Goal: Task Accomplishment & Management: Manage account settings

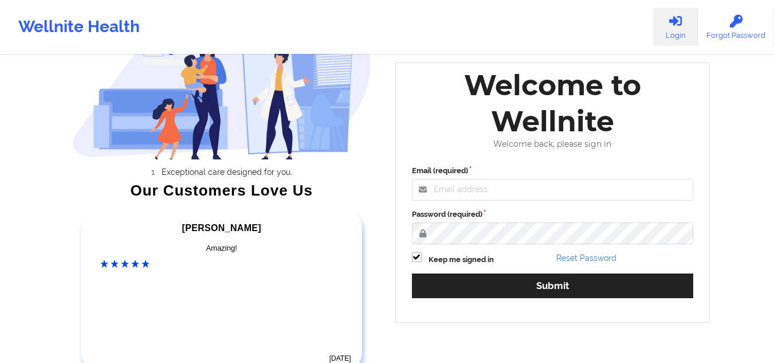
scroll to position [115, 0]
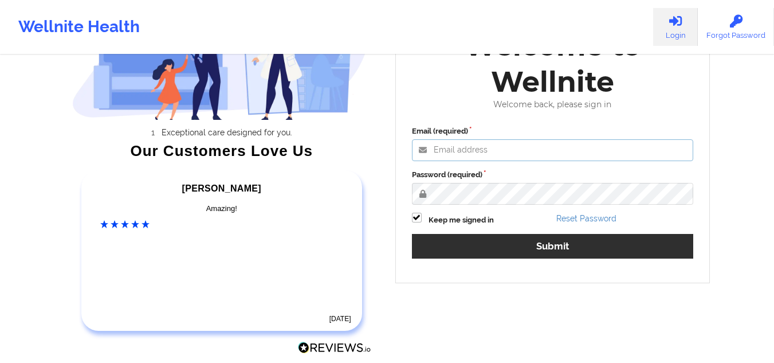
type input "mcasanaan@wellnite.com"
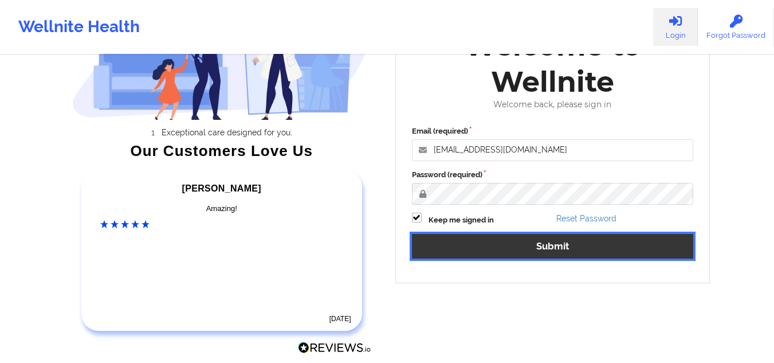
click at [507, 242] on button "Submit" at bounding box center [553, 246] width 282 height 25
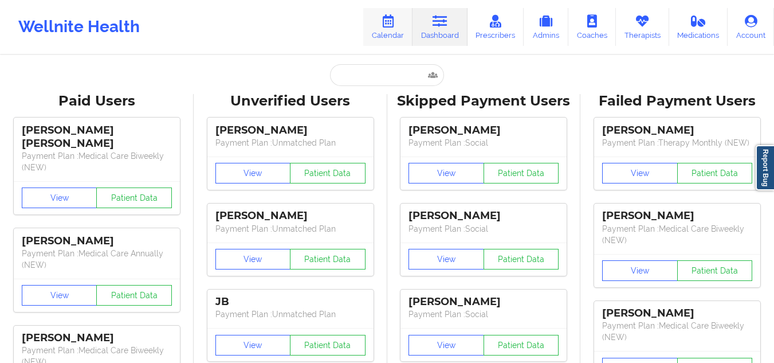
click at [392, 19] on icon at bounding box center [387, 21] width 15 height 13
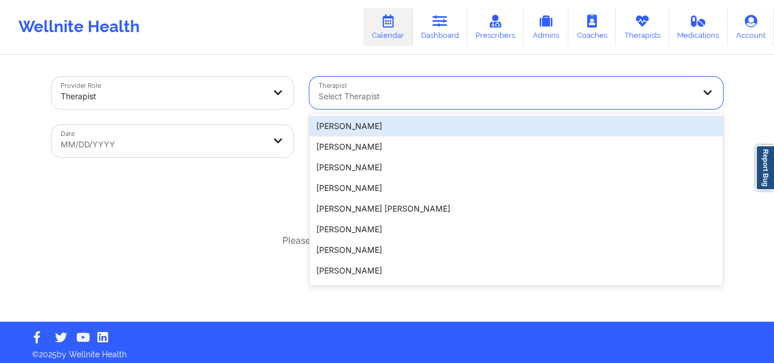
click at [390, 95] on div at bounding box center [506, 96] width 376 height 14
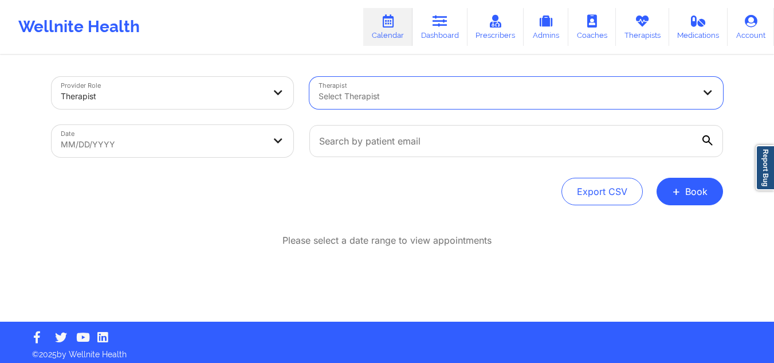
click at [346, 90] on div at bounding box center [506, 96] width 376 height 14
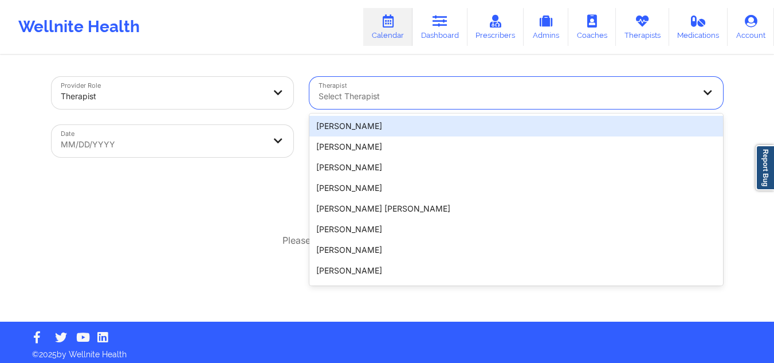
click at [346, 90] on div at bounding box center [506, 96] width 376 height 14
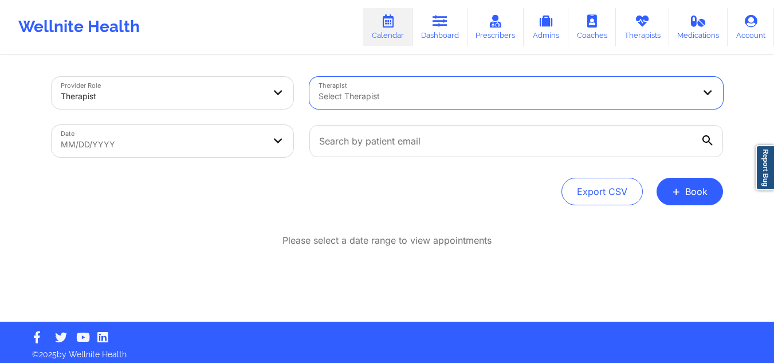
paste input "[PERSON_NAME]"
type input "[PERSON_NAME]"
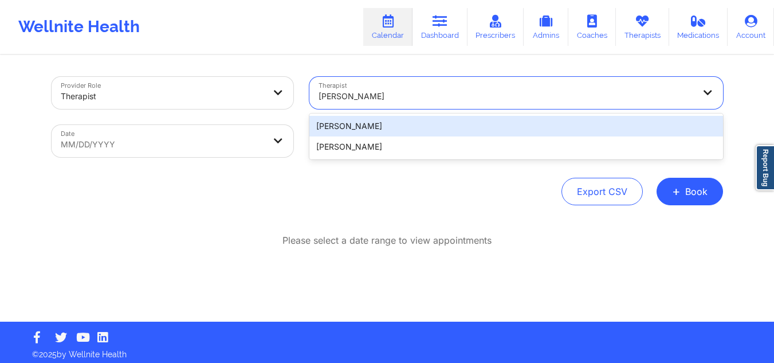
click at [394, 134] on div "[PERSON_NAME]" at bounding box center [516, 126] width 414 height 21
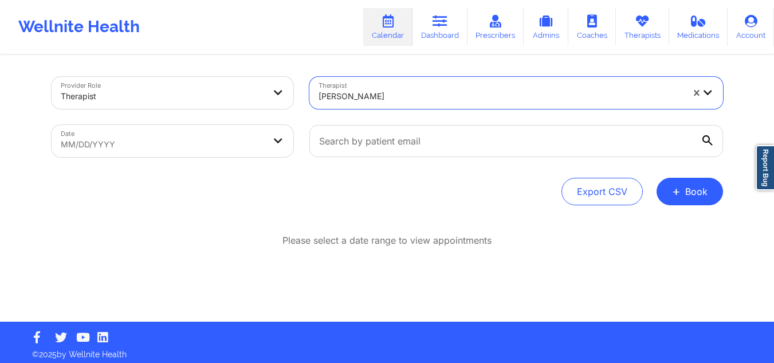
click at [206, 148] on body "Wellnite Health Calendar Dashboard Prescribers Admins Coaches Therapists Medica…" at bounding box center [387, 181] width 774 height 363
select select "2025-8"
select select "2025-9"
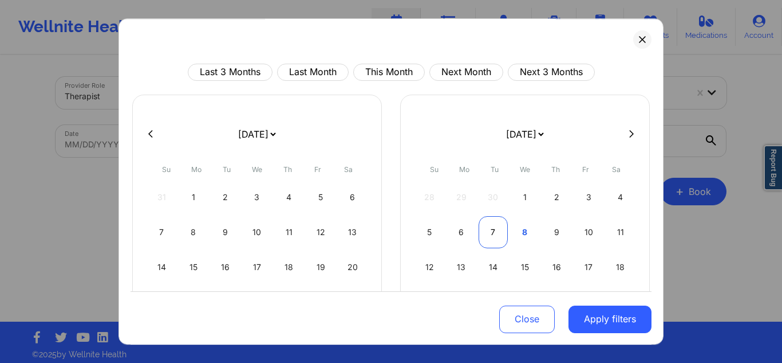
click at [495, 229] on div "7" at bounding box center [493, 232] width 29 height 32
select select "2025-9"
select select "2025-10"
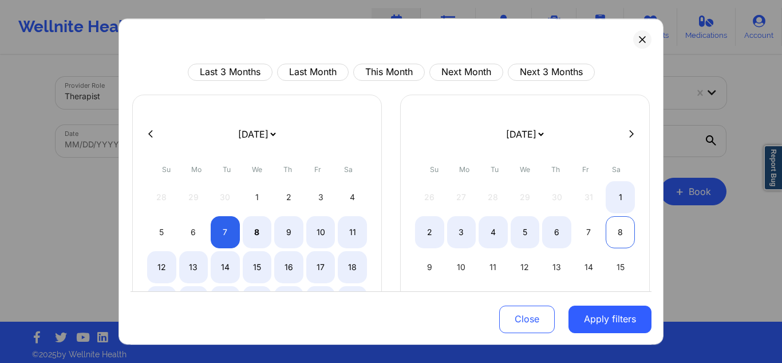
select select "2025-9"
select select "2025-10"
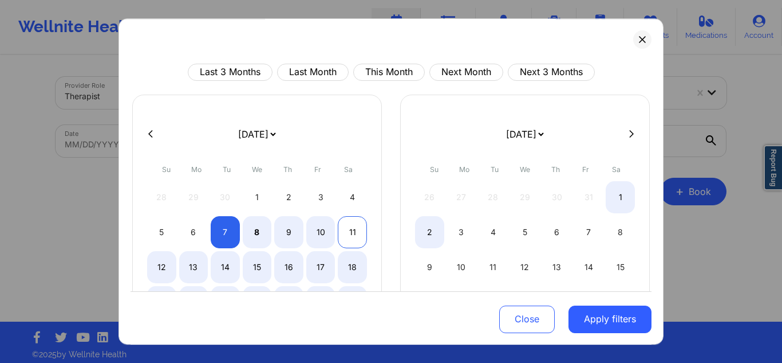
select select "2025-9"
select select "2025-10"
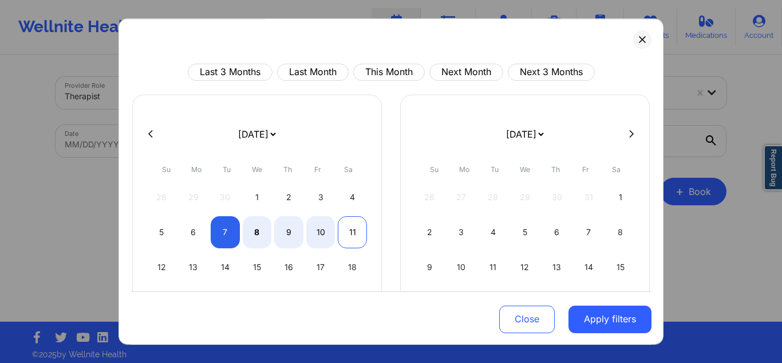
click at [338, 233] on div "11" at bounding box center [352, 232] width 29 height 32
select select "2025-9"
select select "2025-10"
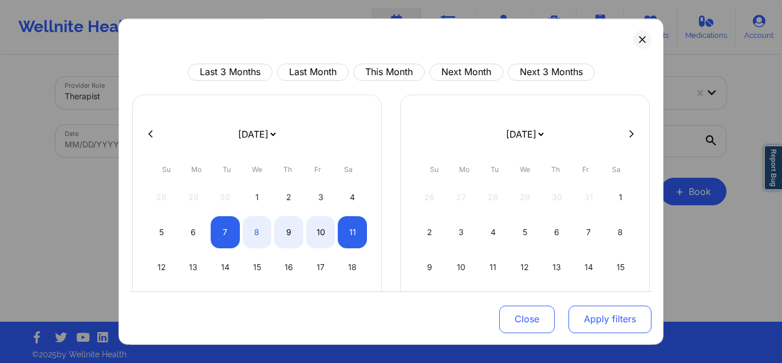
click at [610, 323] on button "Apply filters" at bounding box center [610, 318] width 83 height 27
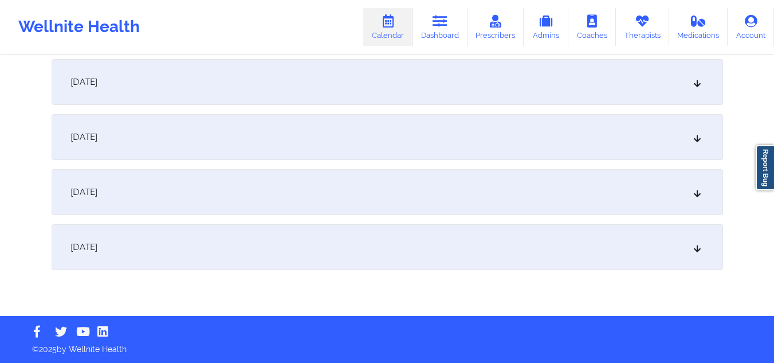
click at [373, 200] on div "[DATE]" at bounding box center [387, 192] width 671 height 46
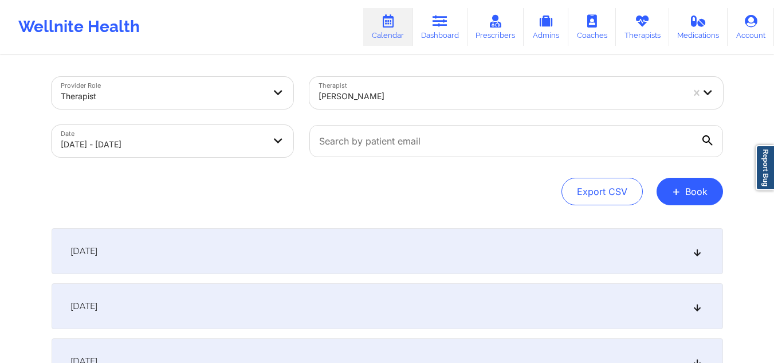
click at [534, 95] on div at bounding box center [500, 96] width 364 height 14
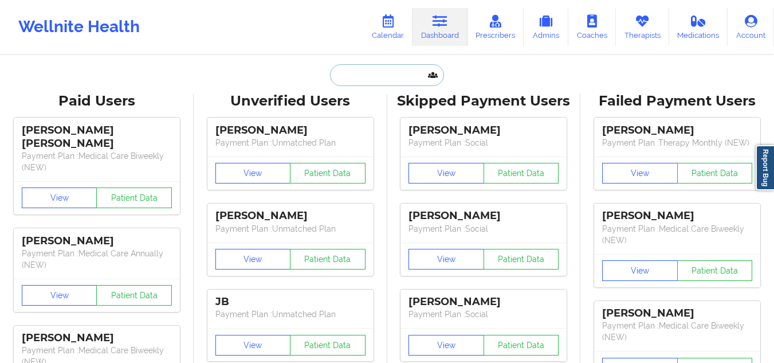
click at [395, 76] on input "text" at bounding box center [386, 75] width 113 height 22
paste input "[PERSON_NAME]"
type input "[PERSON_NAME]"
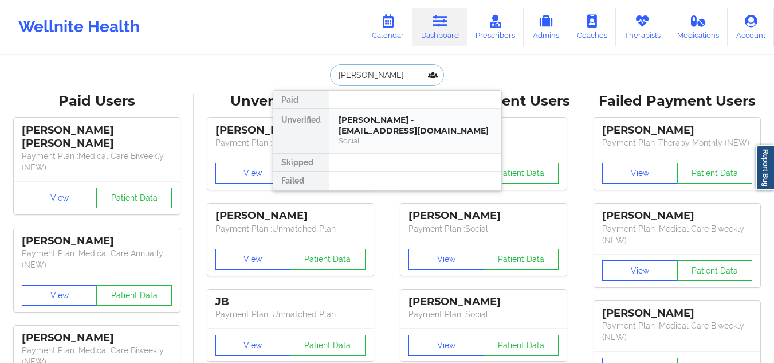
click at [375, 125] on div "Leyri Paulino - leyri1013@gmail.com" at bounding box center [416, 125] width 154 height 21
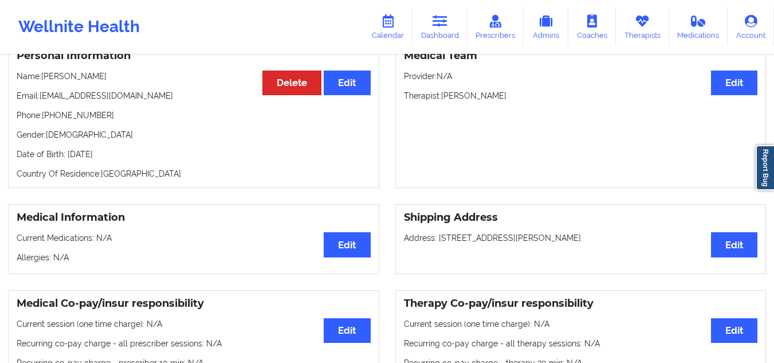
scroll to position [115, 0]
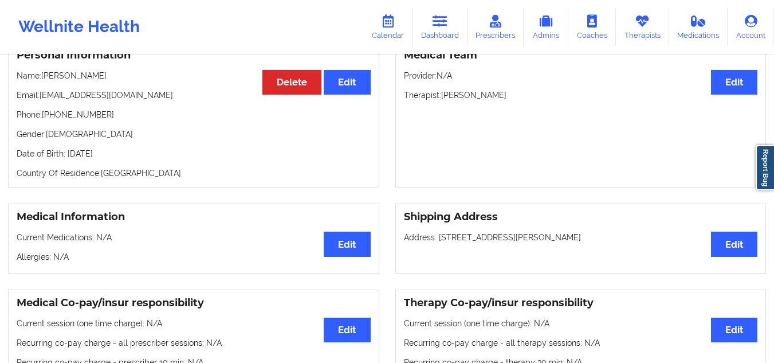
drag, startPoint x: 517, startPoint y: 98, endPoint x: 443, endPoint y: 100, distance: 73.9
click at [443, 100] on p "Therapist: Chanel Thompson" at bounding box center [581, 94] width 354 height 11
copy p "[PERSON_NAME]"
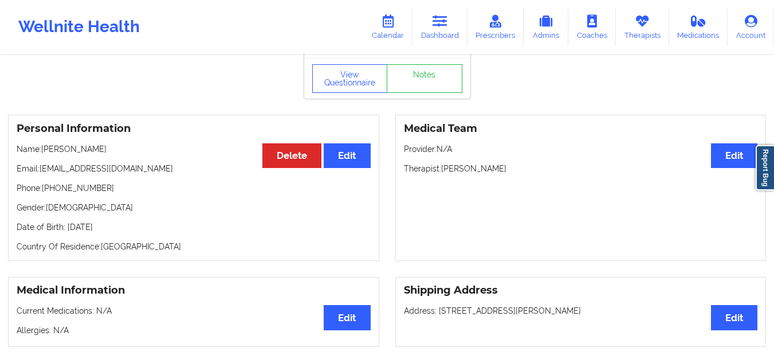
scroll to position [0, 0]
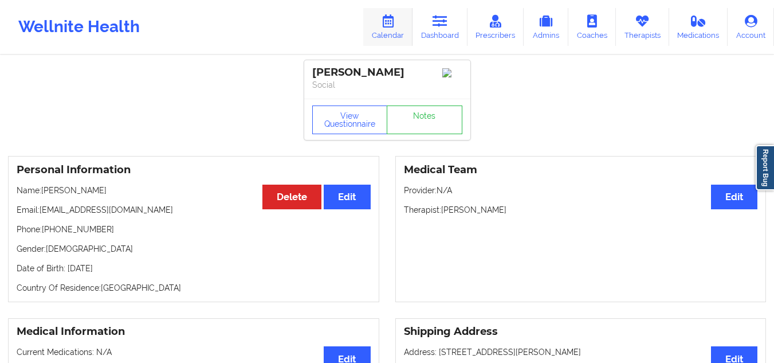
click at [395, 15] on icon at bounding box center [387, 21] width 15 height 13
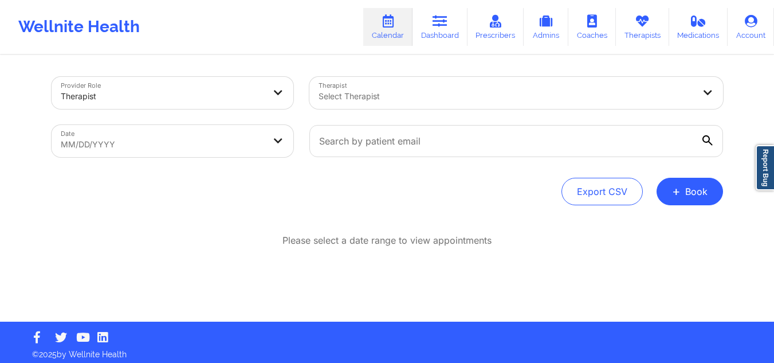
click at [365, 96] on div at bounding box center [506, 96] width 376 height 14
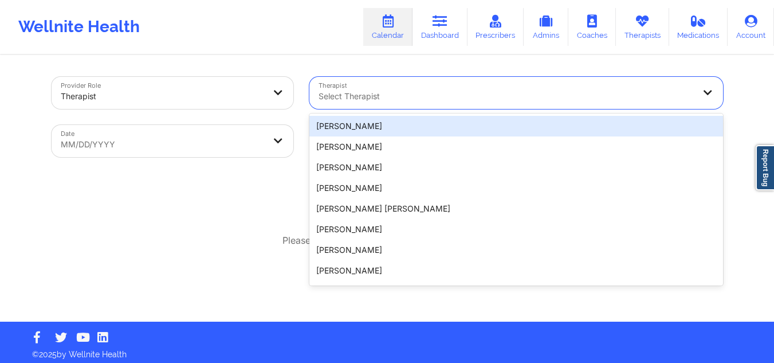
paste input "Chanel Thompson"
type input "Chanel Thompson"
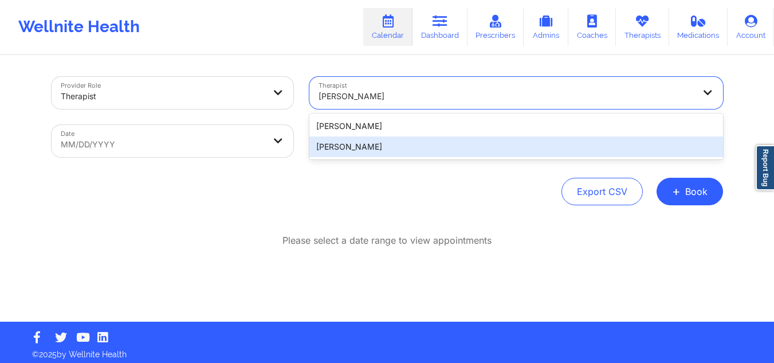
click at [375, 140] on div "Chanel Thompson" at bounding box center [516, 146] width 414 height 21
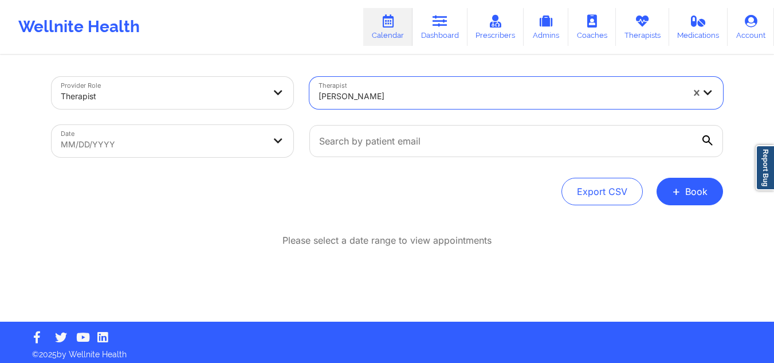
click at [247, 138] on body "Wellnite Health Calendar Dashboard Prescribers Admins Coaches Therapists Medica…" at bounding box center [387, 181] width 774 height 363
select select "2025-8"
select select "2025-9"
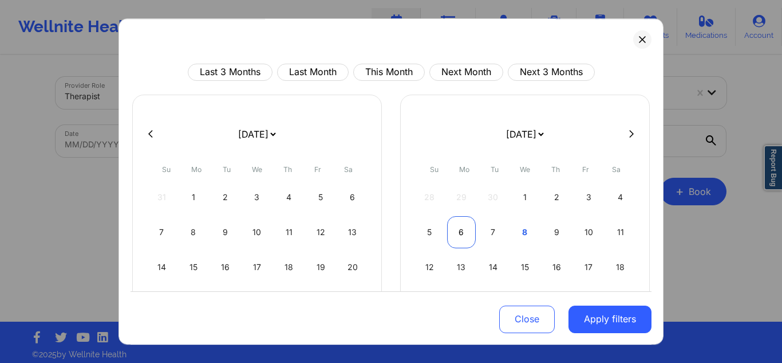
click at [447, 231] on div "6" at bounding box center [461, 232] width 29 height 32
select select "2025-9"
select select "2025-10"
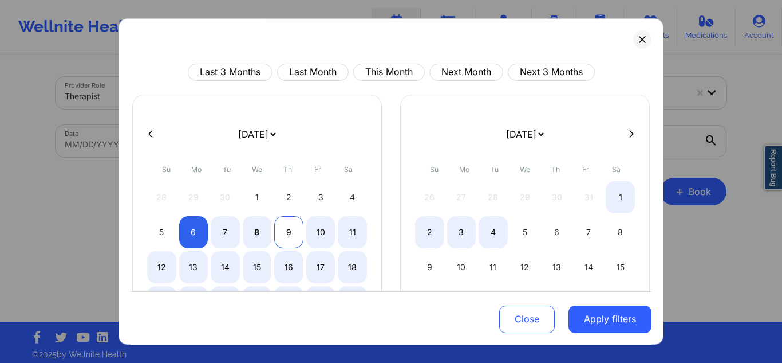
select select "2025-9"
select select "2025-10"
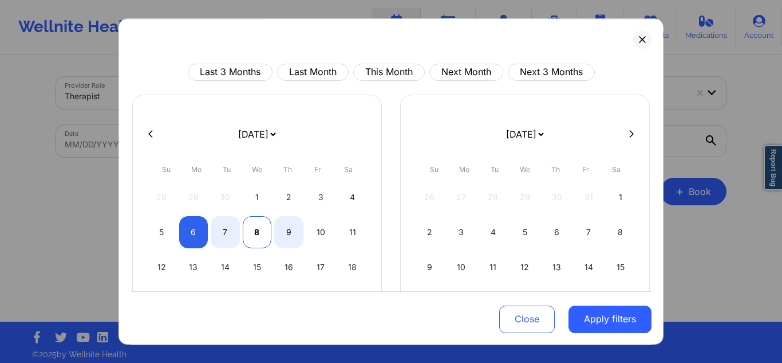
select select "2025-9"
select select "2025-10"
click at [253, 231] on div "8" at bounding box center [257, 232] width 29 height 32
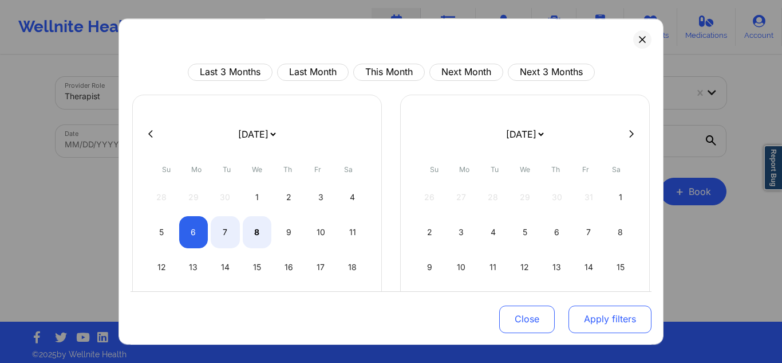
select select "2025-9"
select select "2025-10"
click at [618, 317] on button "Apply filters" at bounding box center [610, 318] width 83 height 27
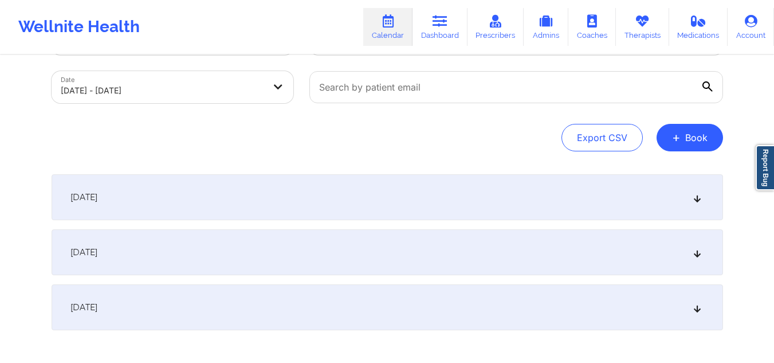
scroll to position [114, 0]
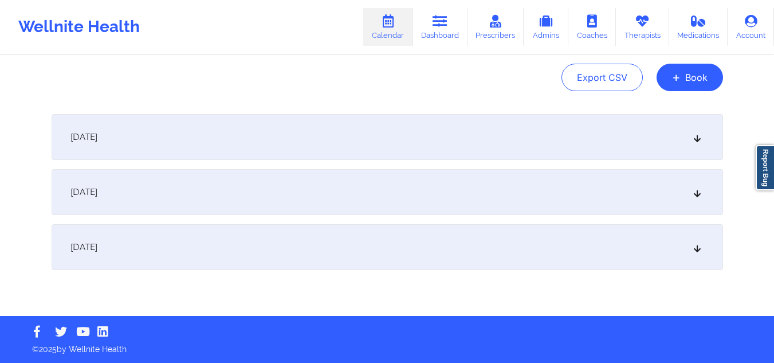
click at [415, 201] on div "October 7, 2025" at bounding box center [387, 192] width 671 height 46
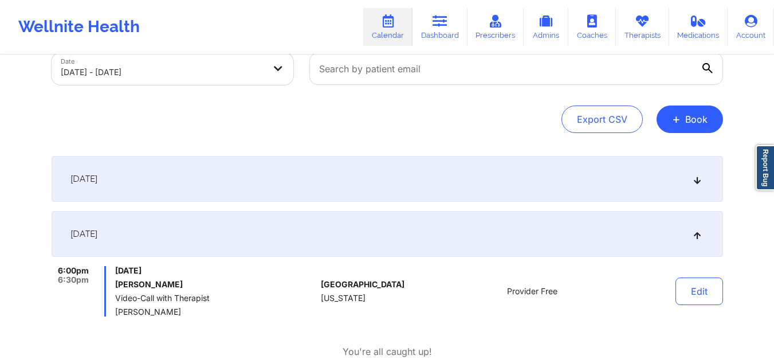
scroll to position [115, 0]
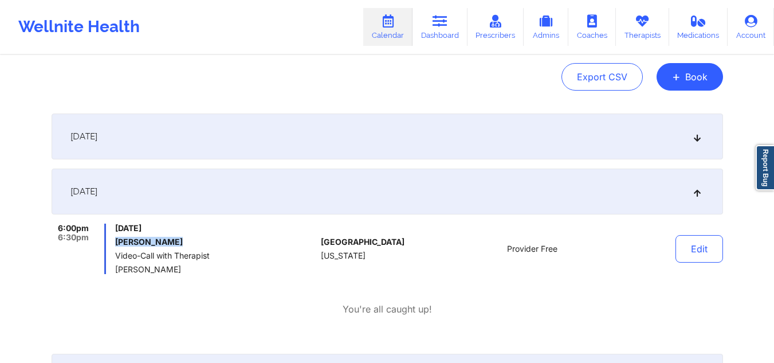
drag, startPoint x: 181, startPoint y: 241, endPoint x: 113, endPoint y: 242, distance: 68.2
click at [113, 242] on div "6:00pm 6:30pm Tuesday, October 7, 2025 Leyri Paulino Video-Call with Therapist …" at bounding box center [184, 248] width 265 height 50
copy h6 "Leyri Paulino"
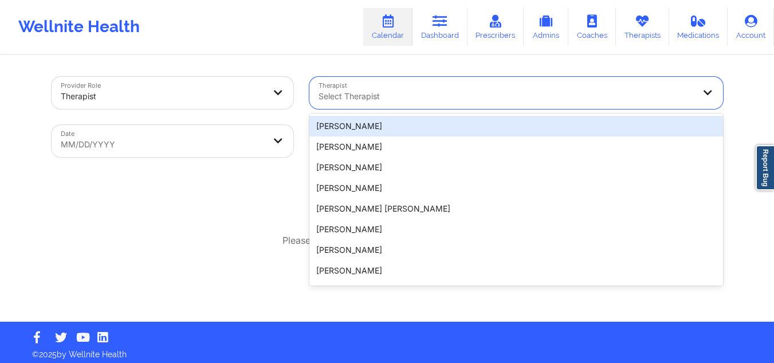
click at [475, 92] on div at bounding box center [506, 96] width 376 height 14
paste input "[PERSON_NAME]"
type input "[PERSON_NAME]"
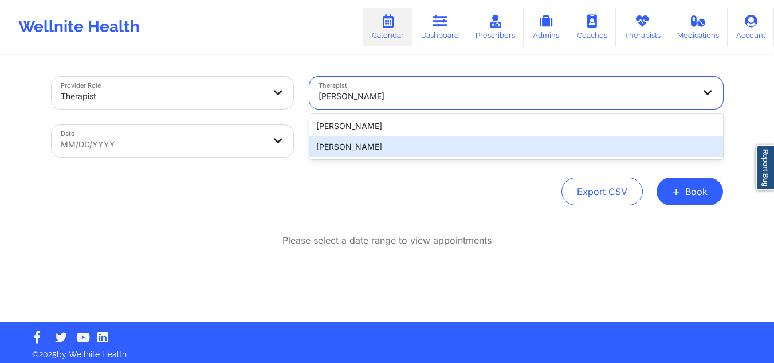
click at [369, 147] on div "[PERSON_NAME]" at bounding box center [516, 146] width 414 height 21
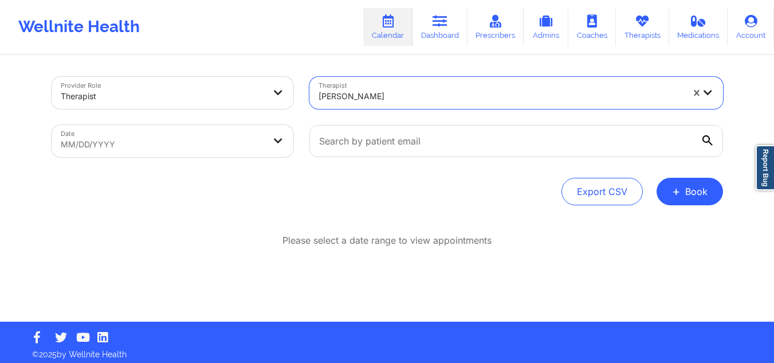
select select "2025-8"
select select "2025-9"
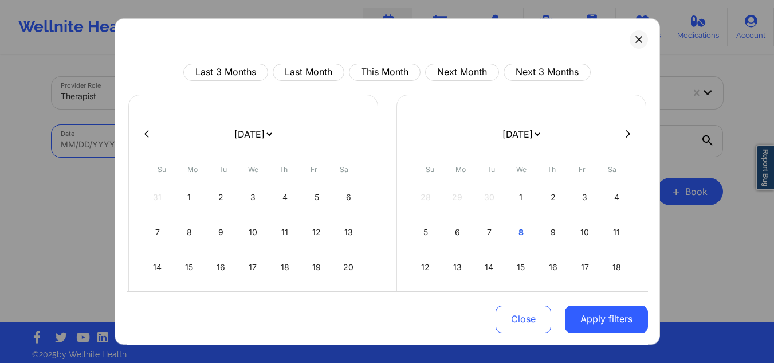
click at [136, 150] on body "Wellnite Health Calendar Dashboard Prescribers Admins Coaches Therapists Medica…" at bounding box center [387, 181] width 774 height 363
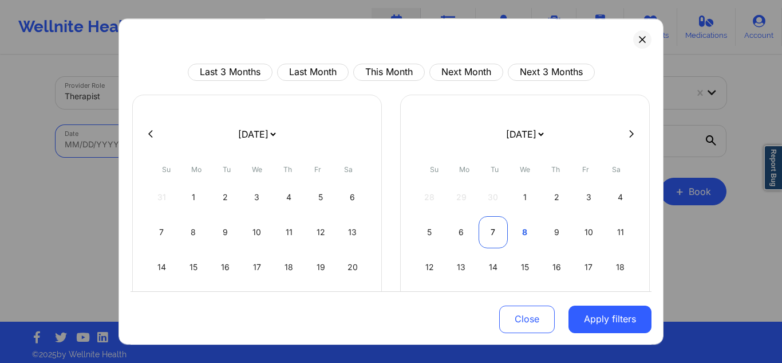
click at [482, 233] on div "7" at bounding box center [493, 232] width 29 height 32
select select "2025-9"
select select "2025-10"
select select "2025-9"
select select "2025-10"
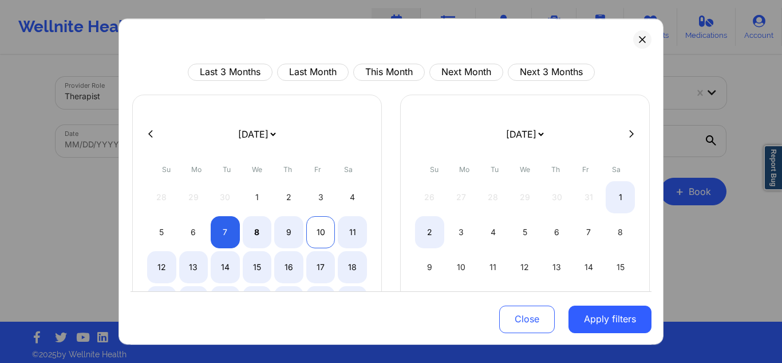
select select "2025-9"
select select "2025-10"
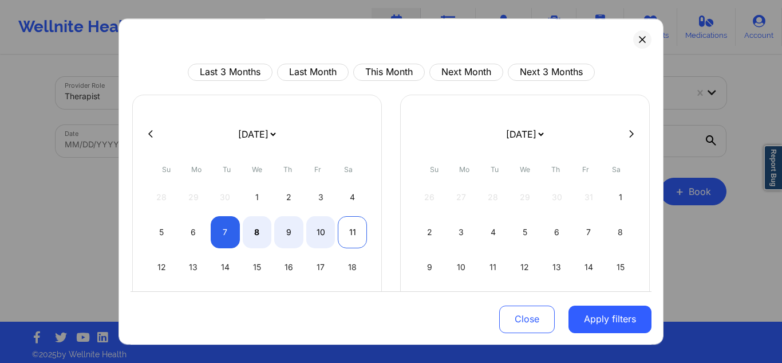
select select "2025-9"
select select "2025-10"
select select "2025-9"
select select "2025-10"
click at [329, 230] on div "10" at bounding box center [320, 232] width 29 height 32
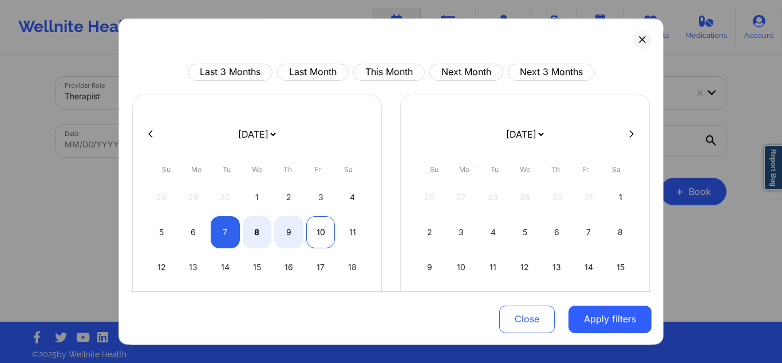
select select "2025-9"
select select "2025-10"
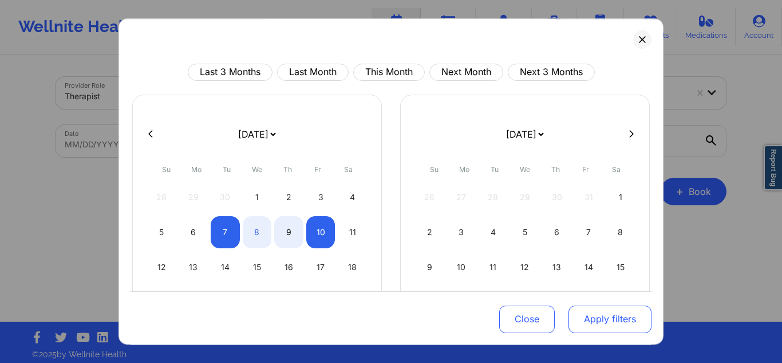
click at [587, 312] on button "Apply filters" at bounding box center [610, 318] width 83 height 27
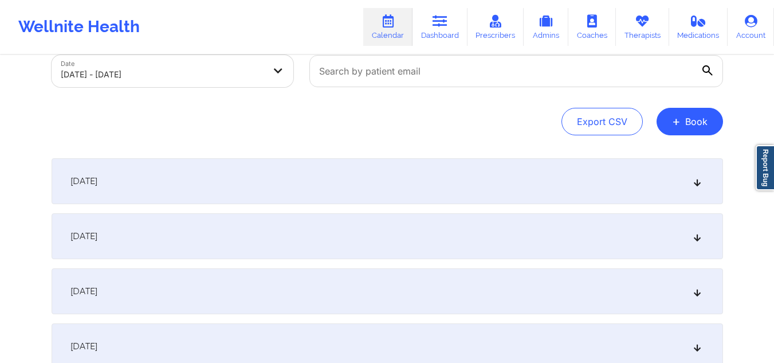
scroll to position [169, 0]
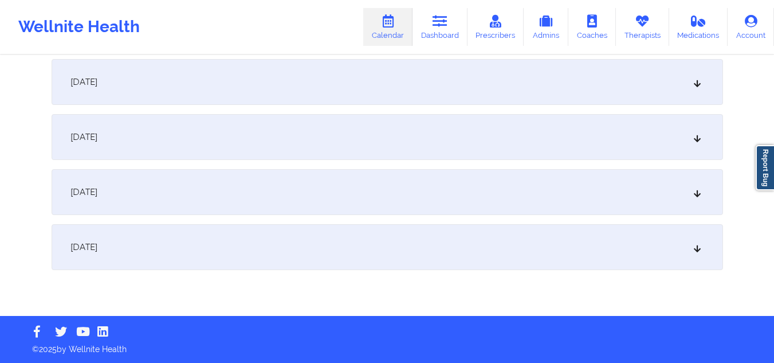
click at [390, 246] on div "[DATE]" at bounding box center [387, 247] width 671 height 46
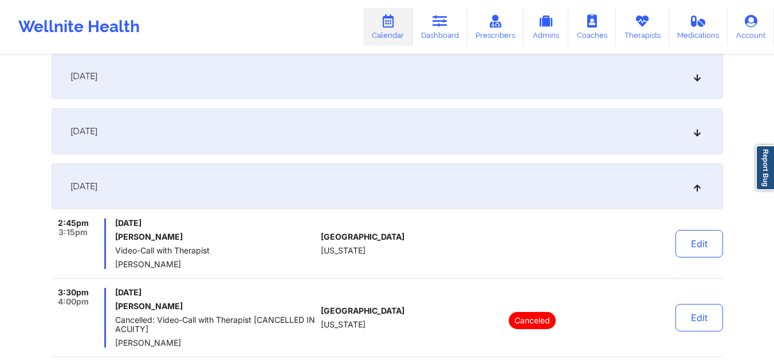
scroll to position [223, 0]
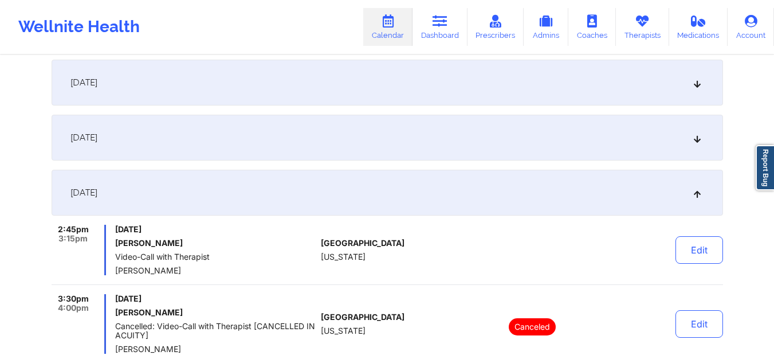
click at [342, 140] on div "[DATE]" at bounding box center [387, 138] width 671 height 46
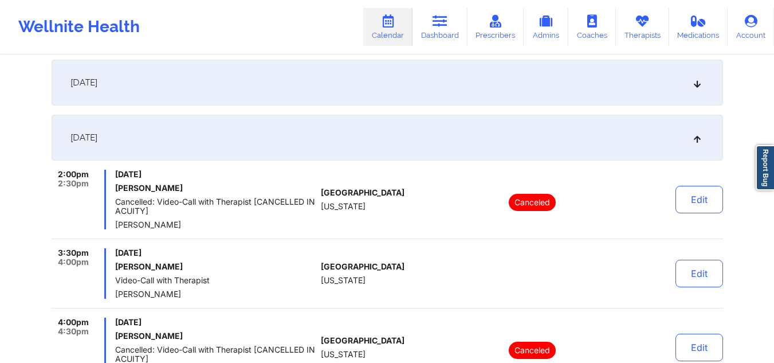
click at [378, 152] on div "October 9, 2025" at bounding box center [387, 138] width 671 height 46
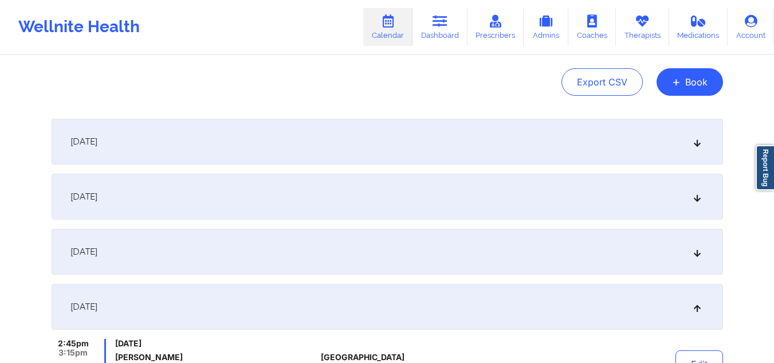
scroll to position [109, 0]
click at [370, 156] on div "[DATE]" at bounding box center [387, 142] width 671 height 46
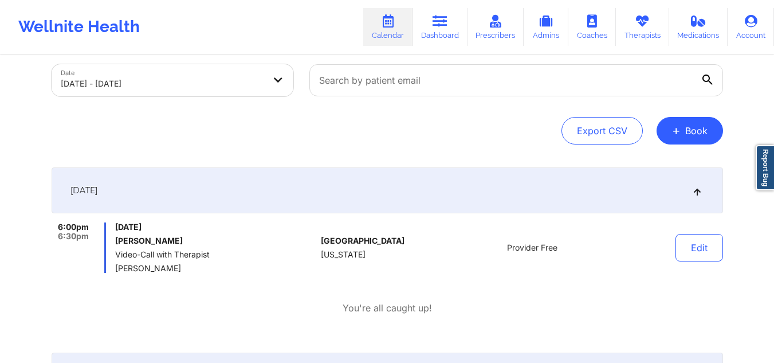
scroll to position [0, 0]
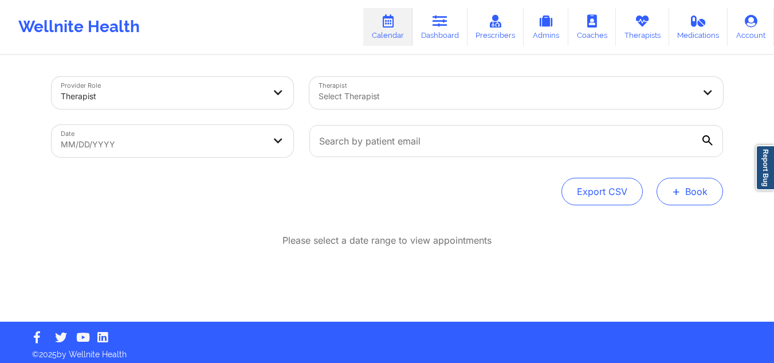
click at [707, 194] on button "+ Book" at bounding box center [689, 191] width 66 height 27
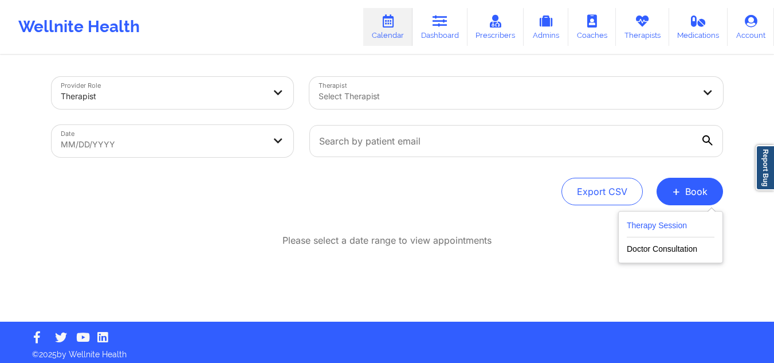
click at [628, 226] on button "Therapy Session" at bounding box center [671, 227] width 88 height 19
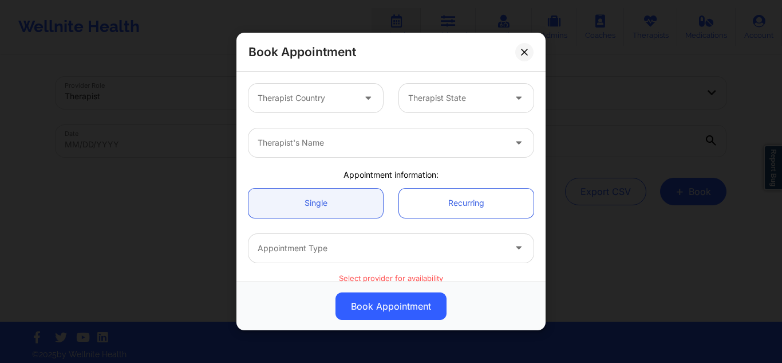
click at [341, 96] on div at bounding box center [306, 98] width 97 height 14
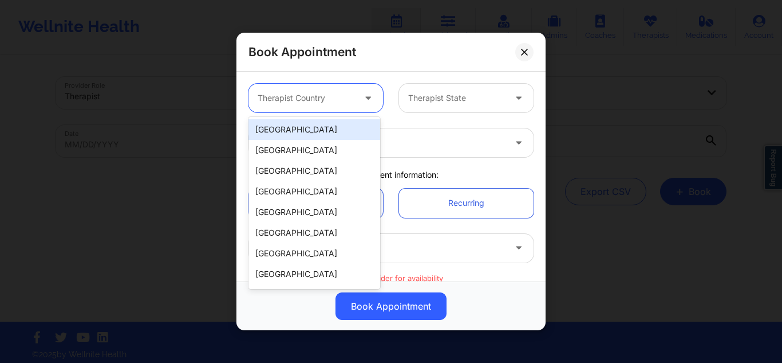
click at [326, 131] on div "[GEOGRAPHIC_DATA]" at bounding box center [315, 129] width 132 height 21
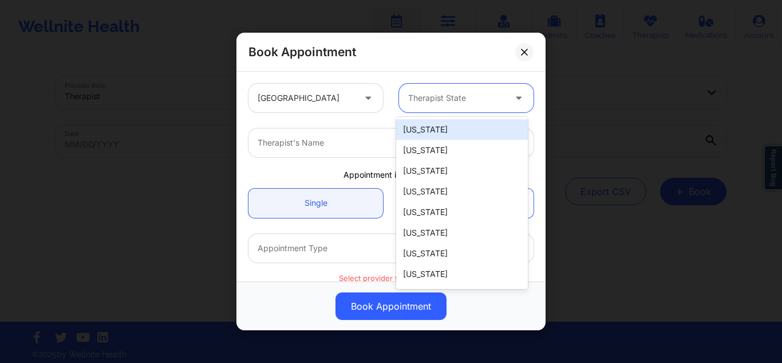
click at [424, 99] on div at bounding box center [456, 98] width 97 height 14
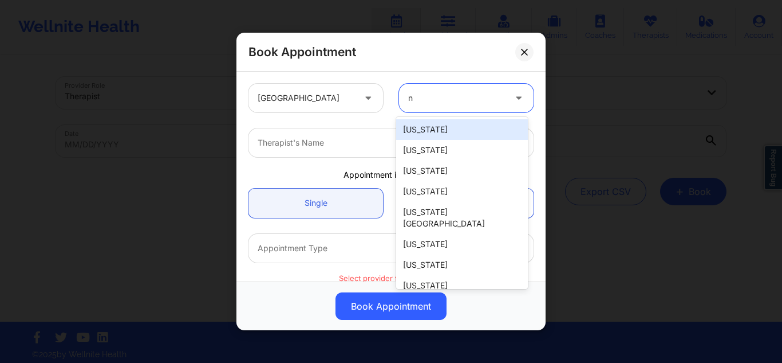
type input "ny"
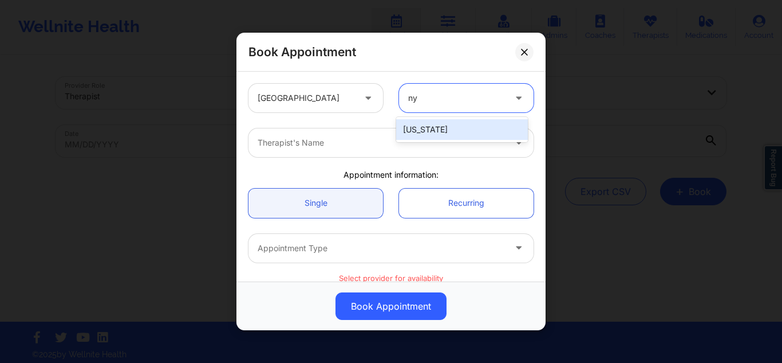
click at [419, 131] on div "[US_STATE]" at bounding box center [462, 129] width 132 height 21
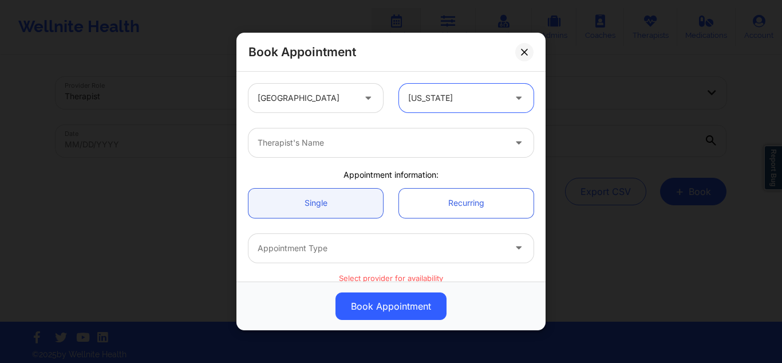
click at [377, 148] on div at bounding box center [381, 143] width 247 height 14
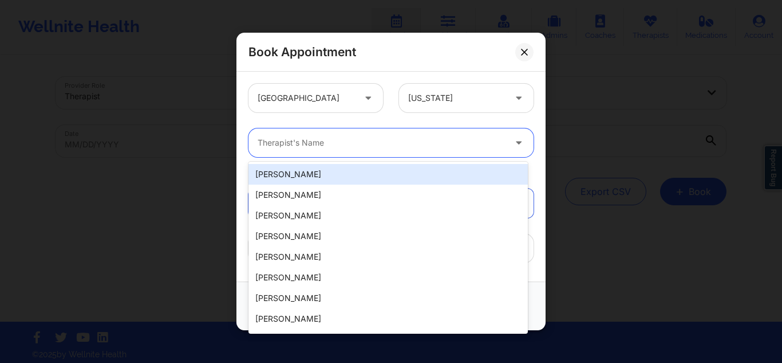
paste input "Chanel Thompson"
type input "Chanel Thompson"
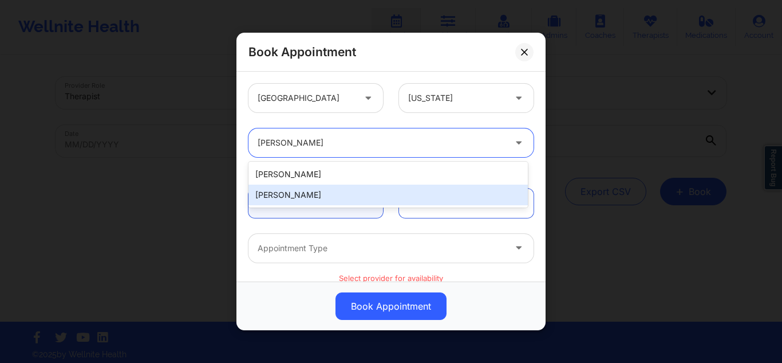
click at [319, 196] on div "Chanel Thompson" at bounding box center [389, 194] width 280 height 21
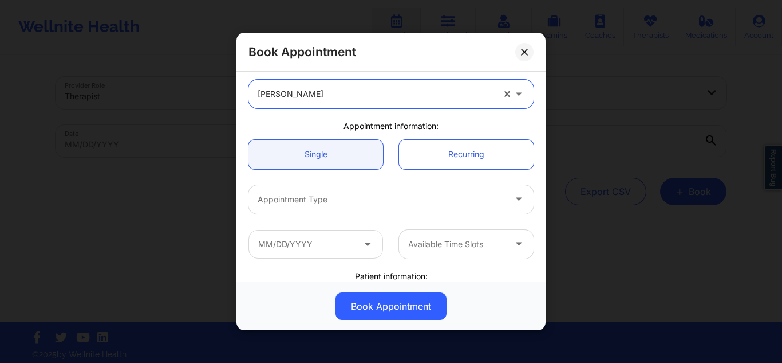
scroll to position [115, 0]
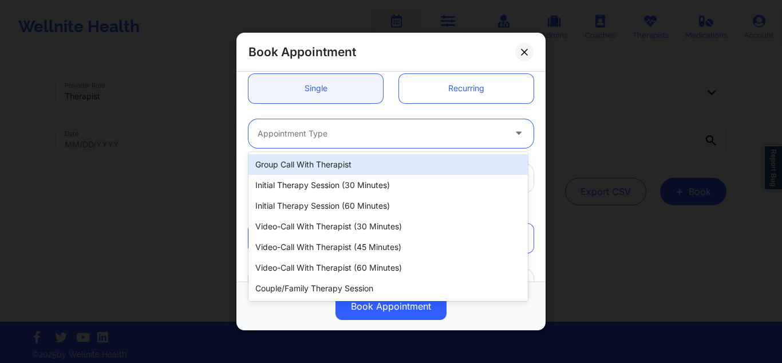
click at [337, 141] on div "Appointment Type" at bounding box center [378, 133] width 258 height 29
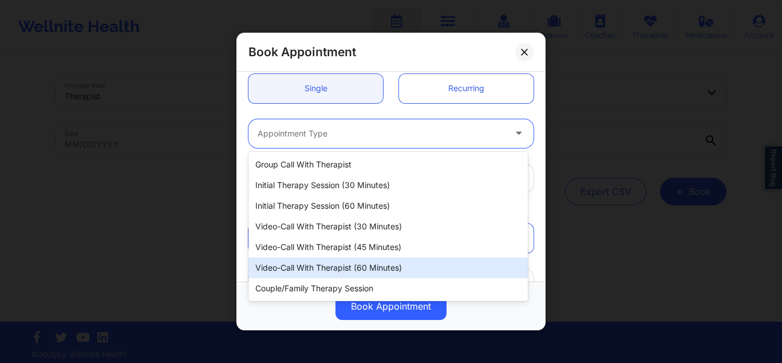
click at [374, 259] on div "Video-Call with Therapist (60 minutes)" at bounding box center [389, 267] width 280 height 21
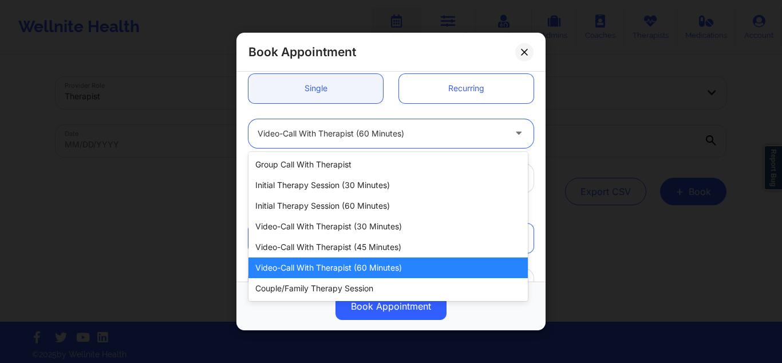
click at [369, 124] on div "Video-Call with Therapist (60 minutes)" at bounding box center [381, 133] width 247 height 29
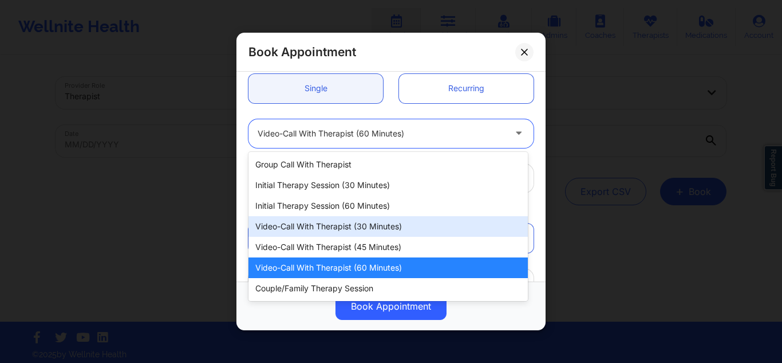
click at [388, 227] on div "Video-Call with Therapist (30 minutes)" at bounding box center [389, 226] width 280 height 21
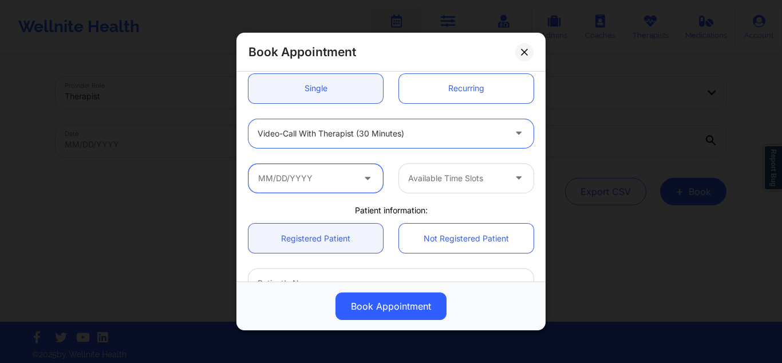
click at [300, 179] on input "text" at bounding box center [316, 177] width 135 height 29
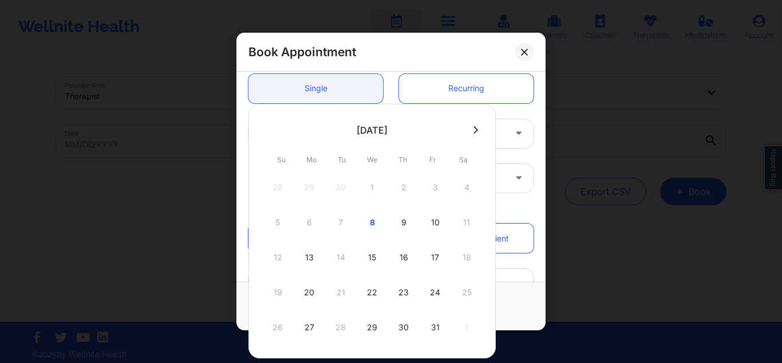
click at [439, 230] on div "10" at bounding box center [435, 222] width 29 height 32
type input "10/10/2025"
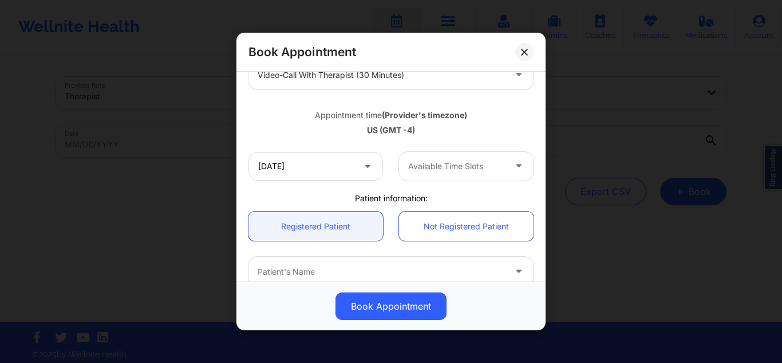
scroll to position [229, 0]
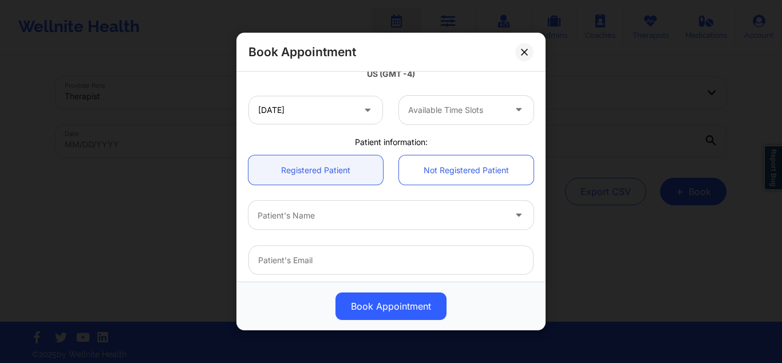
click at [459, 112] on div at bounding box center [456, 110] width 97 height 14
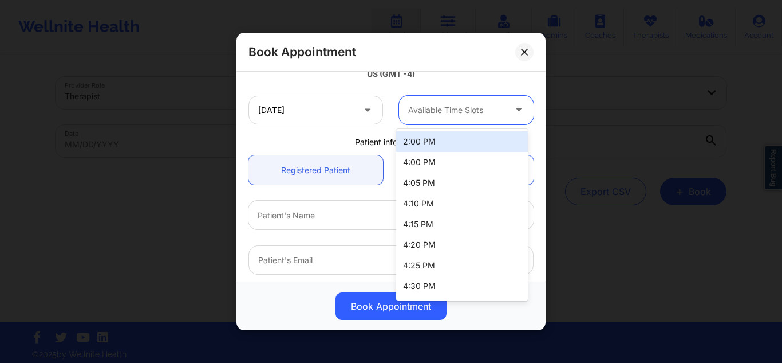
click at [447, 139] on div "2:00 PM" at bounding box center [462, 141] width 132 height 21
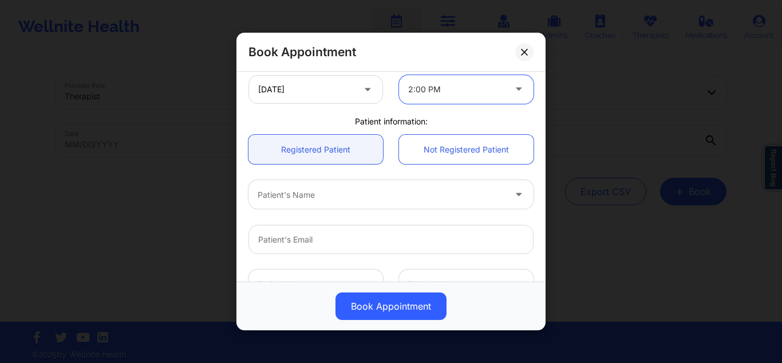
scroll to position [286, 0]
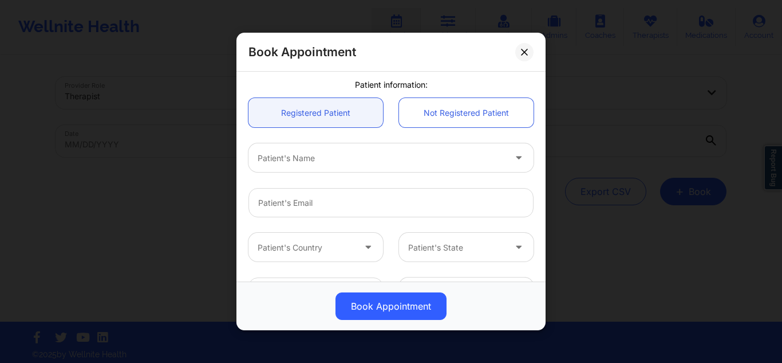
click at [383, 156] on div at bounding box center [381, 158] width 247 height 14
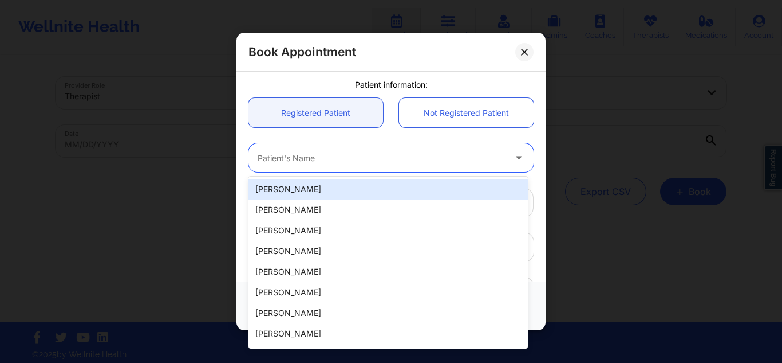
paste input "Leyri Paulino"
type input "Leyri Paulino"
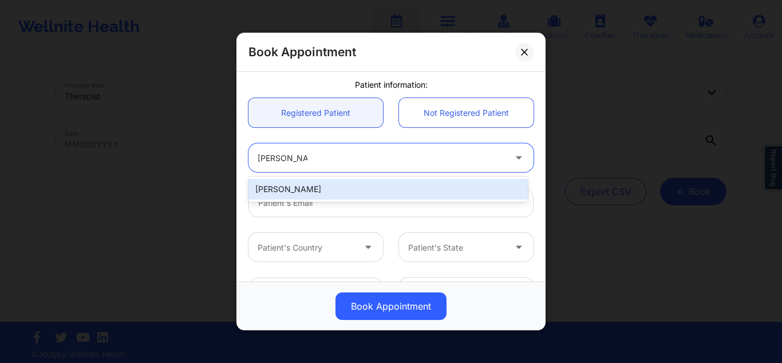
click at [350, 186] on div "Leyri Paulino" at bounding box center [389, 189] width 280 height 21
type input "leyri1013@gmail.com"
type input "+1917-504-1562"
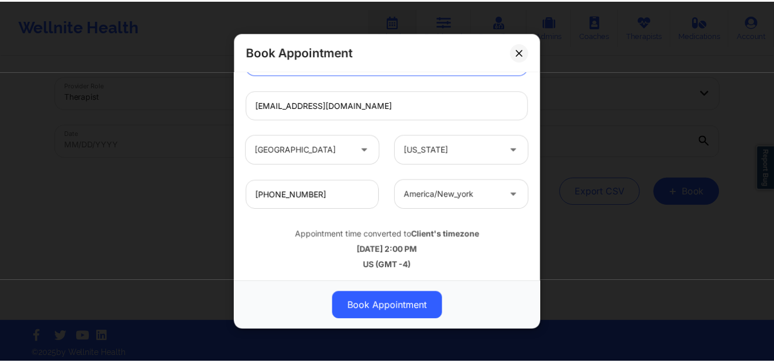
scroll to position [385, 0]
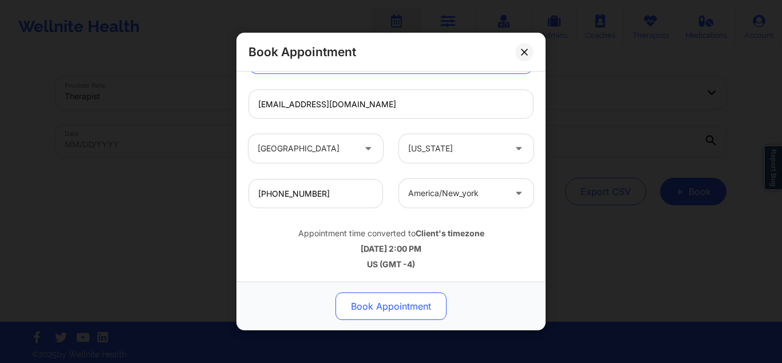
click at [415, 304] on button "Book Appointment" at bounding box center [391, 305] width 111 height 27
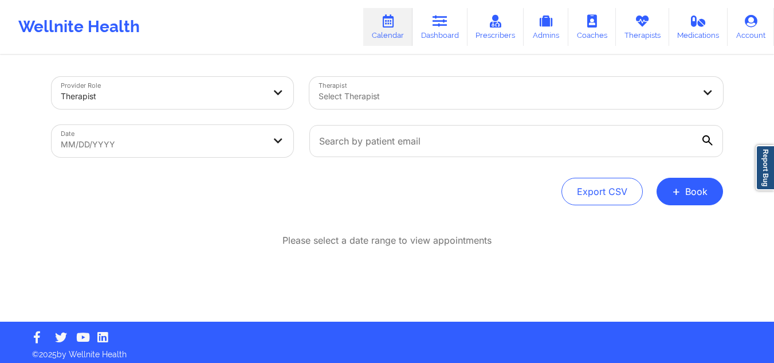
click at [452, 90] on div at bounding box center [506, 96] width 376 height 14
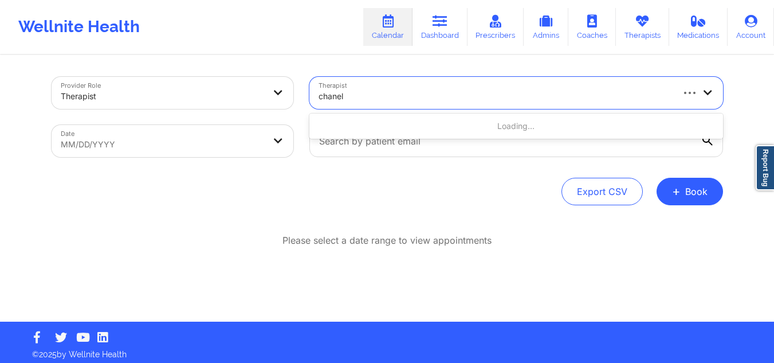
type input "chanel"
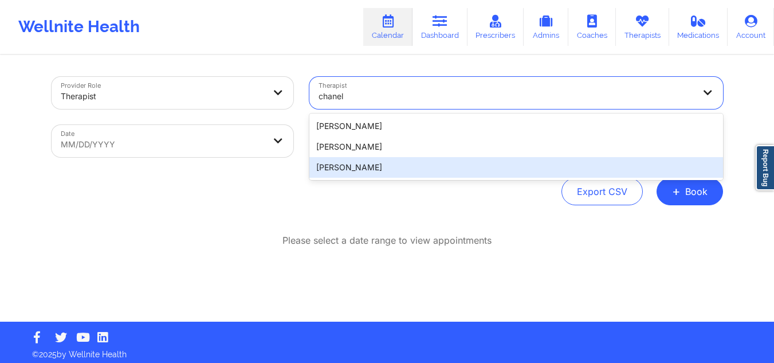
click at [359, 164] on div "Chanel Thompson" at bounding box center [516, 167] width 414 height 21
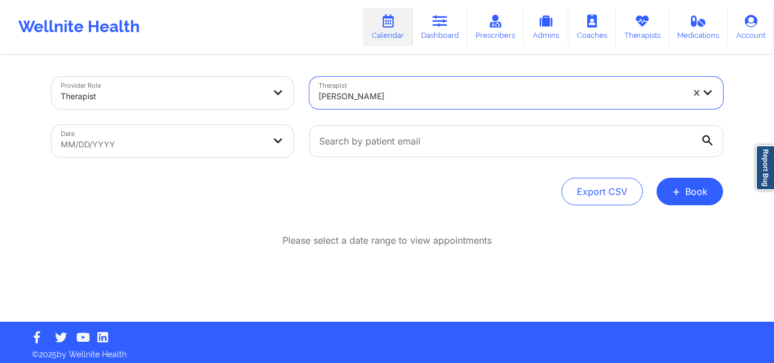
click at [201, 134] on body "Wellnite Health Calendar Dashboard Prescribers Admins Coaches Therapists Medica…" at bounding box center [387, 181] width 774 height 363
select select "2025-8"
select select "2025-9"
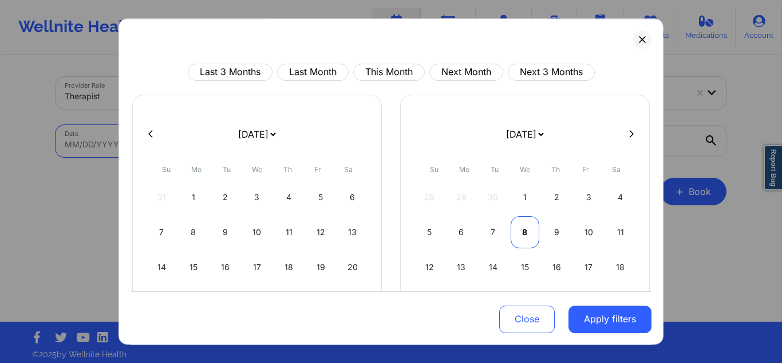
click at [526, 225] on div "8" at bounding box center [525, 232] width 29 height 32
select select "2025-9"
select select "2025-10"
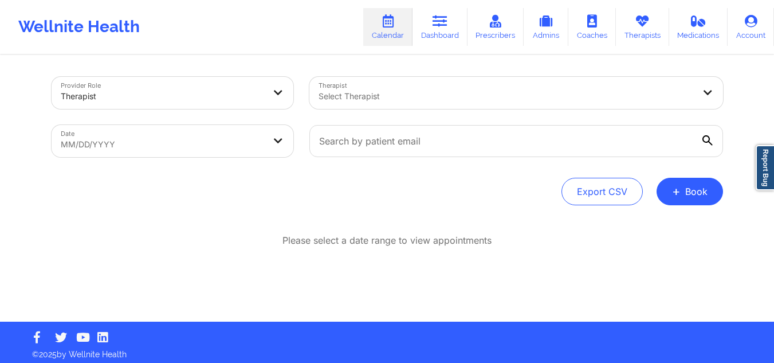
click at [379, 96] on div at bounding box center [506, 96] width 376 height 14
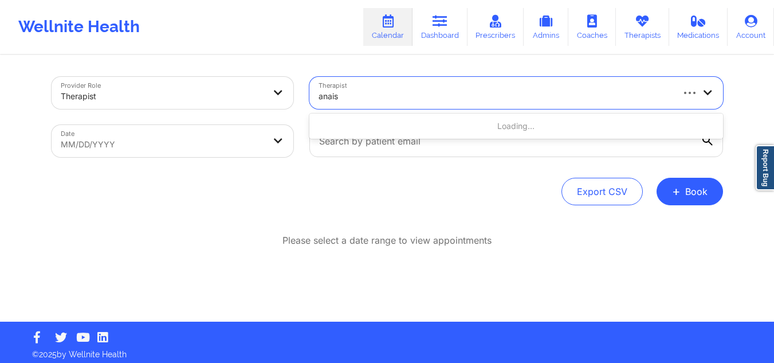
type input "anais q"
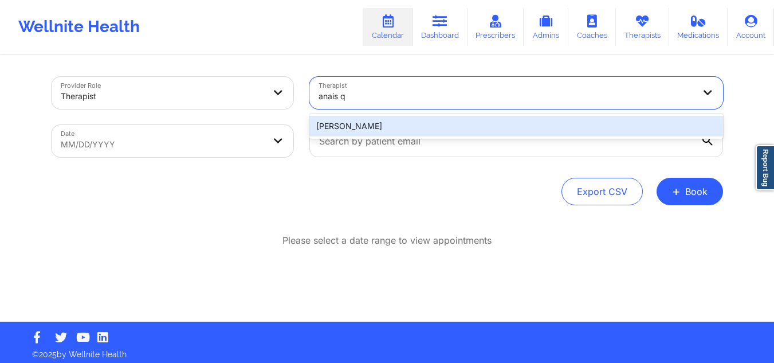
click at [388, 128] on div "[PERSON_NAME]" at bounding box center [516, 126] width 414 height 21
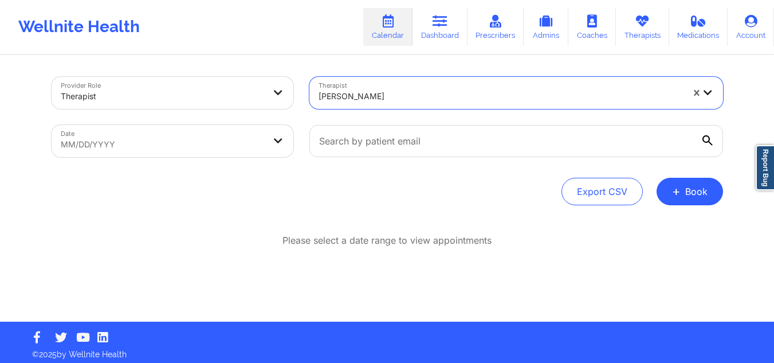
click at [228, 141] on body "Wellnite Health Calendar Dashboard Prescribers Admins Coaches Therapists Medica…" at bounding box center [387, 181] width 774 height 363
select select "2025-8"
select select "2025-9"
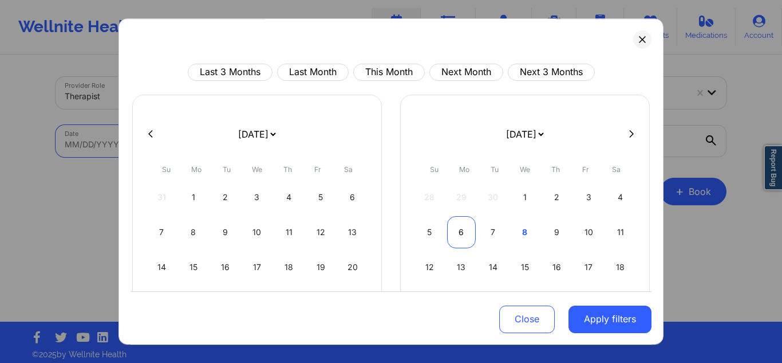
click at [466, 233] on div "6" at bounding box center [461, 232] width 29 height 32
select select "2025-9"
select select "2025-10"
select select "2025-9"
select select "2025-10"
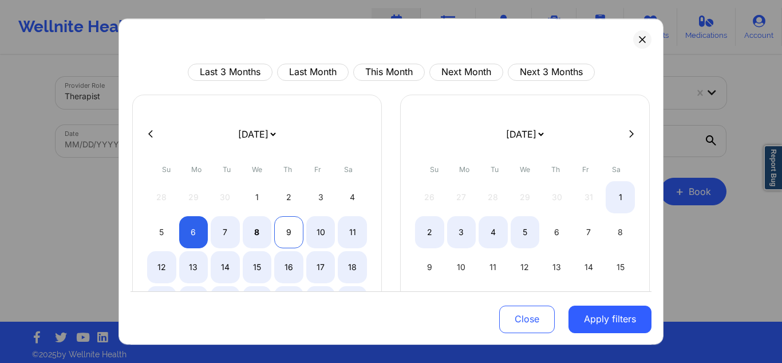
select select "2025-9"
select select "2025-10"
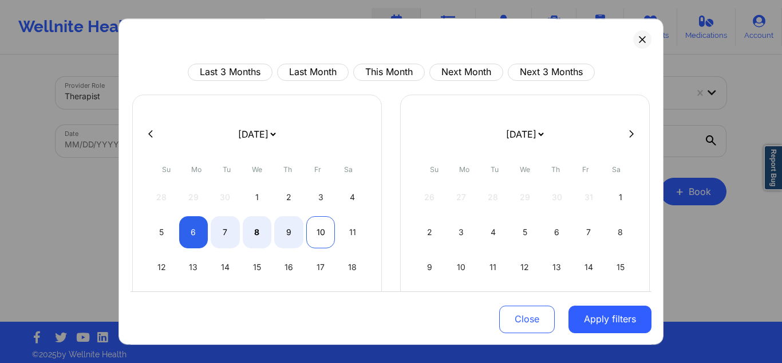
drag, startPoint x: 292, startPoint y: 236, endPoint x: 318, endPoint y: 239, distance: 26.6
click at [294, 236] on div "9" at bounding box center [288, 232] width 29 height 32
select select "2025-9"
select select "2025-10"
click at [259, 234] on div "8" at bounding box center [257, 232] width 29 height 32
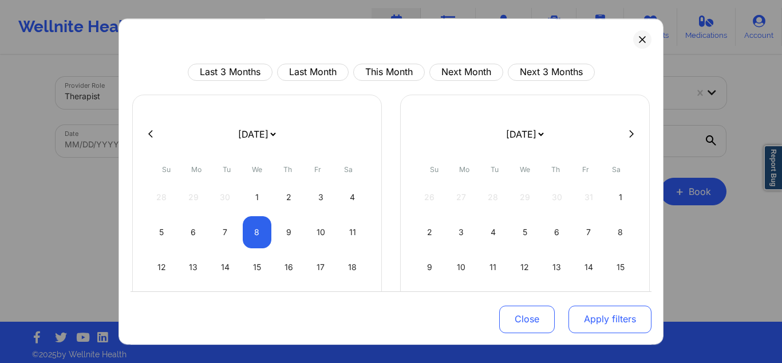
select select "2025-9"
select select "2025-10"
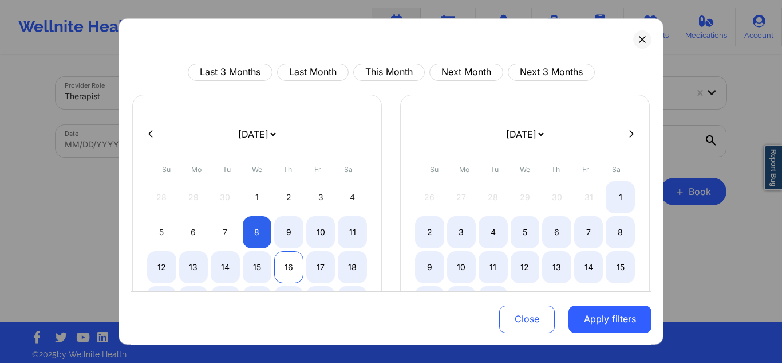
select select "2025-9"
select select "2025-10"
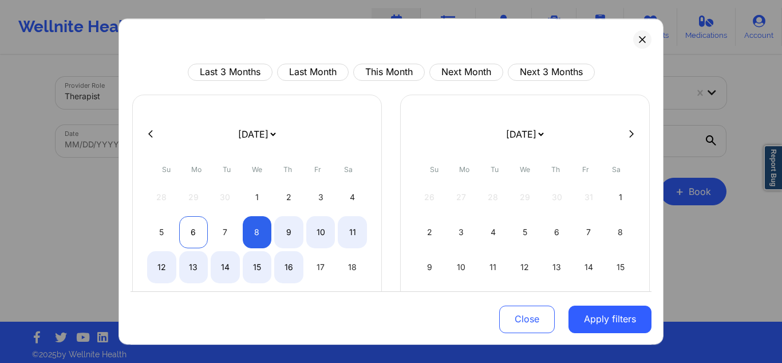
select select "2025-9"
select select "2025-10"
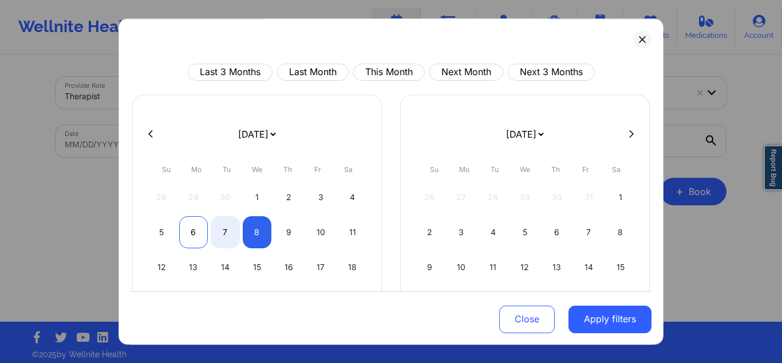
click at [191, 232] on div "6" at bounding box center [193, 232] width 29 height 32
select select "2025-9"
select select "2025-10"
drag, startPoint x: 245, startPoint y: 232, endPoint x: 253, endPoint y: 237, distance: 9.7
click at [246, 233] on div "8" at bounding box center [257, 232] width 29 height 32
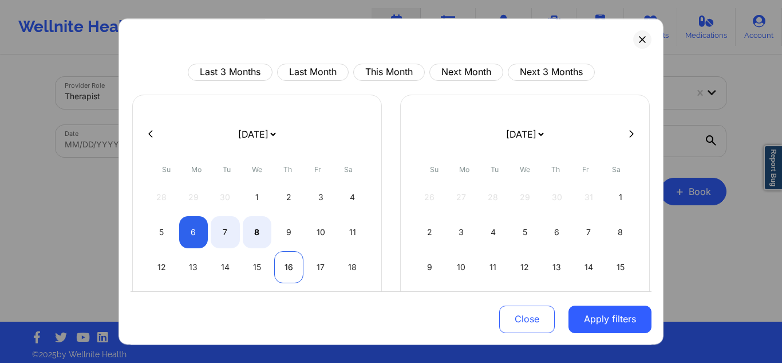
select select "2025-9"
select select "2025-10"
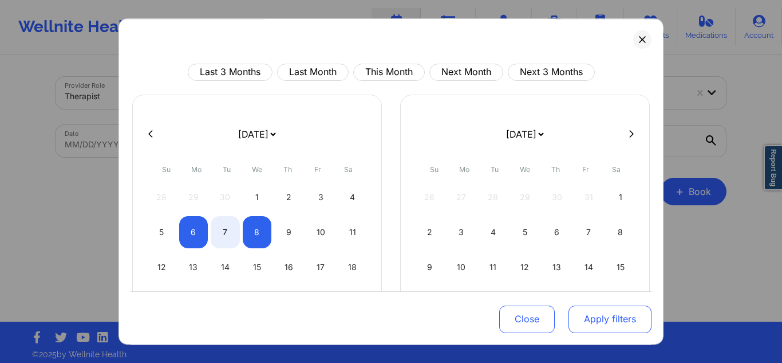
click at [585, 313] on button "Apply filters" at bounding box center [610, 318] width 83 height 27
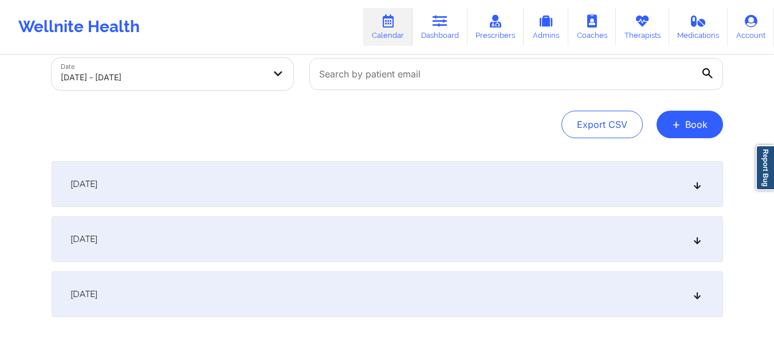
scroll to position [114, 0]
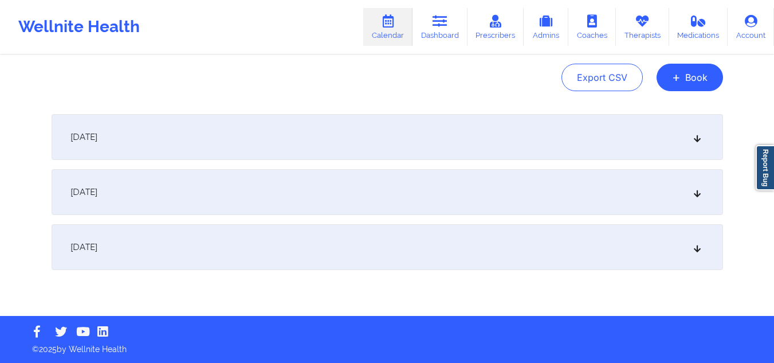
click at [488, 196] on div "October 7, 2025" at bounding box center [387, 192] width 671 height 46
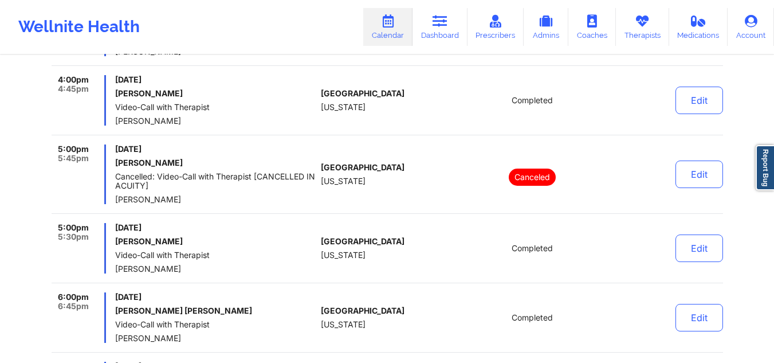
scroll to position [515, 0]
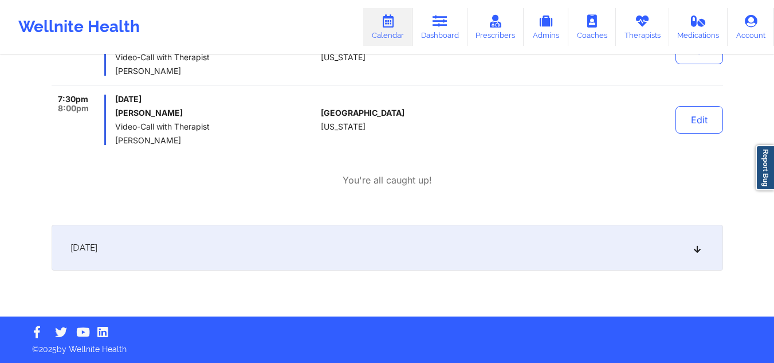
click at [343, 233] on div "October 8, 2025" at bounding box center [387, 248] width 671 height 46
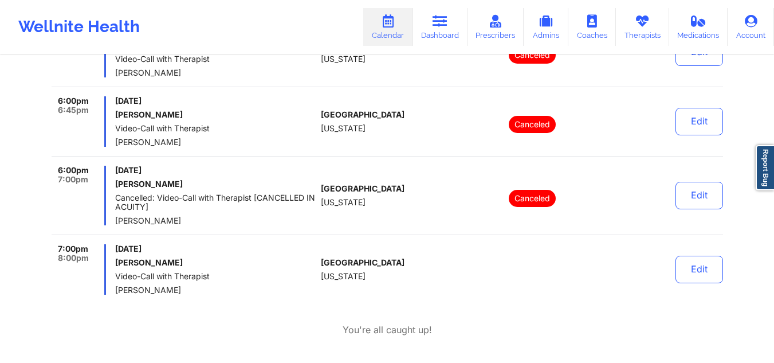
scroll to position [2303, 0]
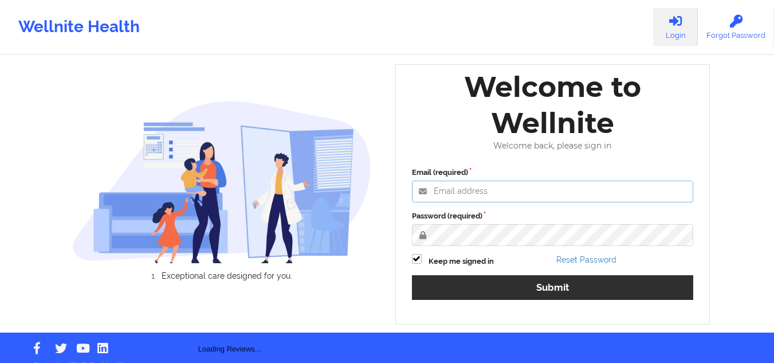
type input "[EMAIL_ADDRESS][DOMAIN_NAME]"
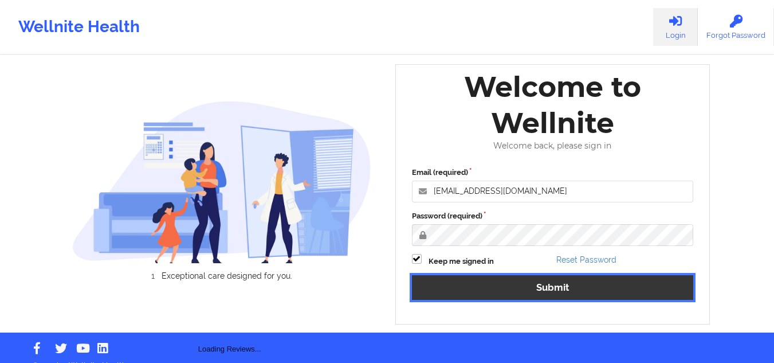
drag, startPoint x: 461, startPoint y: 285, endPoint x: 463, endPoint y: 290, distance: 6.2
click at [461, 285] on button "Submit" at bounding box center [553, 287] width 282 height 25
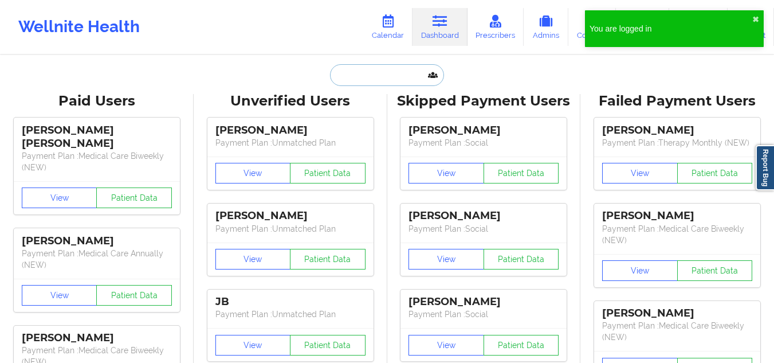
click at [396, 64] on input "text" at bounding box center [386, 75] width 113 height 22
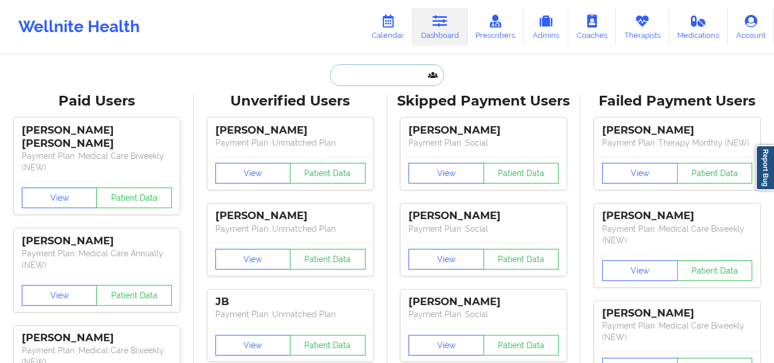
paste input "[PERSON_NAME]"
type input "[PERSON_NAME]"
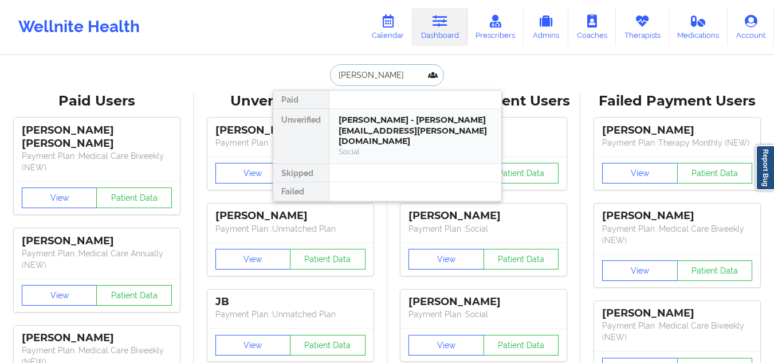
click at [387, 117] on div "[PERSON_NAME] - [PERSON_NAME][EMAIL_ADDRESS][PERSON_NAME][DOMAIN_NAME]" at bounding box center [416, 131] width 154 height 32
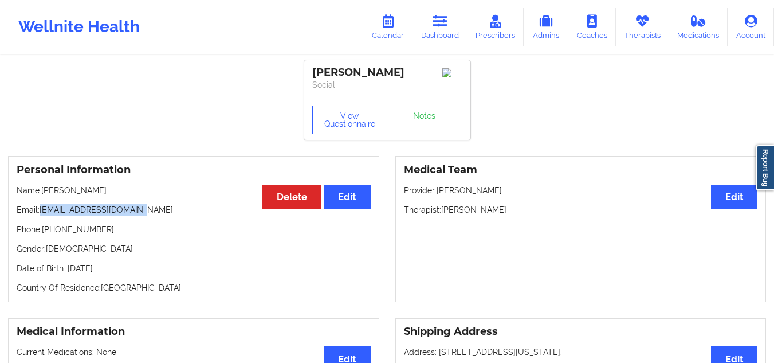
drag, startPoint x: 135, startPoint y: 208, endPoint x: 39, endPoint y: 209, distance: 96.2
click at [39, 209] on p "Email: [EMAIL_ADDRESS][DOMAIN_NAME]" at bounding box center [194, 209] width 354 height 11
click at [162, 235] on p "Phone: +1917-667-0728" at bounding box center [194, 228] width 354 height 11
drag, startPoint x: 141, startPoint y: 213, endPoint x: 41, endPoint y: 212, distance: 100.8
click at [41, 212] on p "Email: illeen.diplan@gmail.com" at bounding box center [194, 209] width 354 height 11
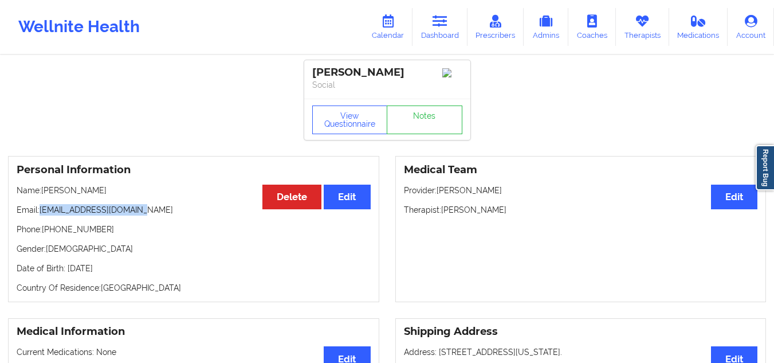
copy p "illeen.diplan@gmail.com"
drag, startPoint x: 105, startPoint y: 231, endPoint x: 52, endPoint y: 232, distance: 53.3
click at [52, 232] on p "Phone: +1917-667-0728" at bounding box center [194, 228] width 354 height 11
copy p "917-667-0728"
drag, startPoint x: 386, startPoint y: 72, endPoint x: 313, endPoint y: 69, distance: 72.8
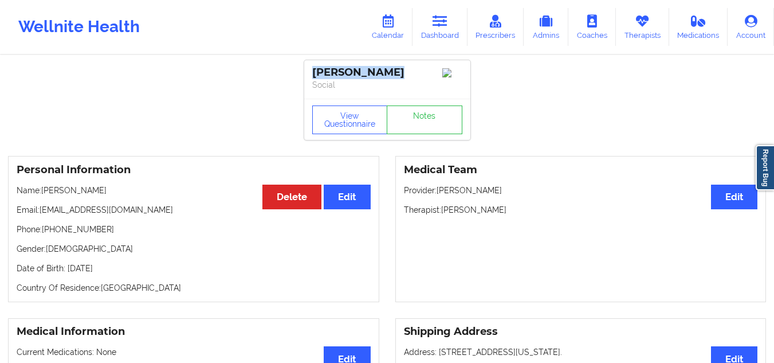
click at [313, 69] on div "Illeen Diplan" at bounding box center [387, 72] width 150 height 13
copy div "Illeen Diplan"
drag, startPoint x: 103, startPoint y: 234, endPoint x: 49, endPoint y: 234, distance: 53.3
click at [49, 234] on p "Phone: +1917-667-0728" at bounding box center [194, 228] width 354 height 11
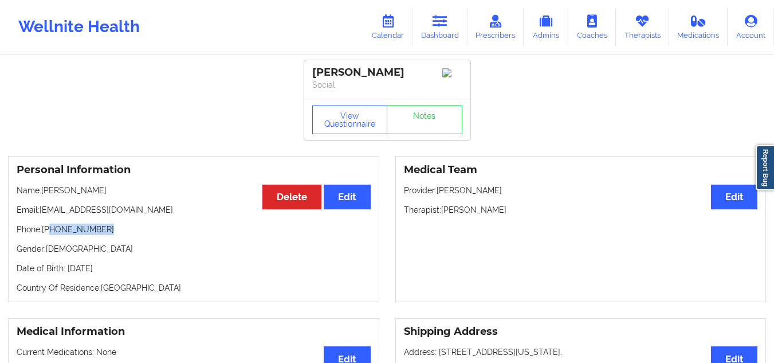
copy p "917-667-0728"
drag, startPoint x: 494, startPoint y: 217, endPoint x: 443, endPoint y: 213, distance: 51.1
click at [443, 213] on p "Therapist: Melissa Glenn" at bounding box center [581, 209] width 354 height 11
copy p "Melissa Glenn"
click at [294, 19] on div "Wellnite Health Calendar Dashboard Prescribers Admins Coaches Therapists Medica…" at bounding box center [387, 27] width 774 height 46
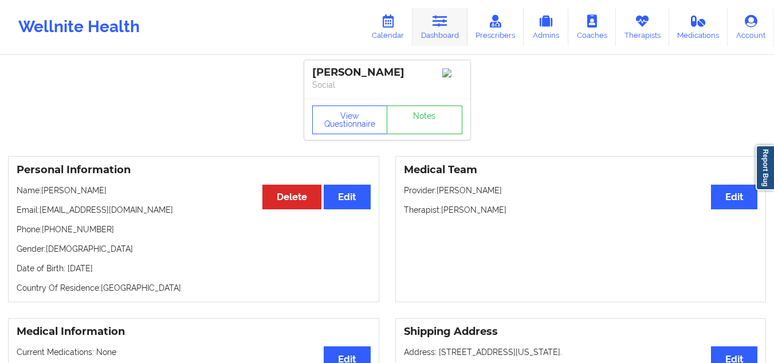
click at [438, 27] on icon at bounding box center [439, 21] width 15 height 13
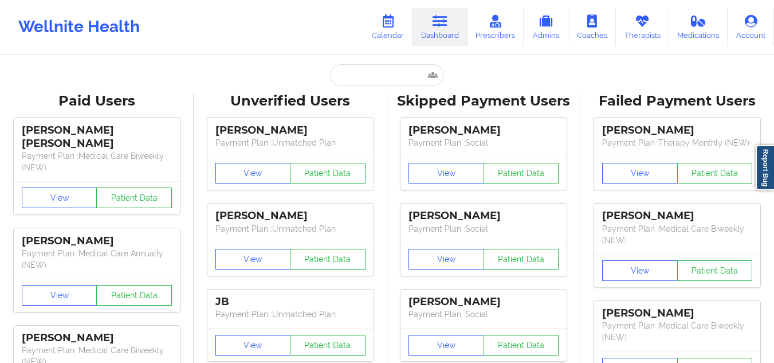
drag, startPoint x: 372, startPoint y: 53, endPoint x: 364, endPoint y: 56, distance: 8.3
click at [344, 77] on input "text" at bounding box center [386, 75] width 113 height 22
paste input "Hannah Pace"
type input "Hannah Pace"
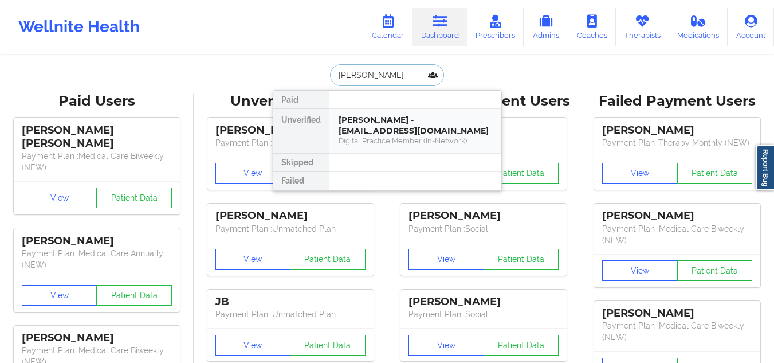
click at [443, 141] on div "Digital Practice Member (In-Network)" at bounding box center [416, 141] width 154 height 10
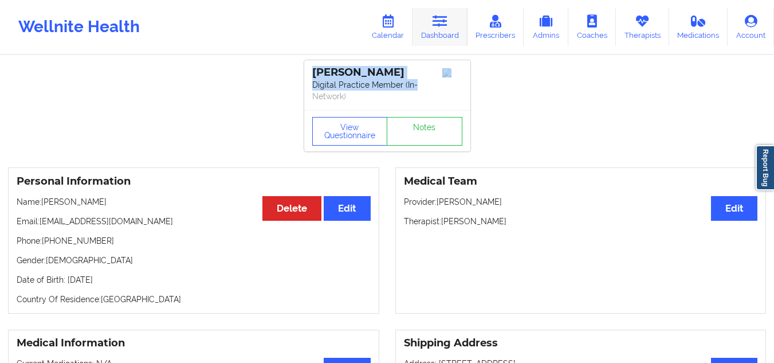
drag, startPoint x: 416, startPoint y: 81, endPoint x: 440, endPoint y: 21, distance: 65.3
click at [440, 21] on icon at bounding box center [439, 21] width 15 height 13
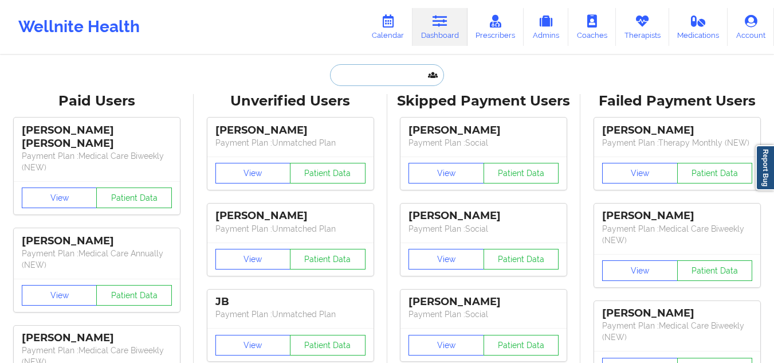
click at [369, 65] on input "text" at bounding box center [386, 75] width 113 height 22
paste input "Ashton Askarian"
type input "Ashton Askarian"
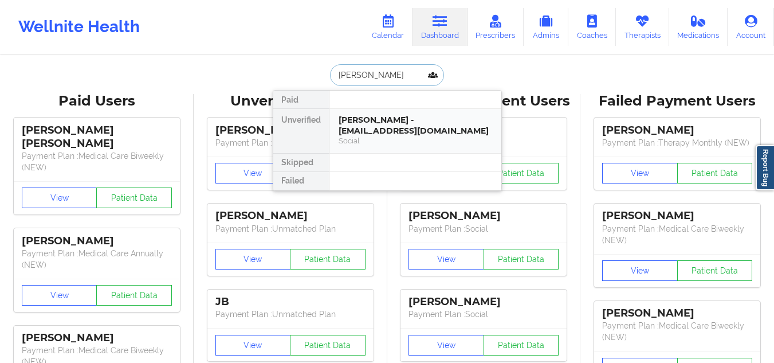
click at [408, 143] on div "Social" at bounding box center [416, 141] width 154 height 10
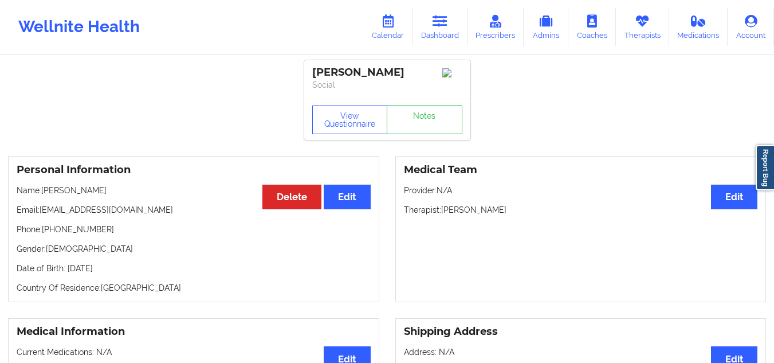
click at [117, 234] on p "Phone: +1310-954-7855" at bounding box center [194, 228] width 354 height 11
drag, startPoint x: 51, startPoint y: 233, endPoint x: 99, endPoint y: 236, distance: 48.2
click at [99, 235] on p "Phone: +1310-954-7855" at bounding box center [194, 228] width 354 height 11
copy p "310-954-7855"
click at [442, 26] on icon at bounding box center [439, 21] width 15 height 13
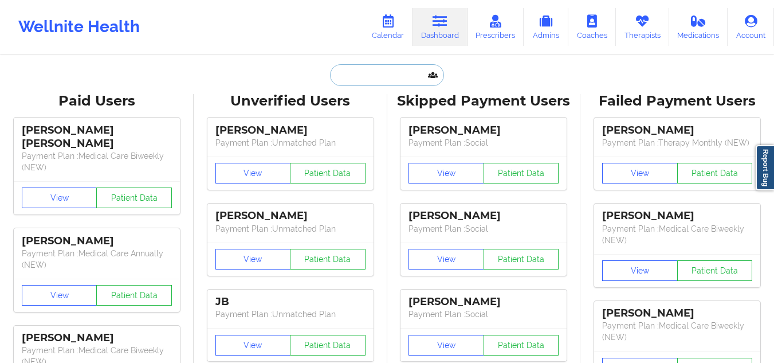
click at [352, 79] on input "text" at bounding box center [386, 75] width 113 height 22
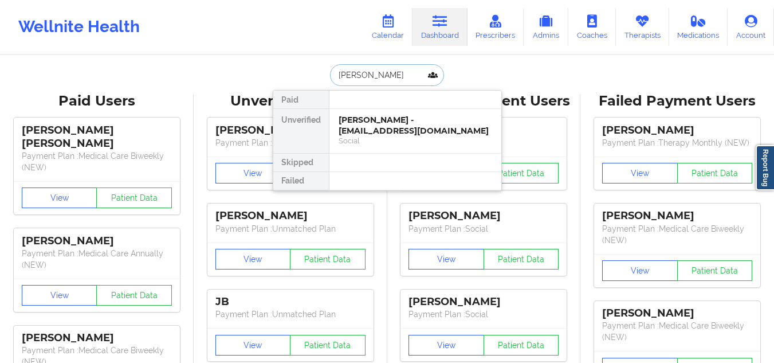
type input "hannah pace"
click at [384, 128] on div "Hannah Pace - hannahpace2000@gmail.com" at bounding box center [416, 125] width 154 height 21
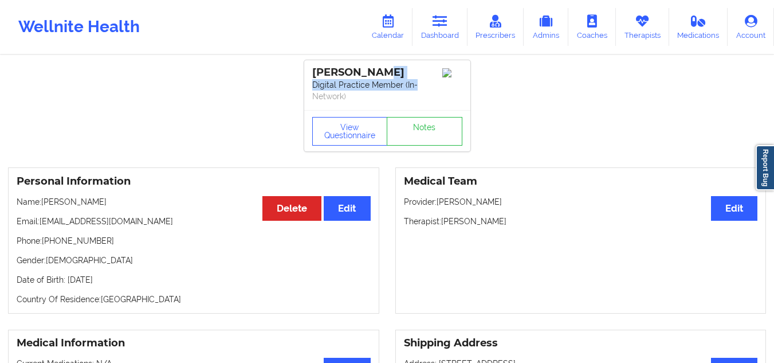
drag, startPoint x: 387, startPoint y: 72, endPoint x: 313, endPoint y: 100, distance: 78.5
click at [314, 100] on div "Hannah Pace Digital Practice Member (In-Network)" at bounding box center [387, 85] width 166 height 50
copy div "Digital Practice Member (In-"
drag, startPoint x: 114, startPoint y: 241, endPoint x: 50, endPoint y: 239, distance: 64.2
click at [50, 239] on p "Phone: +12817993921" at bounding box center [194, 240] width 354 height 11
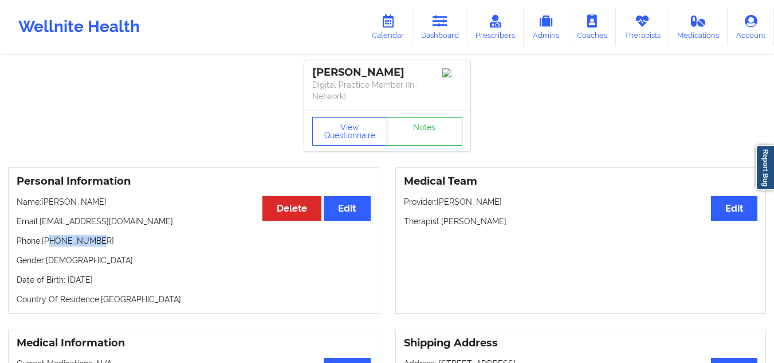
copy p "2817993921"
drag, startPoint x: 156, startPoint y: 218, endPoint x: 42, endPoint y: 221, distance: 113.5
click at [42, 221] on p "Email: hannahpace2000@gmail.com" at bounding box center [194, 220] width 354 height 11
copy p "hannahpace2000@gmail.com"
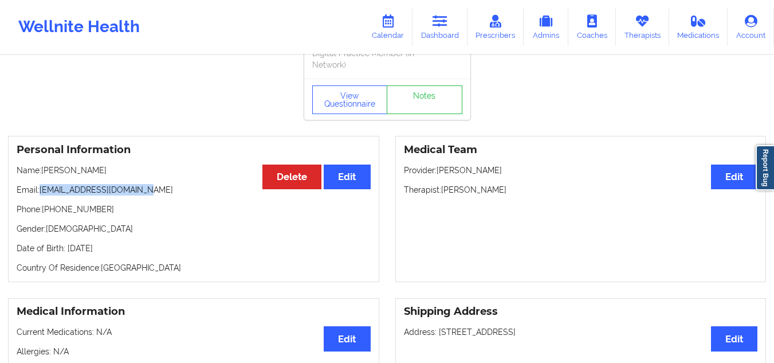
scroll to position [57, 0]
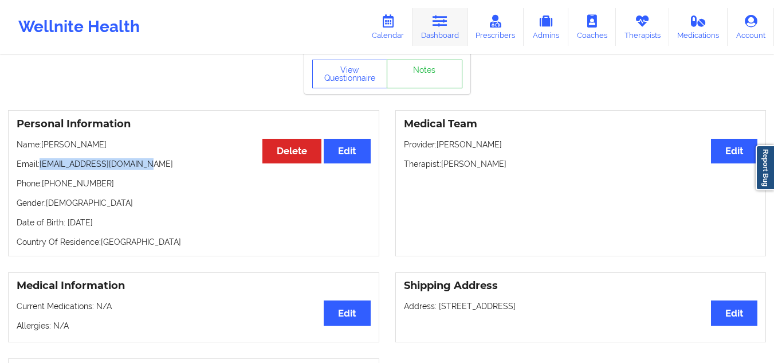
click at [441, 27] on icon at bounding box center [439, 21] width 15 height 13
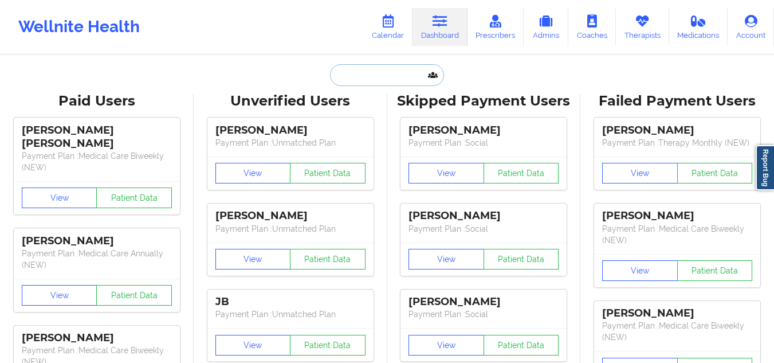
click at [371, 74] on input "text" at bounding box center [386, 75] width 113 height 22
paste input "Norah Waggoner"
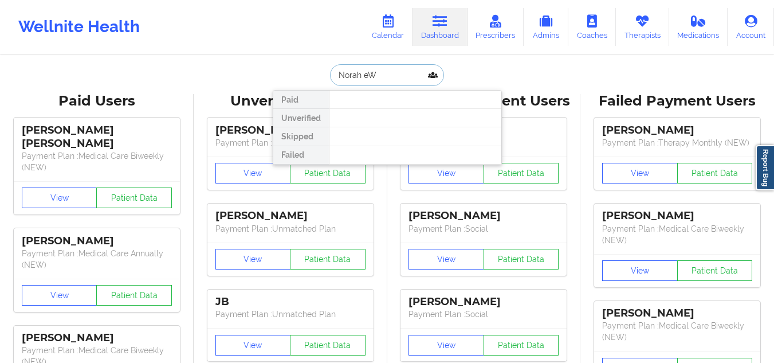
type input "Norah e W"
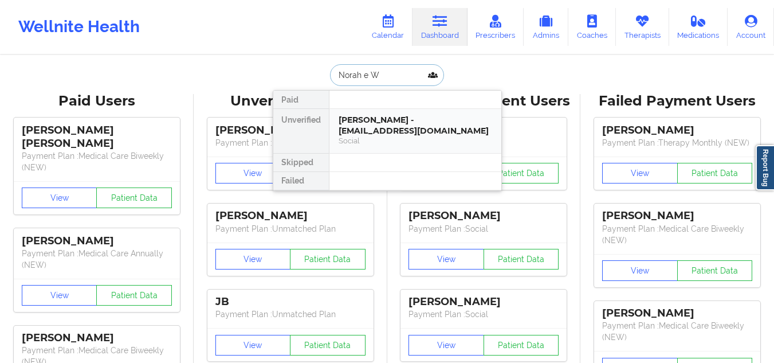
click at [454, 128] on div "Norah E Waggoner - janicecwilliams@hotmail.com" at bounding box center [416, 125] width 154 height 21
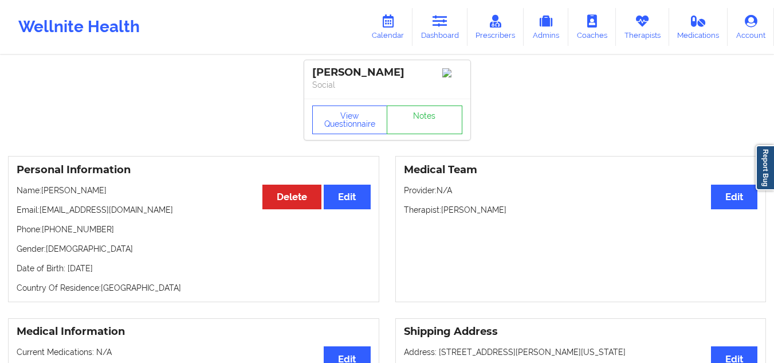
drag, startPoint x: 127, startPoint y: 192, endPoint x: 42, endPoint y: 191, distance: 84.2
click at [42, 191] on p "Name: Norah E Waggoner" at bounding box center [194, 189] width 354 height 11
drag, startPoint x: 101, startPoint y: 236, endPoint x: 51, endPoint y: 234, distance: 49.9
click at [51, 234] on p "Phone: +1832-577-1277" at bounding box center [194, 228] width 354 height 11
drag, startPoint x: 151, startPoint y: 214, endPoint x: 40, endPoint y: 212, distance: 111.1
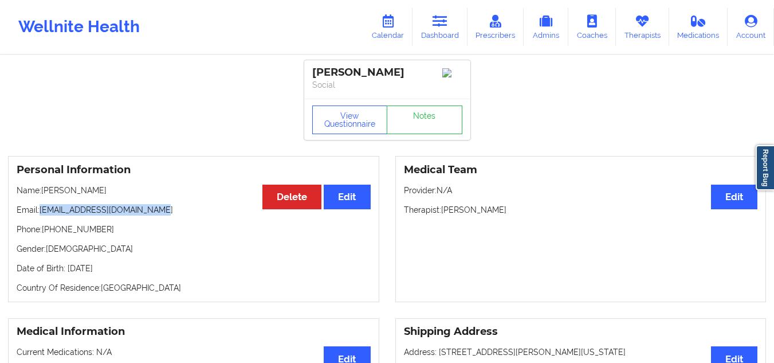
click at [40, 212] on p "Email: janicecwilliams@hotmail.com" at bounding box center [194, 209] width 354 height 11
drag, startPoint x: 441, startPoint y: 29, endPoint x: 438, endPoint y: 50, distance: 20.8
click at [442, 29] on link "Dashboard" at bounding box center [439, 27] width 55 height 38
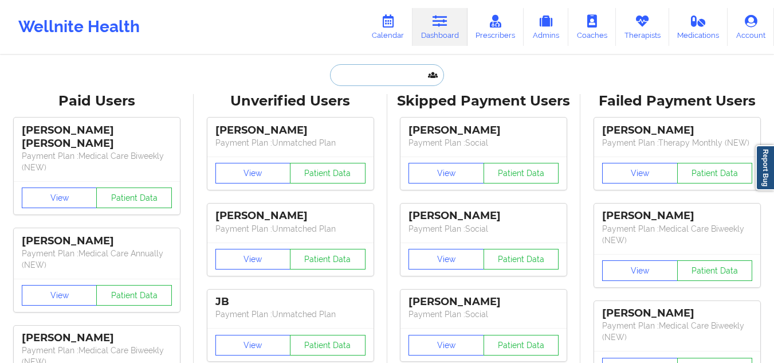
click at [365, 72] on input "text" at bounding box center [386, 75] width 113 height 22
paste input "Tia Trapuzzano"
type input "Tia Trapuzzano"
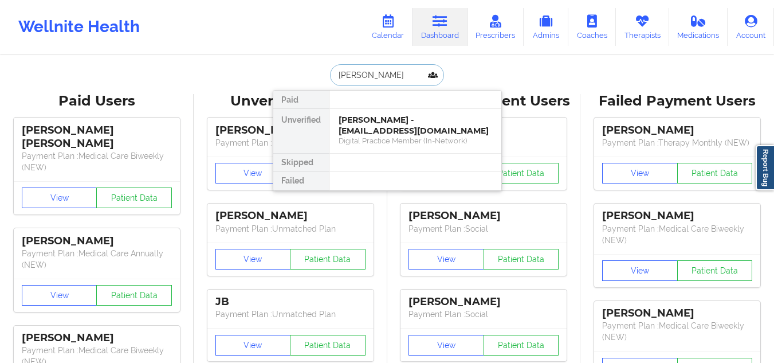
click at [428, 139] on div "Digital Practice Member (In-Network)" at bounding box center [416, 141] width 154 height 10
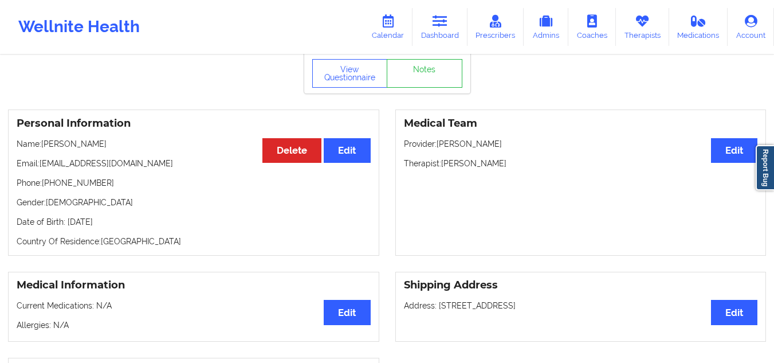
scroll to position [57, 0]
drag, startPoint x: 97, startPoint y: 141, endPoint x: 44, endPoint y: 143, distance: 53.3
click at [44, 143] on p "Name: Tia Trapuzzano" at bounding box center [194, 144] width 354 height 11
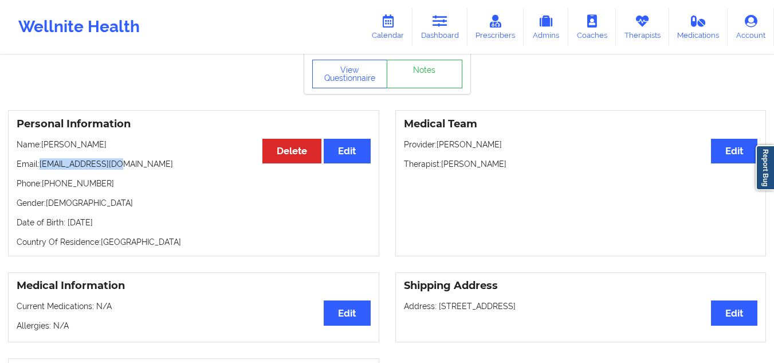
drag, startPoint x: 120, startPoint y: 163, endPoint x: 42, endPoint y: 163, distance: 77.9
click at [42, 163] on p "Email: tiatraap@gmail.com" at bounding box center [194, 163] width 354 height 11
drag, startPoint x: 97, startPoint y: 183, endPoint x: 50, endPoint y: 187, distance: 47.2
click at [50, 187] on p "Phone: +14126679996" at bounding box center [194, 183] width 354 height 11
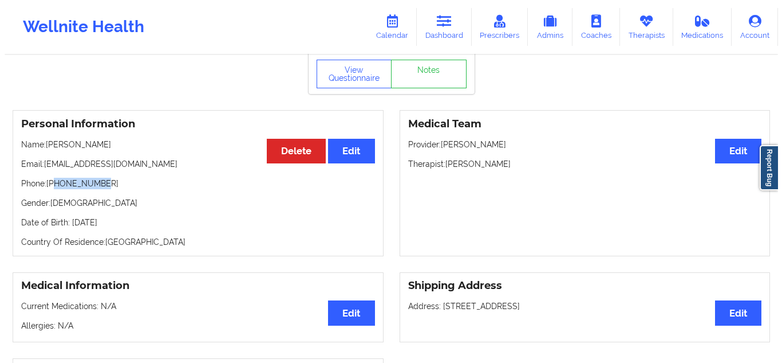
scroll to position [0, 0]
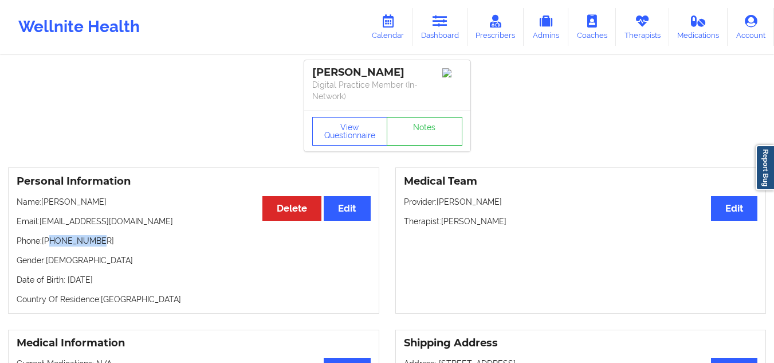
click at [465, 0] on html "Wellnite Health Calendar Dashboard Prescribers Admins Coaches Therapists Medica…" at bounding box center [387, 181] width 774 height 363
click at [450, 27] on link "Dashboard" at bounding box center [439, 27] width 55 height 38
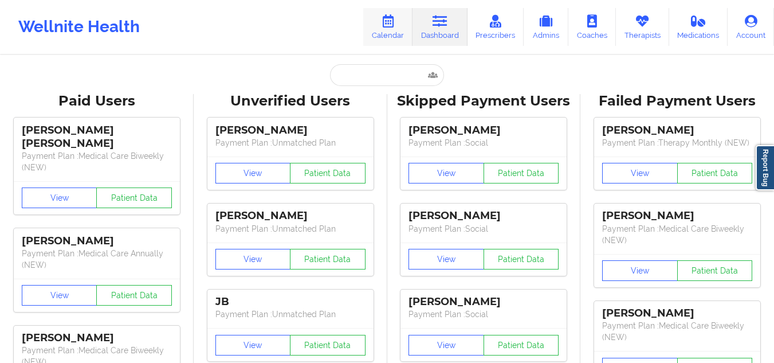
click at [382, 14] on link "Calendar" at bounding box center [387, 27] width 49 height 38
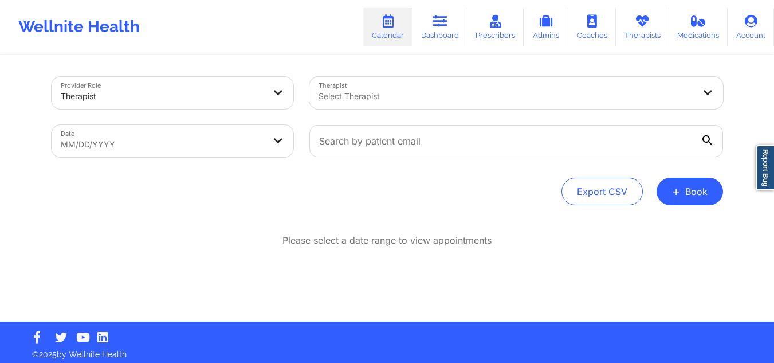
click at [383, 96] on div at bounding box center [506, 96] width 376 height 14
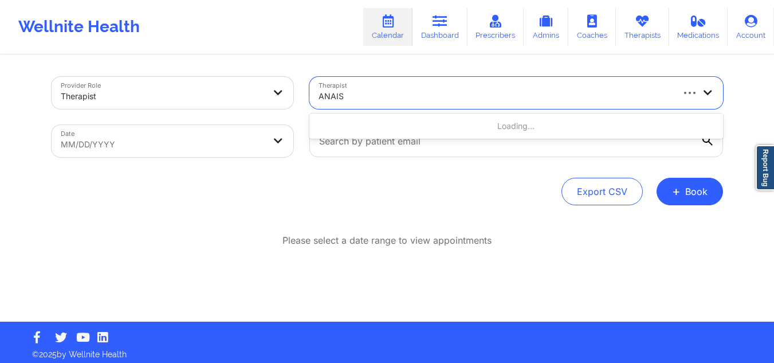
type input "ANAIS Q"
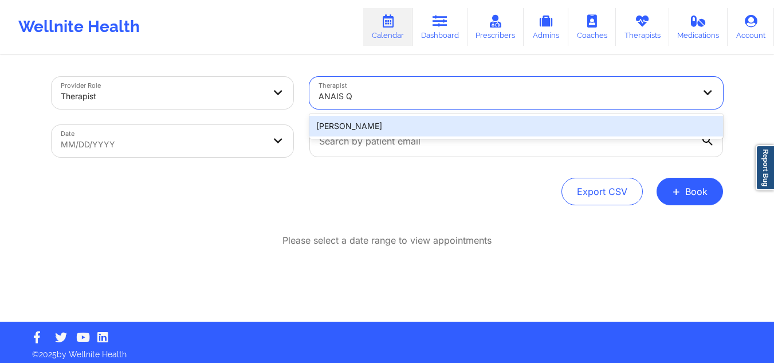
click at [360, 129] on div "[PERSON_NAME]" at bounding box center [516, 126] width 414 height 21
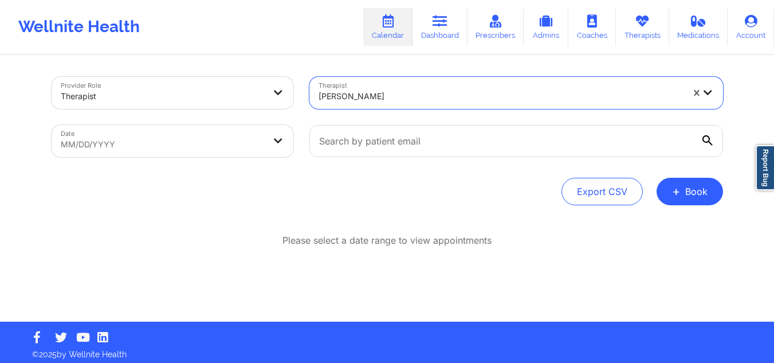
click at [213, 133] on body "Wellnite Health Calendar Dashboard Prescribers Admins Coaches Therapists Medica…" at bounding box center [387, 181] width 774 height 363
select select "2025-8"
select select "2025-9"
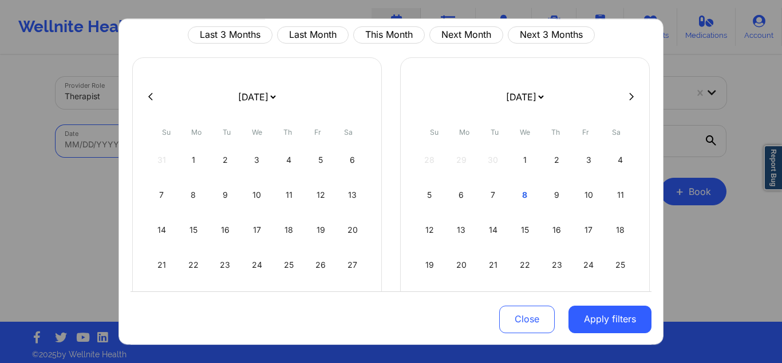
scroll to position [57, 0]
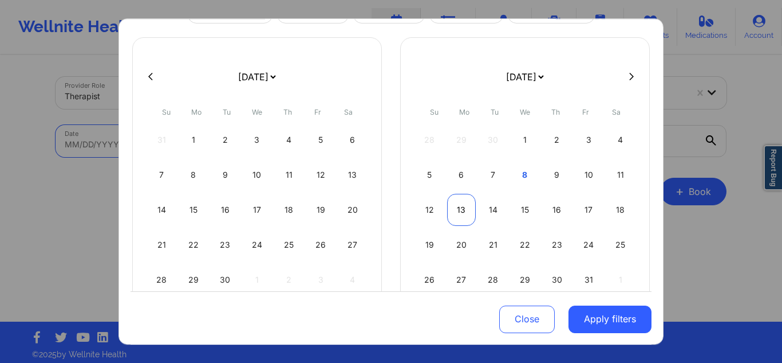
click at [461, 208] on div "13" at bounding box center [461, 210] width 29 height 32
select select "2025-9"
select select "2025-10"
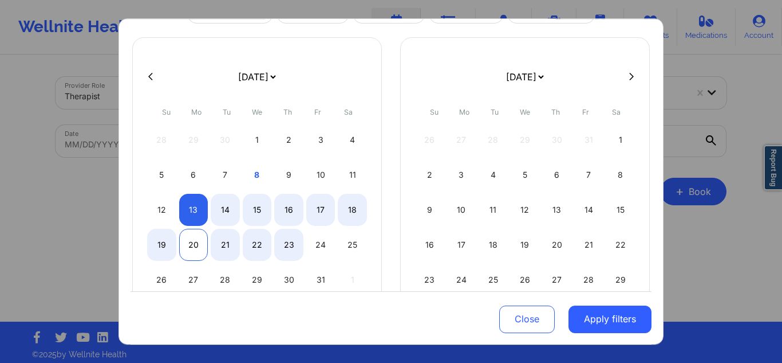
select select "2025-9"
select select "2025-10"
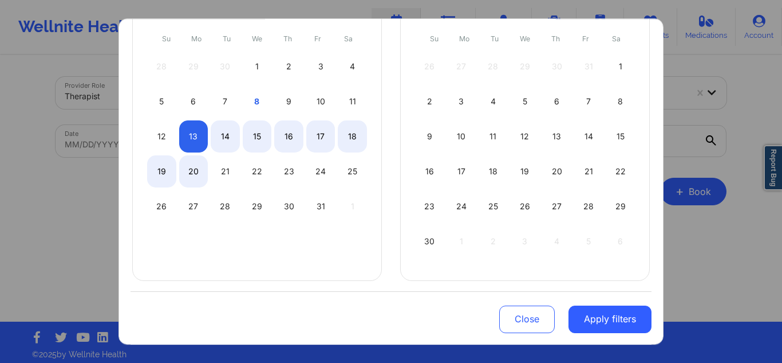
scroll to position [134, 0]
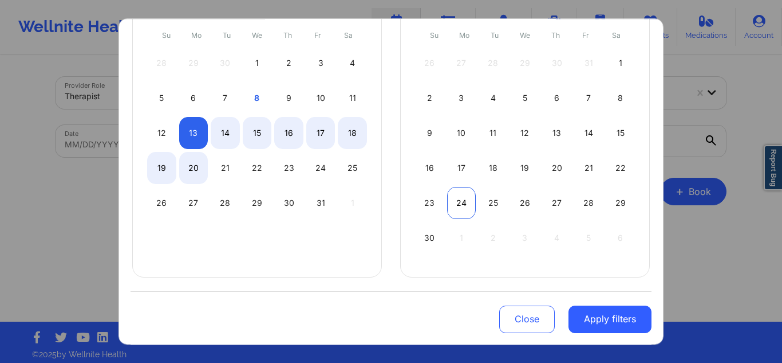
select select "2025-9"
select select "2025-10"
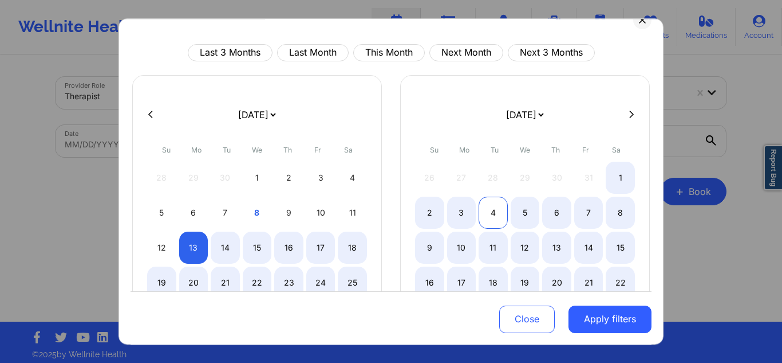
select select "2025-9"
select select "2025-10"
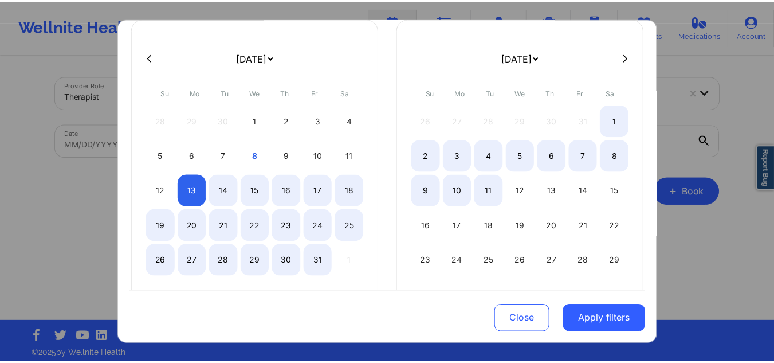
scroll to position [77, 0]
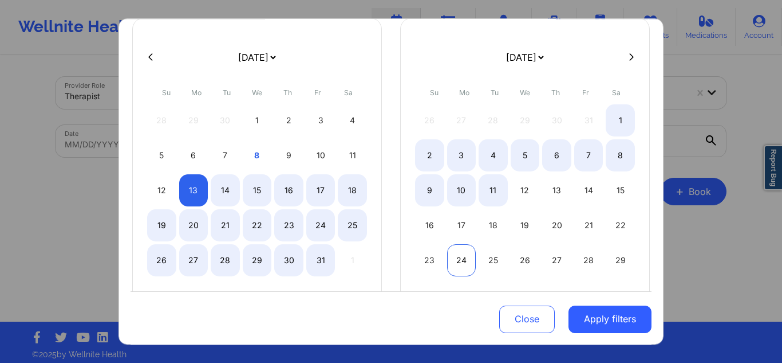
select select "2025-9"
select select "2025-10"
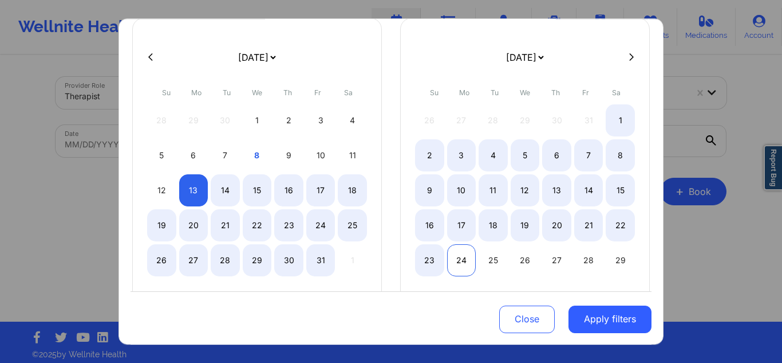
click at [456, 255] on div "24" at bounding box center [461, 260] width 29 height 32
select select "2025-9"
select select "2025-10"
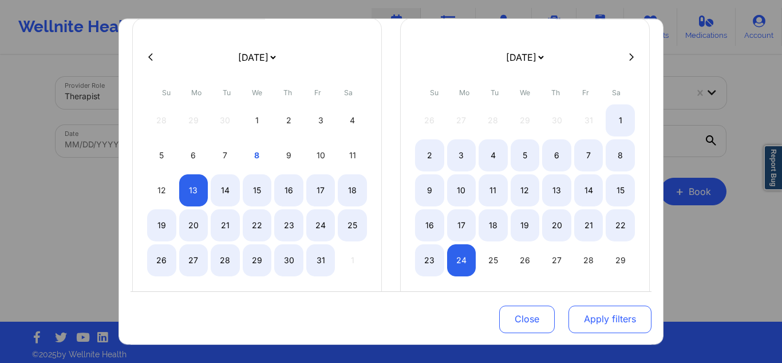
click at [601, 317] on button "Apply filters" at bounding box center [610, 318] width 83 height 27
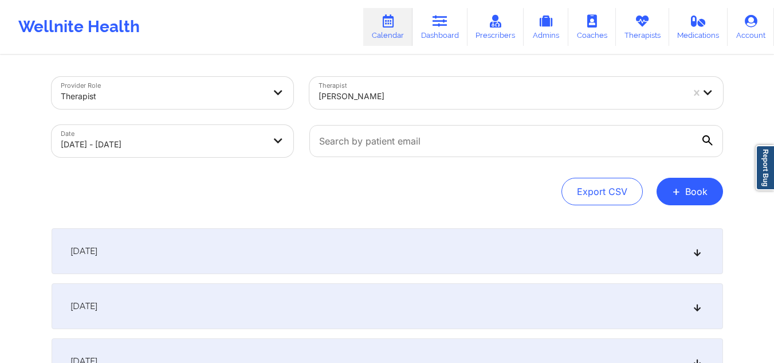
scroll to position [229, 0]
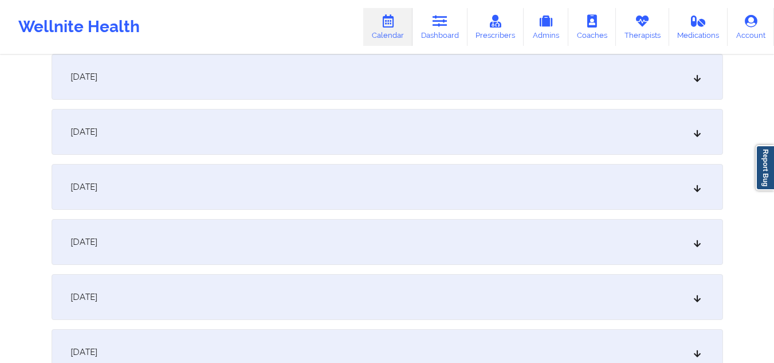
click at [245, 80] on div "October 14, 2025" at bounding box center [387, 77] width 671 height 46
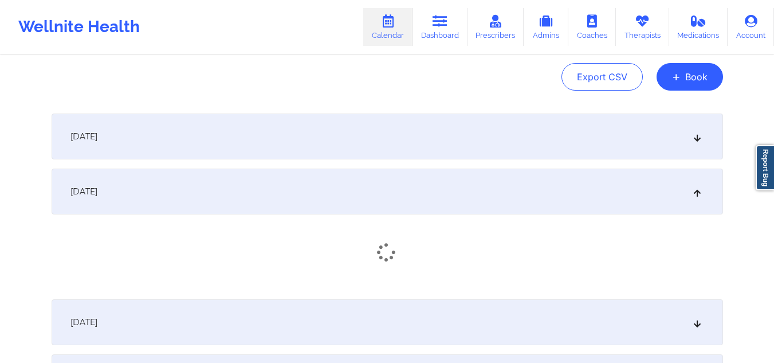
click at [232, 138] on div "October 13, 2025" at bounding box center [387, 136] width 671 height 46
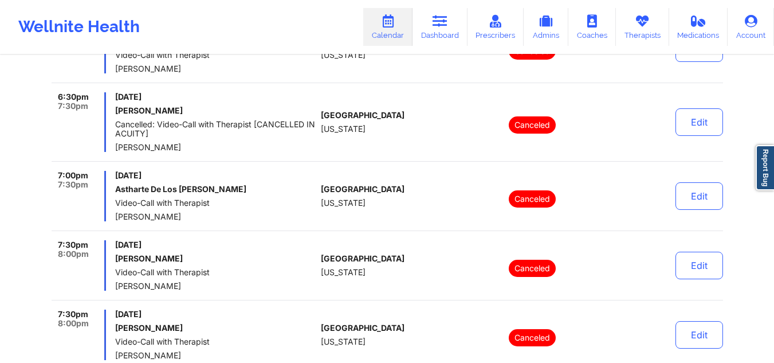
scroll to position [917, 0]
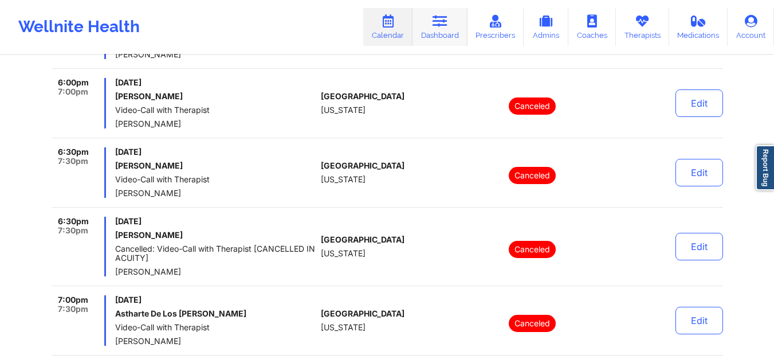
click at [441, 27] on icon at bounding box center [439, 21] width 15 height 13
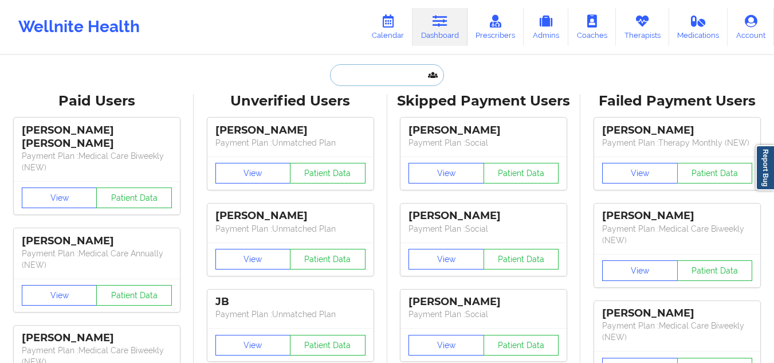
click at [392, 70] on input "text" at bounding box center [386, 75] width 113 height 22
paste input "[PERSON_NAME]"
type input "[PERSON_NAME]"
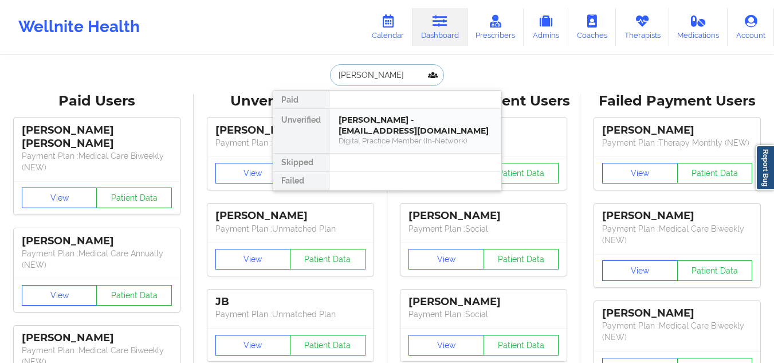
click at [406, 132] on div "[PERSON_NAME] - [EMAIL_ADDRESS][DOMAIN_NAME]" at bounding box center [416, 125] width 154 height 21
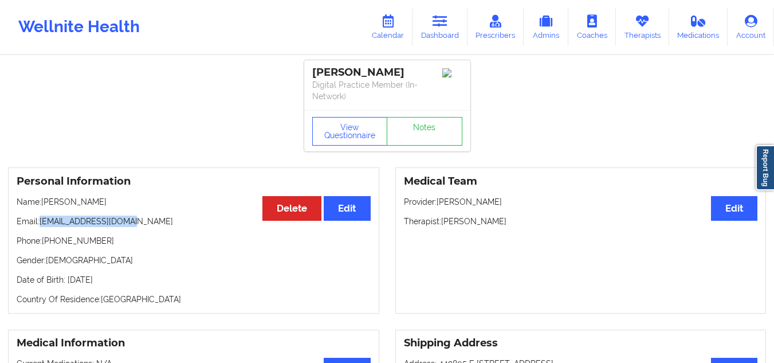
drag, startPoint x: 129, startPoint y: 222, endPoint x: 41, endPoint y: 221, distance: 87.6
click at [41, 221] on p "Email: rjarmstrong@gmail.com" at bounding box center [194, 220] width 354 height 11
drag, startPoint x: 420, startPoint y: 68, endPoint x: 357, endPoint y: 69, distance: 62.5
click at [357, 69] on div "[PERSON_NAME]" at bounding box center [387, 72] width 150 height 13
drag, startPoint x: 128, startPoint y: 219, endPoint x: 41, endPoint y: 221, distance: 87.1
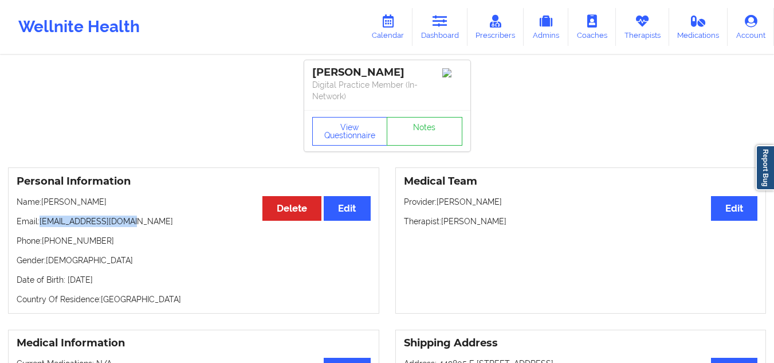
click at [41, 221] on p "Email: rjarmstrong@gmail.com" at bounding box center [194, 220] width 354 height 11
click at [340, 127] on button "View Questionnaire" at bounding box center [350, 131] width 76 height 29
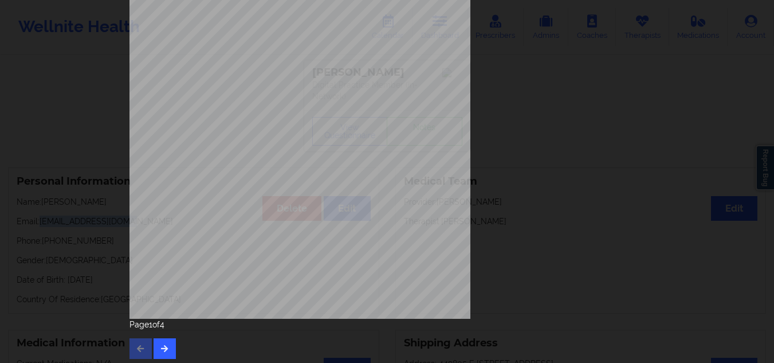
scroll to position [184, 0]
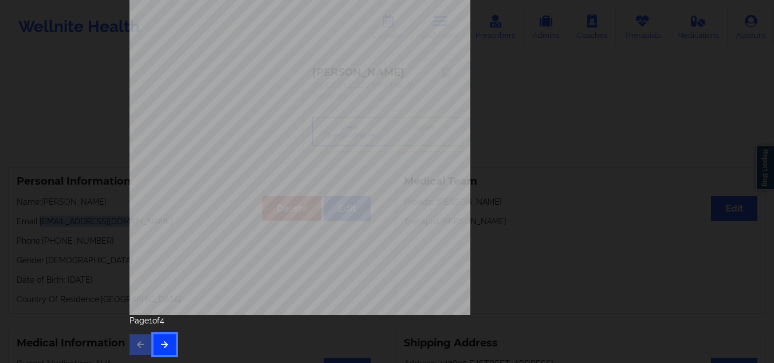
click at [163, 342] on icon "button" at bounding box center [165, 343] width 10 height 7
click at [164, 346] on icon "button" at bounding box center [165, 343] width 10 height 7
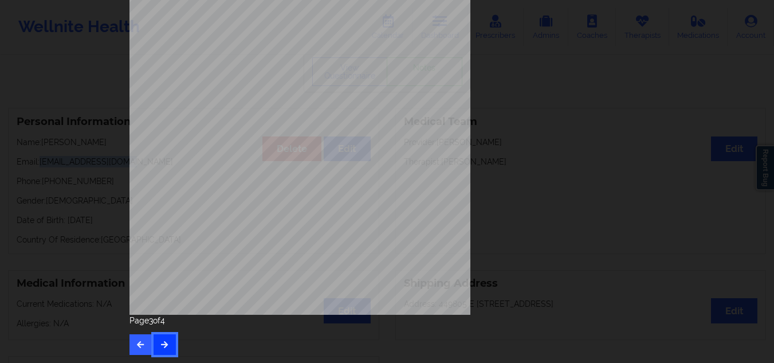
scroll to position [115, 0]
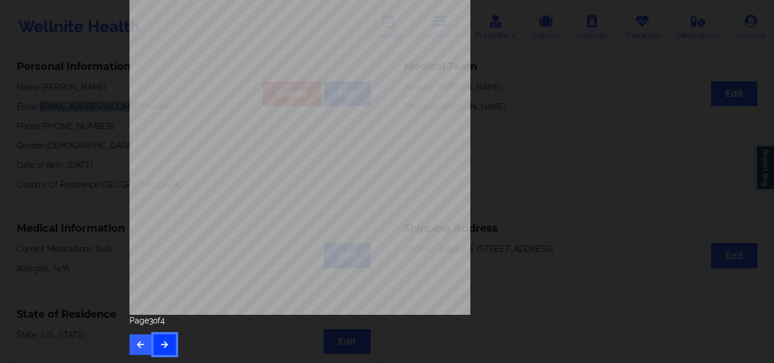
click at [170, 344] on button "button" at bounding box center [165, 344] width 22 height 21
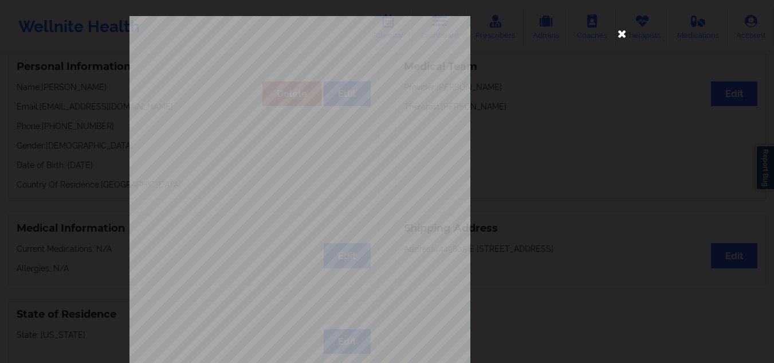
click at [624, 33] on icon at bounding box center [622, 33] width 18 height 18
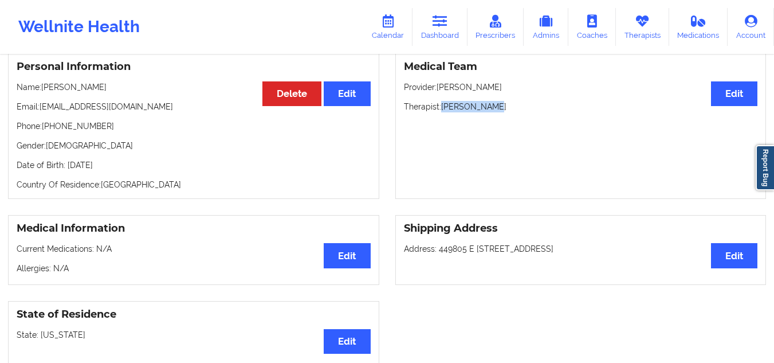
drag, startPoint x: 505, startPoint y: 107, endPoint x: 441, endPoint y: 105, distance: 64.2
click at [441, 105] on p "Therapist: Kuma Kennedy" at bounding box center [581, 106] width 354 height 11
drag, startPoint x: 436, startPoint y: 32, endPoint x: 432, endPoint y: 26, distance: 7.0
click at [435, 32] on link "Dashboard" at bounding box center [439, 27] width 55 height 38
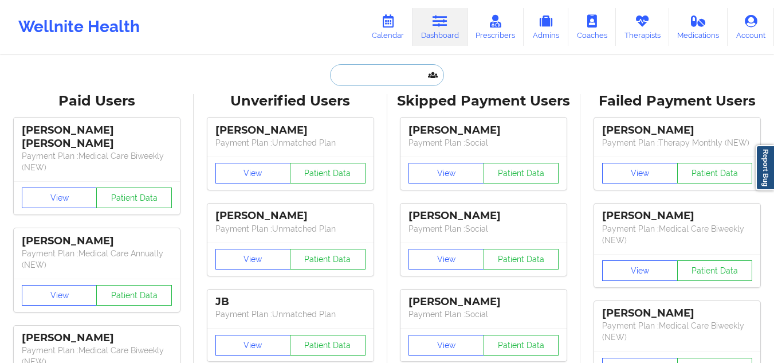
click at [398, 65] on input "text" at bounding box center [386, 75] width 113 height 22
click at [402, 29] on link "Calendar" at bounding box center [387, 27] width 49 height 38
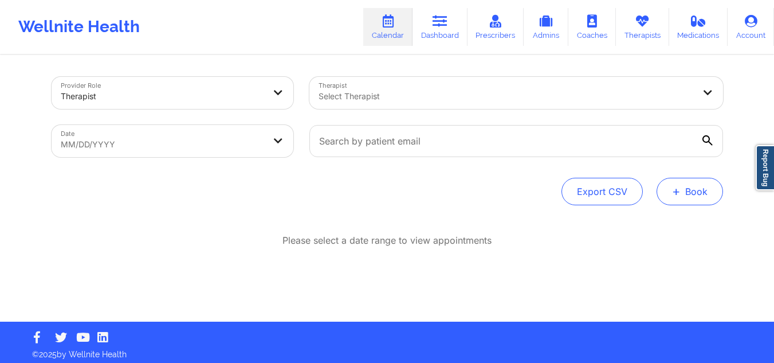
click at [699, 180] on button "+ Book" at bounding box center [689, 191] width 66 height 27
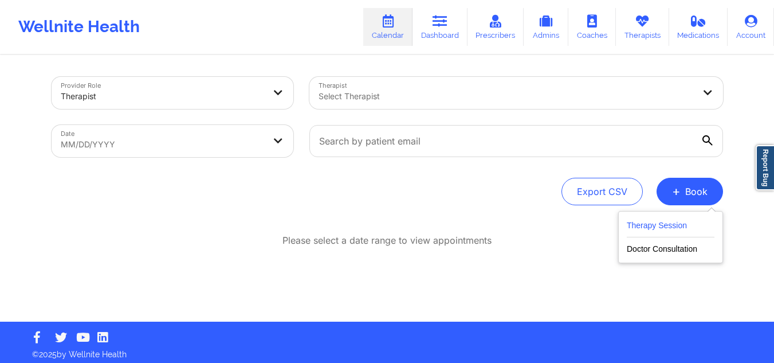
click at [670, 221] on button "Therapy Session" at bounding box center [671, 227] width 88 height 19
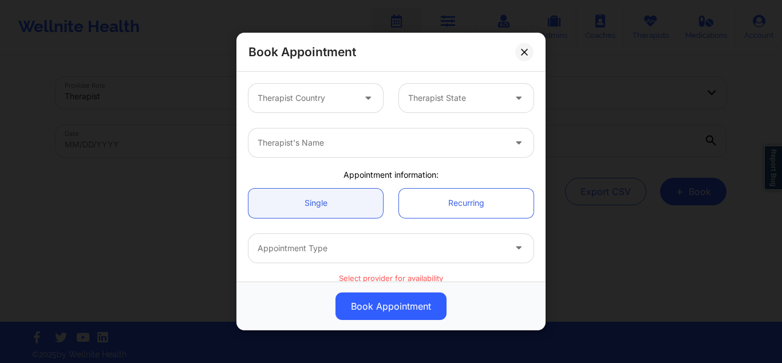
click at [325, 97] on div at bounding box center [306, 98] width 97 height 14
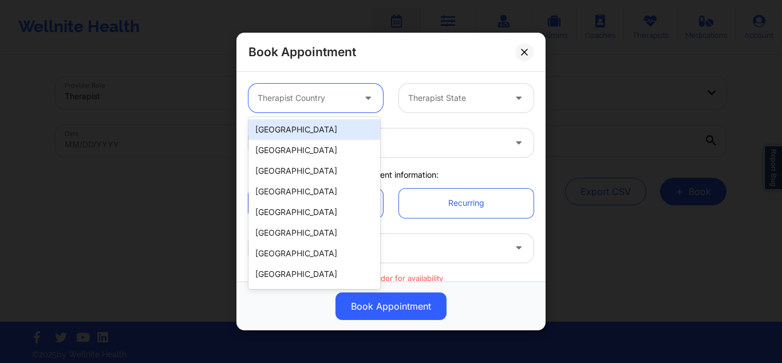
drag, startPoint x: 308, startPoint y: 129, endPoint x: 369, endPoint y: 120, distance: 62.5
click at [315, 129] on div "[GEOGRAPHIC_DATA]" at bounding box center [315, 129] width 132 height 21
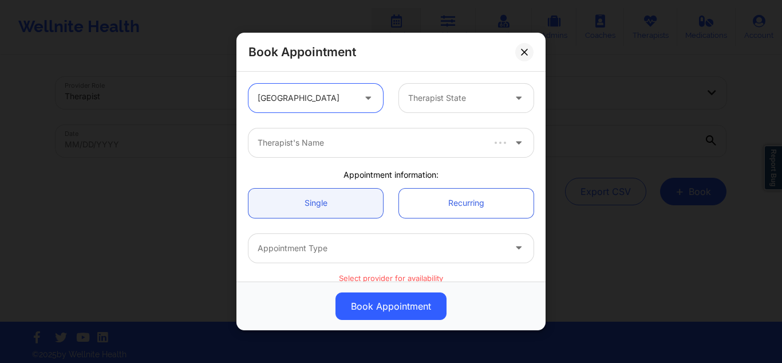
click at [479, 94] on div at bounding box center [456, 98] width 97 height 14
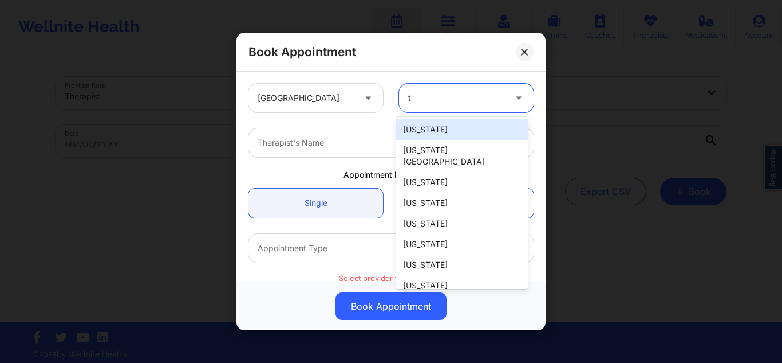
type input "tx"
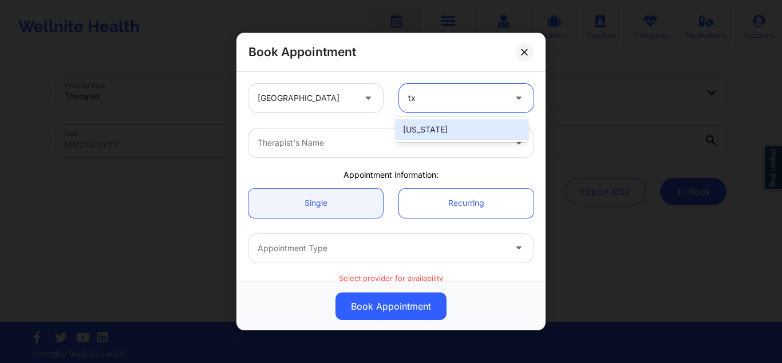
click at [461, 130] on div "[US_STATE]" at bounding box center [462, 129] width 132 height 21
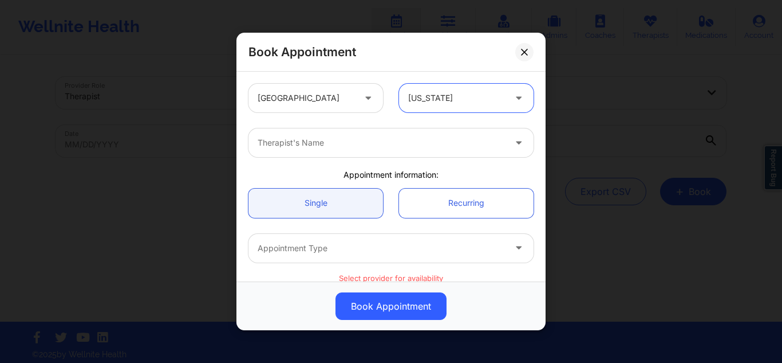
click at [395, 146] on div at bounding box center [381, 143] width 247 height 14
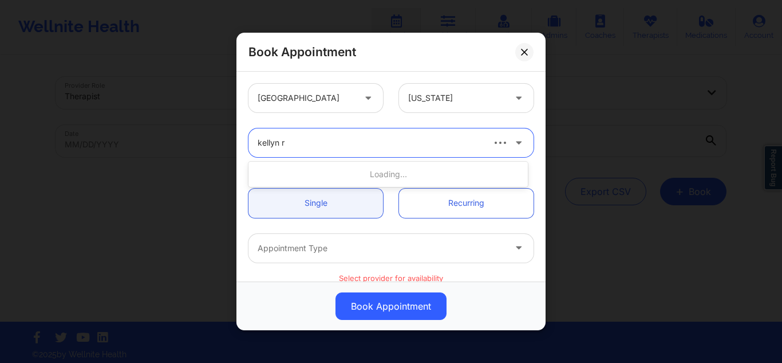
type input "kellyn ro"
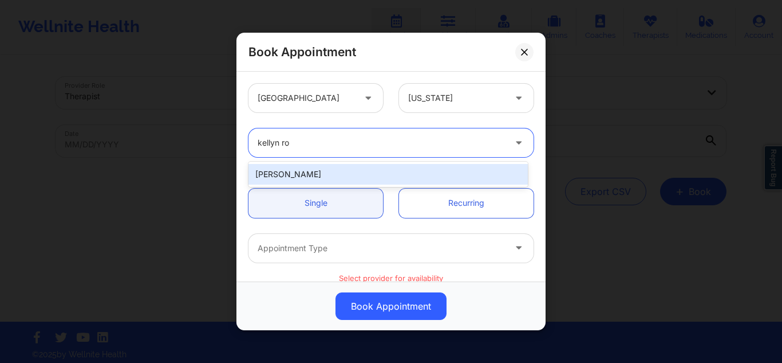
click at [356, 175] on div "[PERSON_NAME]" at bounding box center [389, 174] width 280 height 21
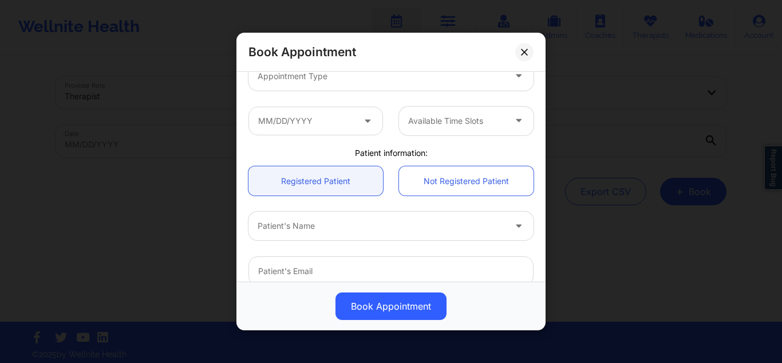
scroll to position [57, 0]
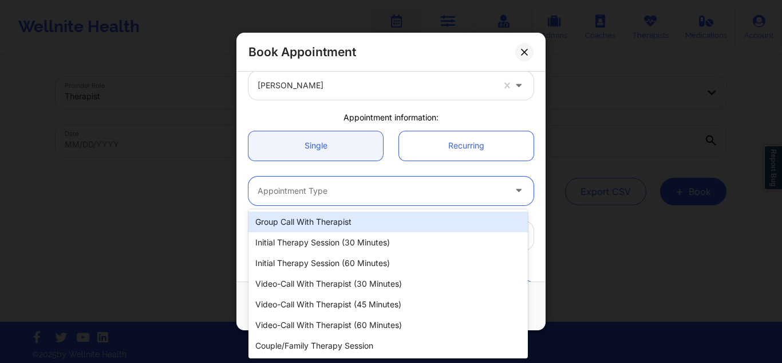
click at [360, 190] on div at bounding box center [381, 191] width 247 height 14
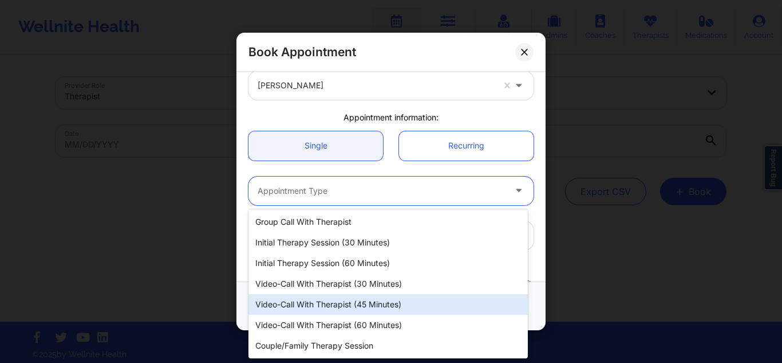
click at [349, 298] on div "Video-Call with Therapist (45 minutes)" at bounding box center [389, 304] width 280 height 21
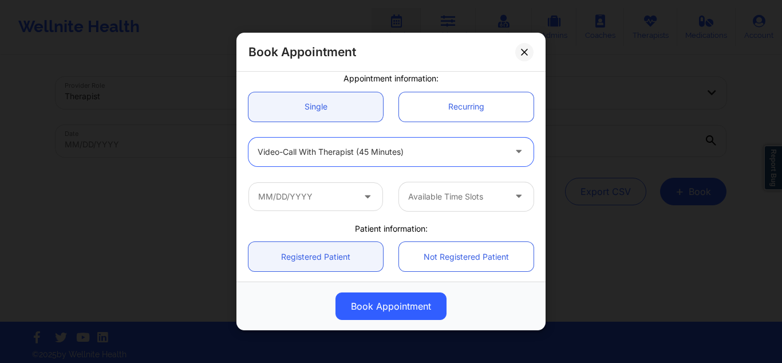
scroll to position [115, 0]
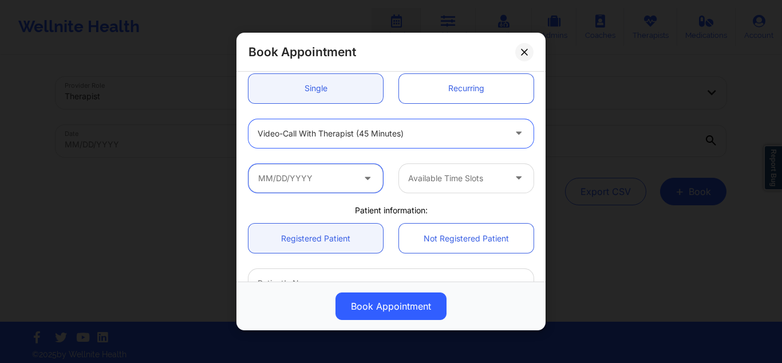
click at [318, 174] on input "text" at bounding box center [316, 177] width 135 height 29
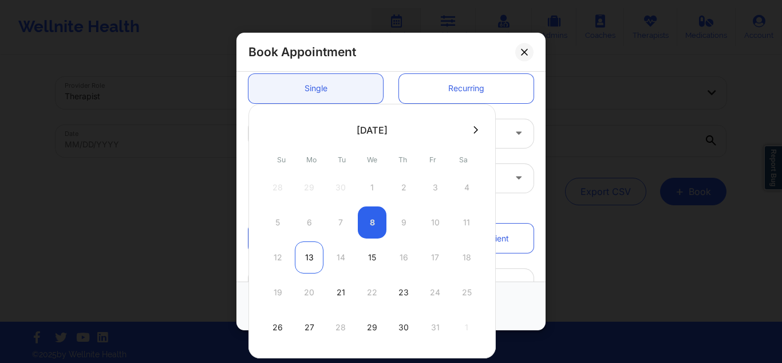
click at [310, 259] on div "13" at bounding box center [309, 257] width 29 height 32
type input "[DATE]"
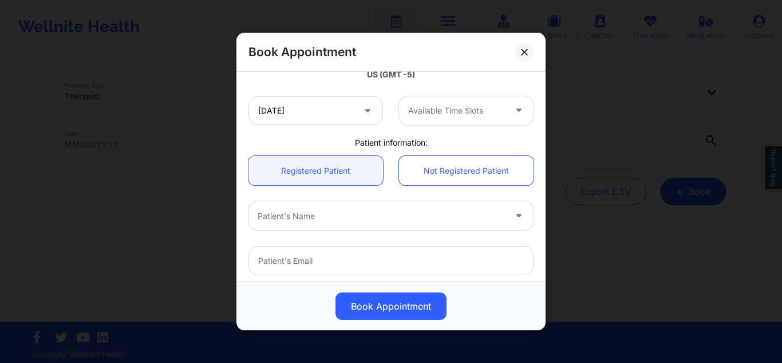
scroll to position [229, 0]
click at [461, 96] on div "Available Time Slots" at bounding box center [452, 110] width 107 height 29
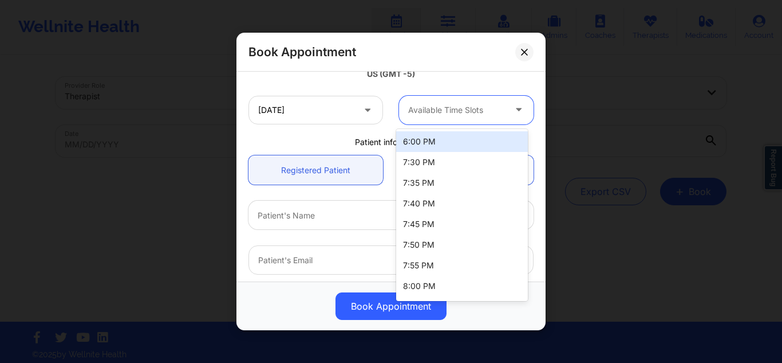
click at [445, 143] on div "6:00 PM" at bounding box center [462, 141] width 132 height 21
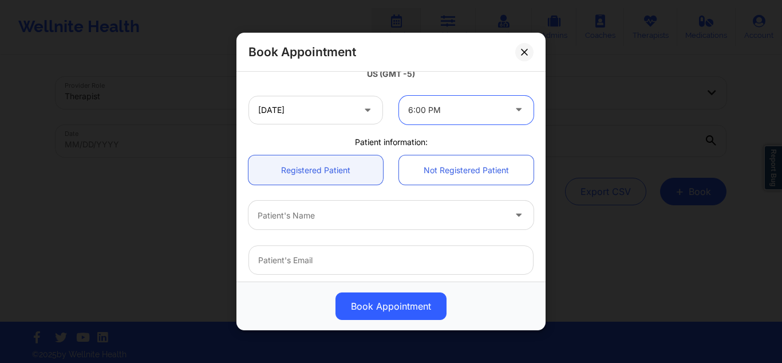
click at [337, 214] on div at bounding box center [381, 215] width 247 height 14
type input "hannah pace"
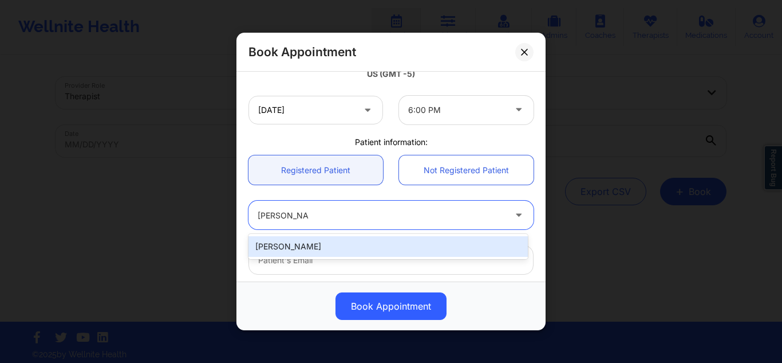
click at [336, 245] on div "[PERSON_NAME]" at bounding box center [389, 246] width 280 height 21
type input "[EMAIL_ADDRESS][DOMAIN_NAME]"
type input "[PHONE_NUMBER]"
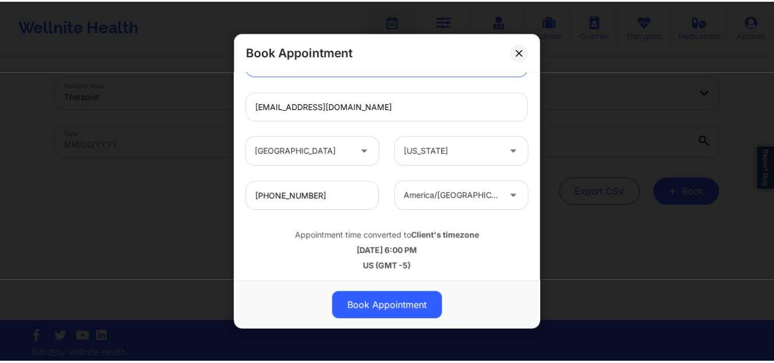
scroll to position [385, 0]
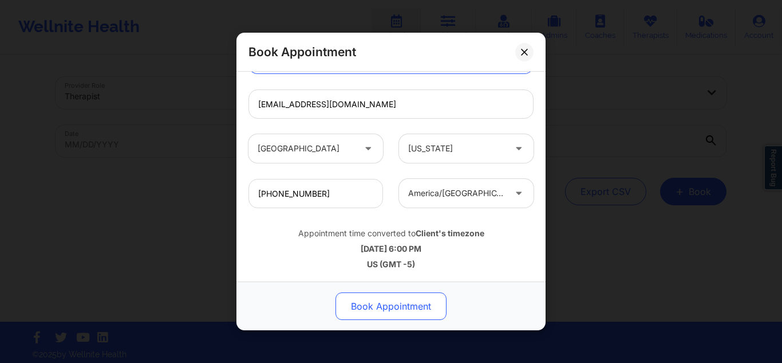
click at [406, 301] on button "Book Appointment" at bounding box center [391, 305] width 111 height 27
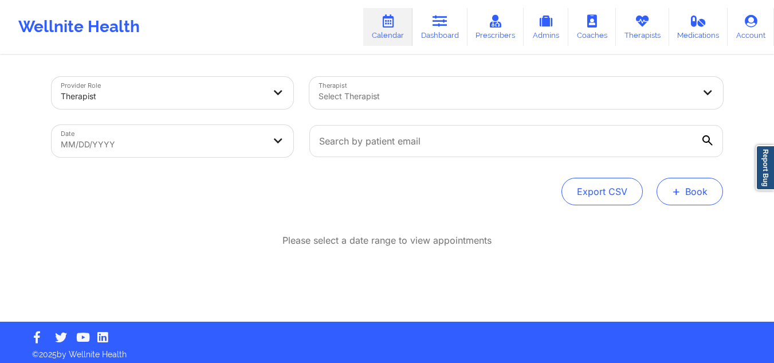
click at [688, 195] on button "+ Book" at bounding box center [689, 191] width 66 height 27
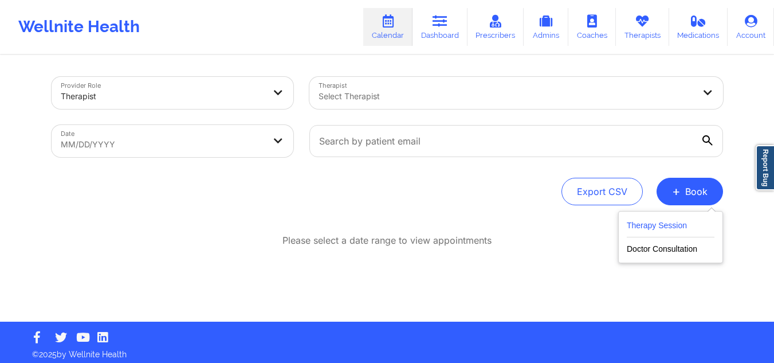
click at [652, 227] on button "Therapy Session" at bounding box center [671, 227] width 88 height 19
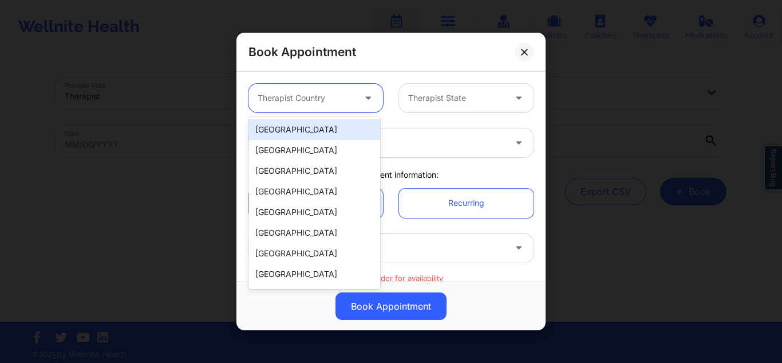
click at [315, 94] on div at bounding box center [306, 98] width 97 height 14
click at [310, 128] on div "[GEOGRAPHIC_DATA]" at bounding box center [315, 129] width 132 height 21
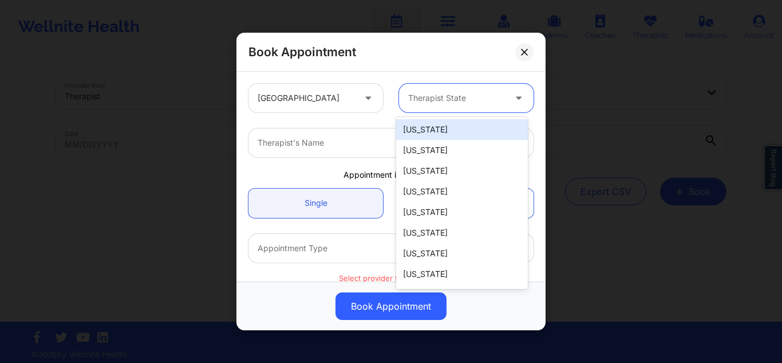
click at [460, 97] on div at bounding box center [456, 98] width 97 height 14
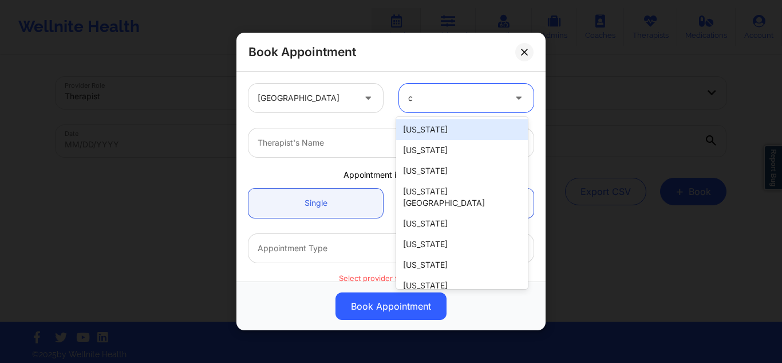
type input "co"
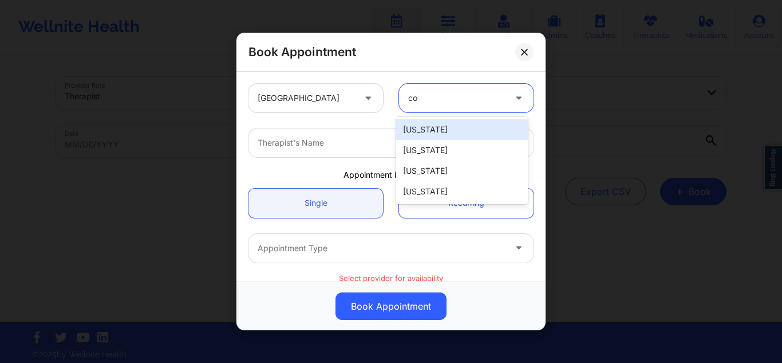
click at [454, 130] on div "[US_STATE]" at bounding box center [462, 129] width 132 height 21
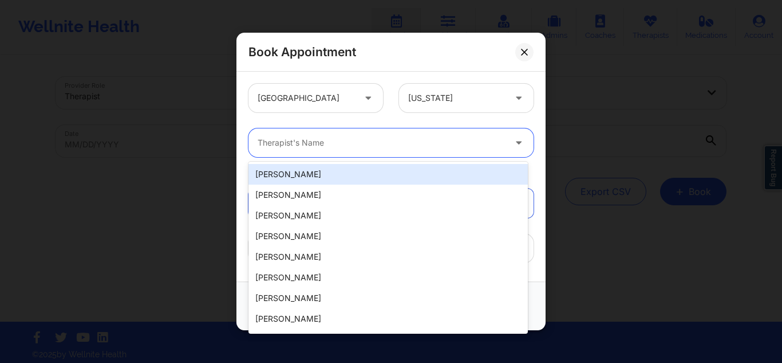
click at [323, 143] on div at bounding box center [381, 143] width 247 height 14
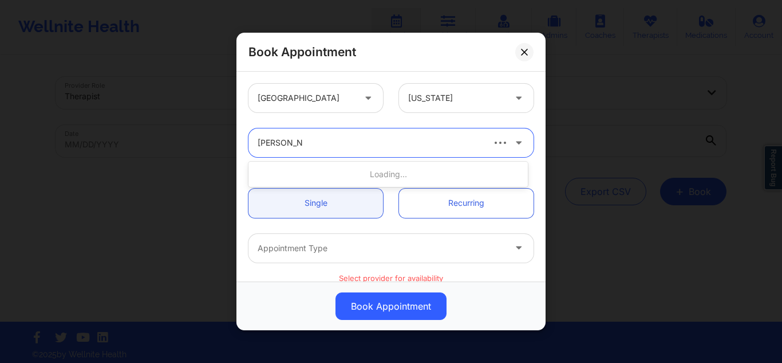
type input "[PERSON_NAME]"
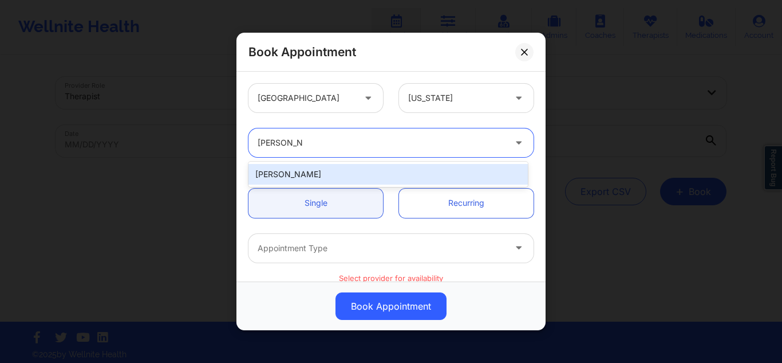
click at [320, 168] on div "[PERSON_NAME]" at bounding box center [389, 174] width 280 height 21
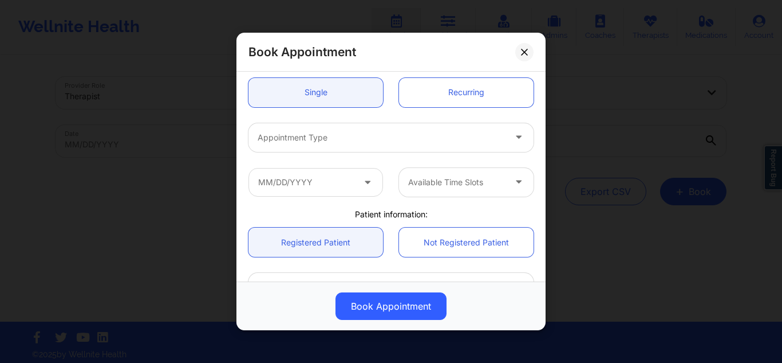
scroll to position [115, 0]
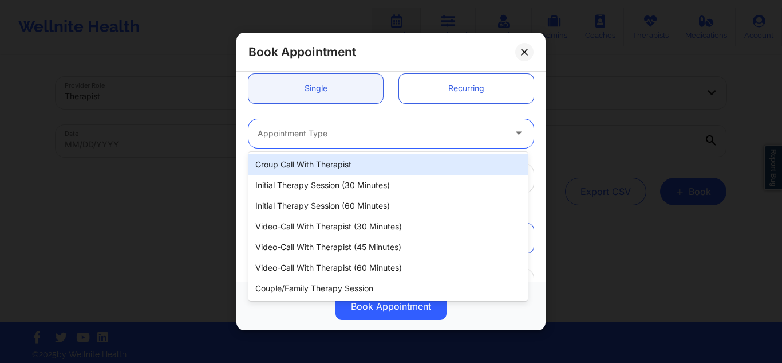
click at [345, 131] on div at bounding box center [381, 134] width 247 height 14
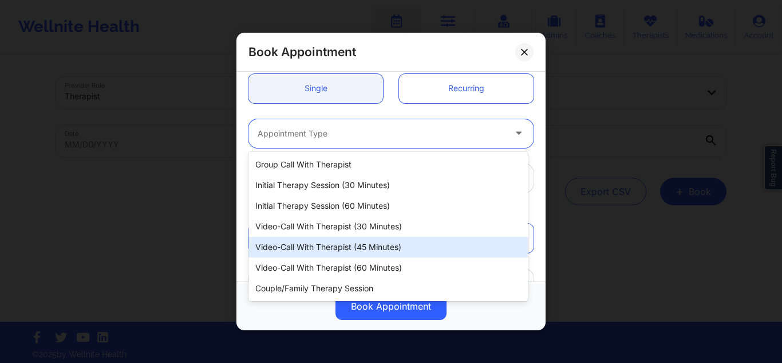
click at [368, 246] on div "Video-Call with Therapist (45 minutes)" at bounding box center [389, 247] width 280 height 21
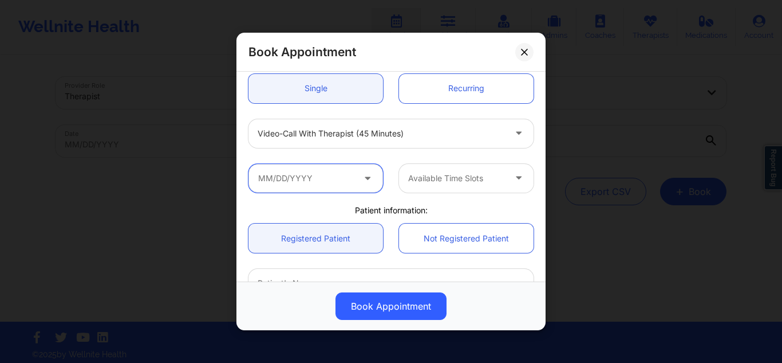
click at [311, 180] on input "text" at bounding box center [316, 177] width 135 height 29
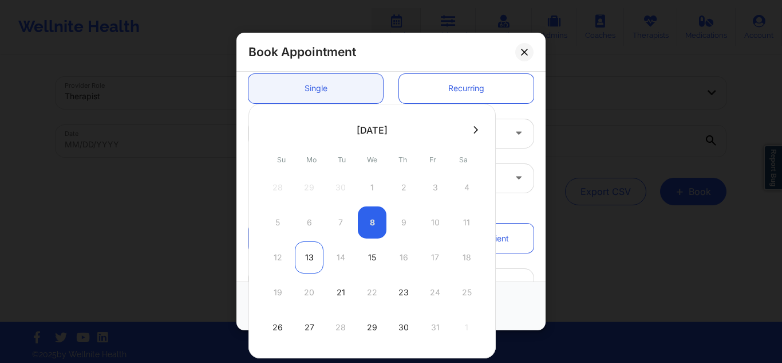
click at [300, 254] on div "13" at bounding box center [309, 257] width 29 height 32
type input "[DATE]"
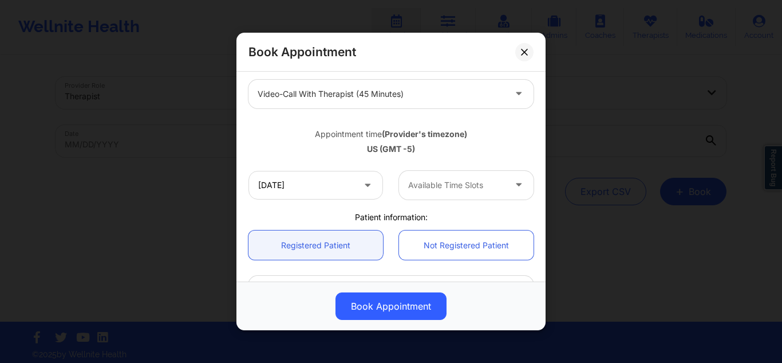
scroll to position [172, 0]
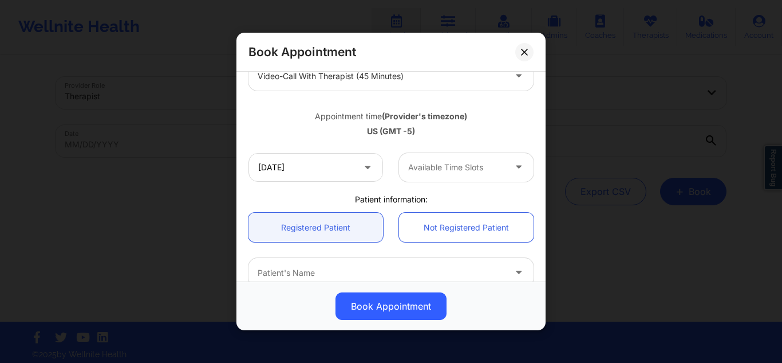
click at [465, 166] on div at bounding box center [456, 167] width 97 height 14
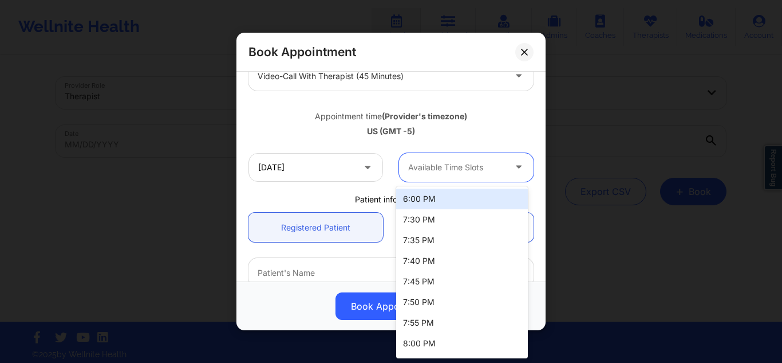
click at [450, 198] on div "6:00 PM" at bounding box center [462, 198] width 132 height 21
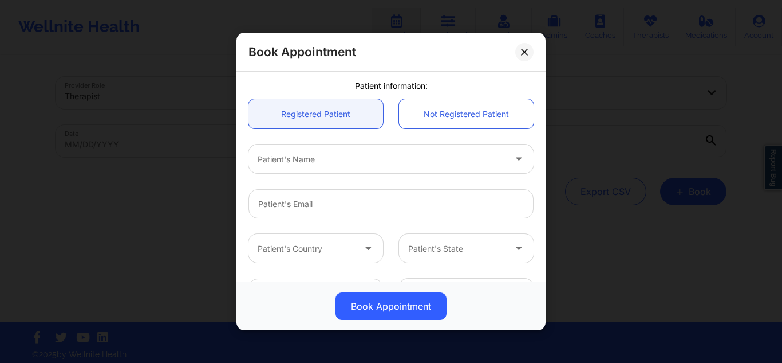
scroll to position [286, 0]
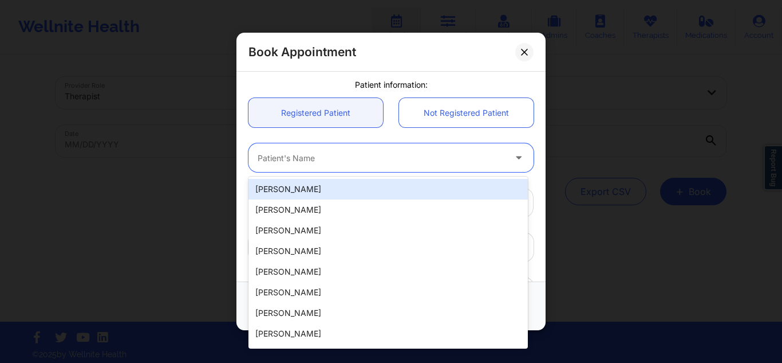
click at [385, 161] on div at bounding box center [381, 158] width 247 height 14
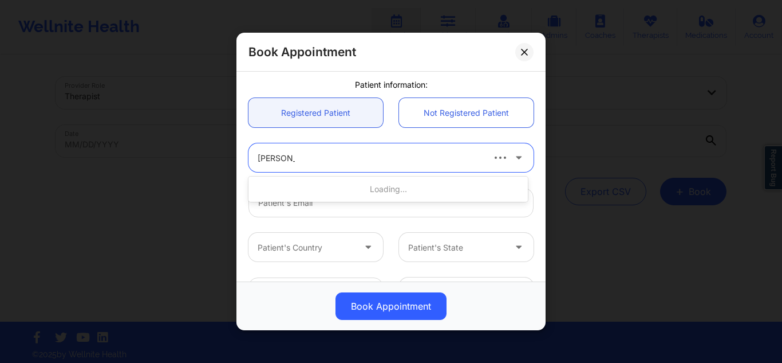
type input "[PERSON_NAME]"
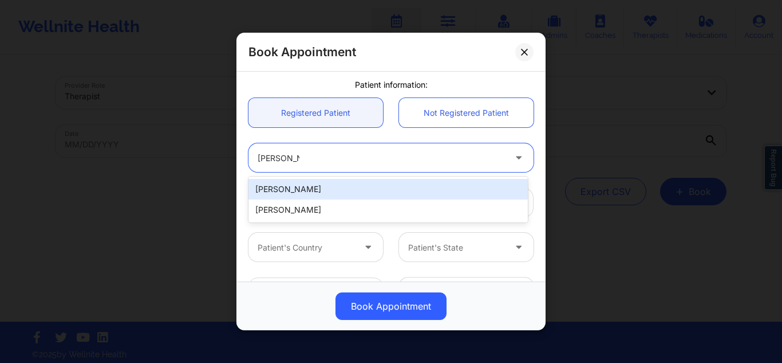
click at [362, 193] on div "[PERSON_NAME]" at bounding box center [389, 189] width 280 height 21
type input "[EMAIL_ADDRESS][DOMAIN_NAME]"
type input "[PHONE_NUMBER]"
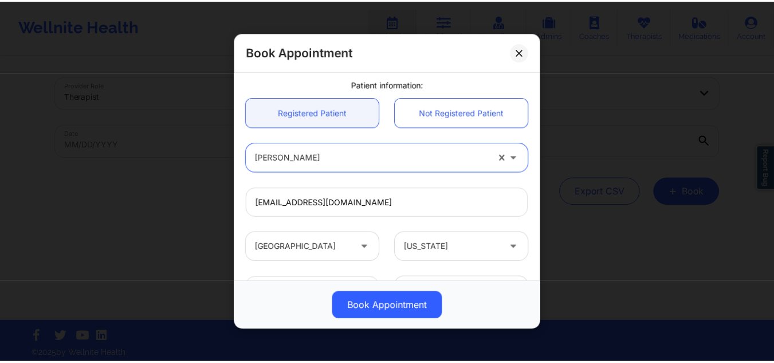
scroll to position [385, 0]
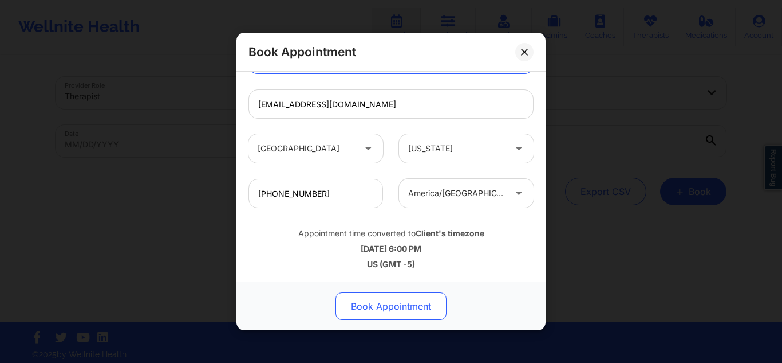
click at [399, 306] on button "Book Appointment" at bounding box center [391, 305] width 111 height 27
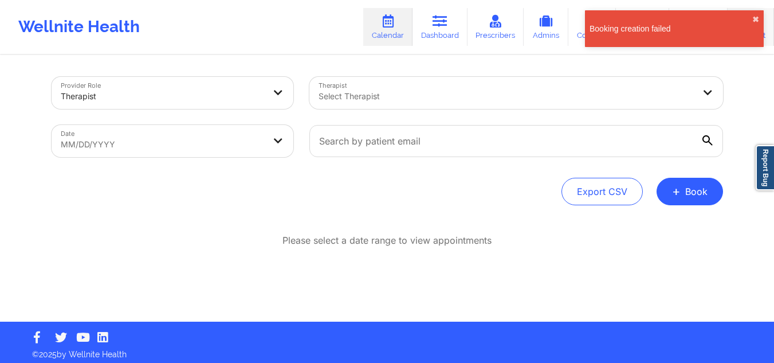
click at [761, 21] on div "Booking creation failed ✖︎" at bounding box center [674, 28] width 179 height 37
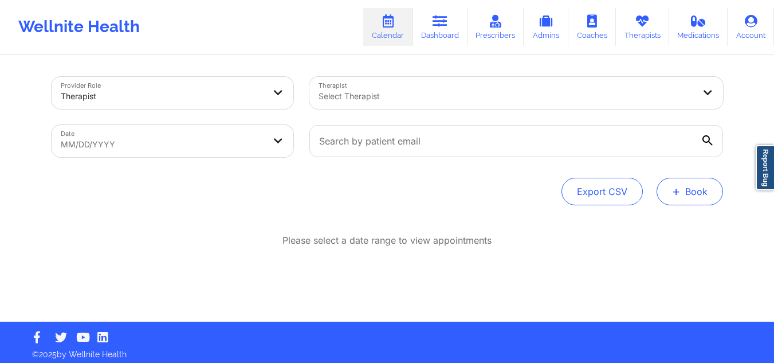
drag, startPoint x: 695, startPoint y: 195, endPoint x: 690, endPoint y: 192, distance: 5.9
click at [695, 196] on button "+ Book" at bounding box center [689, 191] width 66 height 27
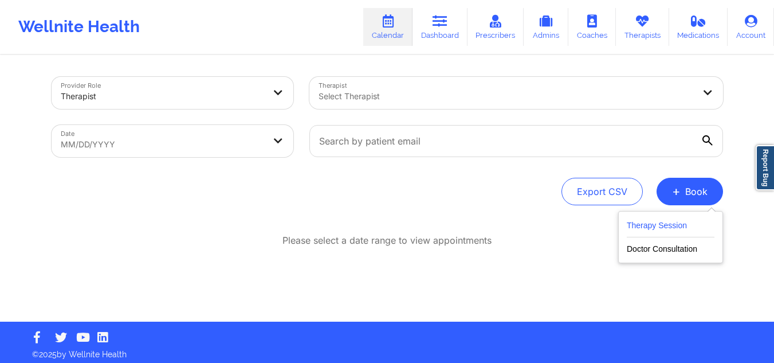
click at [666, 220] on button "Therapy Session" at bounding box center [671, 227] width 88 height 19
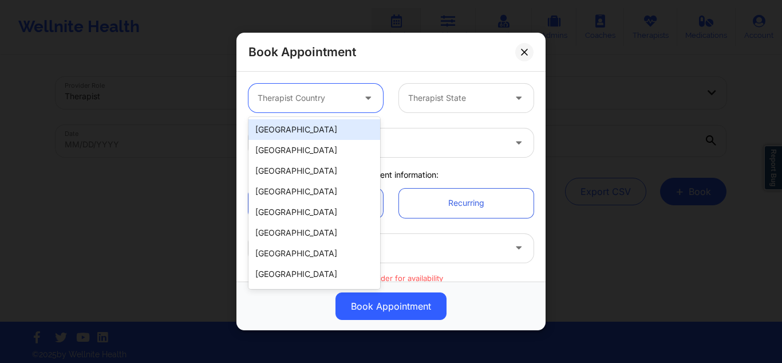
click at [309, 92] on div at bounding box center [306, 98] width 97 height 14
click at [306, 131] on div "[GEOGRAPHIC_DATA]" at bounding box center [315, 129] width 132 height 21
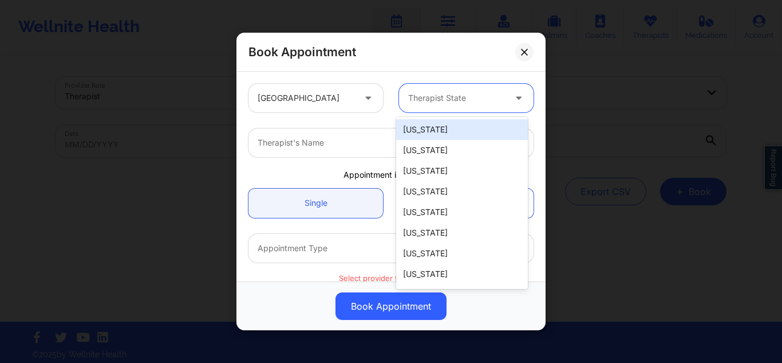
click at [432, 99] on div at bounding box center [456, 98] width 97 height 14
type input "f"
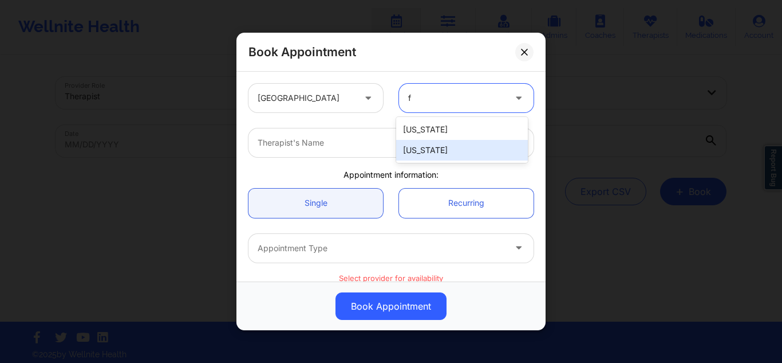
drag, startPoint x: 422, startPoint y: 144, endPoint x: 412, endPoint y: 155, distance: 13.8
click at [422, 145] on div "[US_STATE]" at bounding box center [462, 150] width 132 height 21
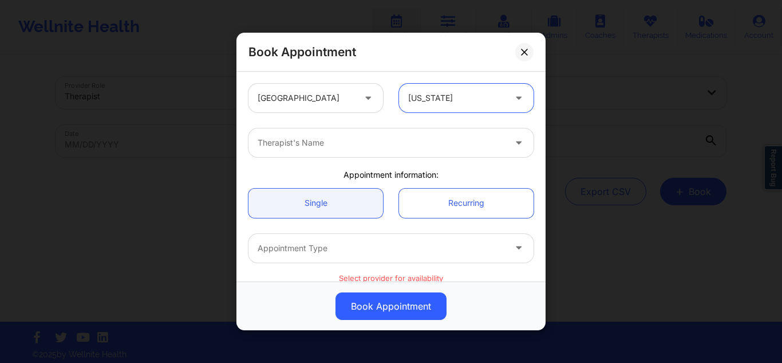
click at [407, 156] on div "Therapist's Name" at bounding box center [378, 142] width 258 height 29
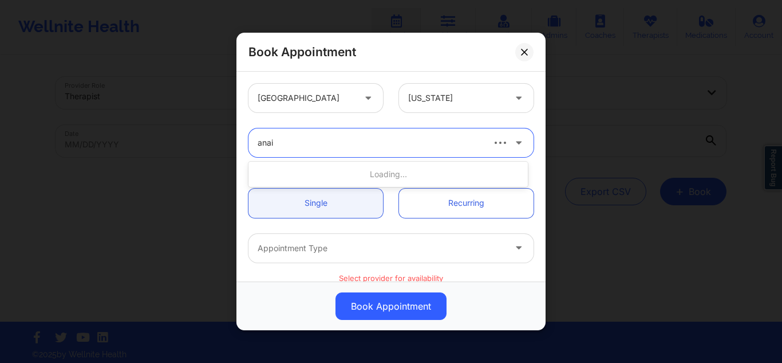
type input "anais"
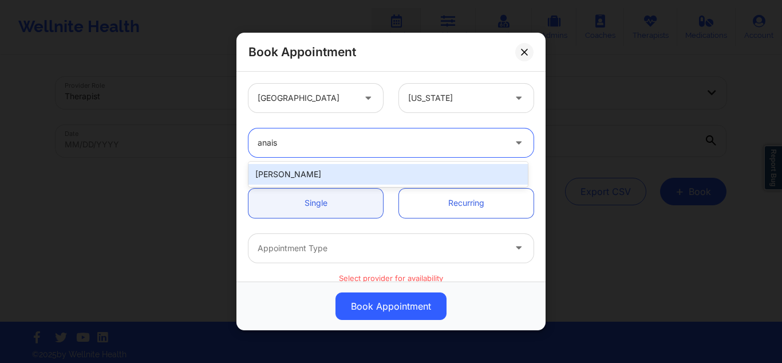
click at [345, 182] on div "[PERSON_NAME]" at bounding box center [389, 174] width 280 height 21
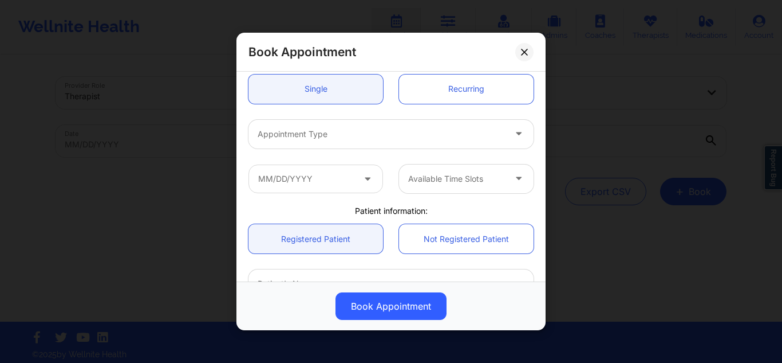
scroll to position [115, 0]
click at [447, 80] on link "Recurring" at bounding box center [466, 87] width 135 height 29
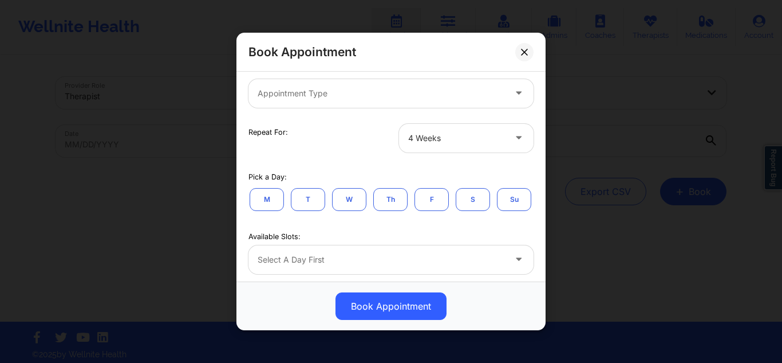
scroll to position [172, 0]
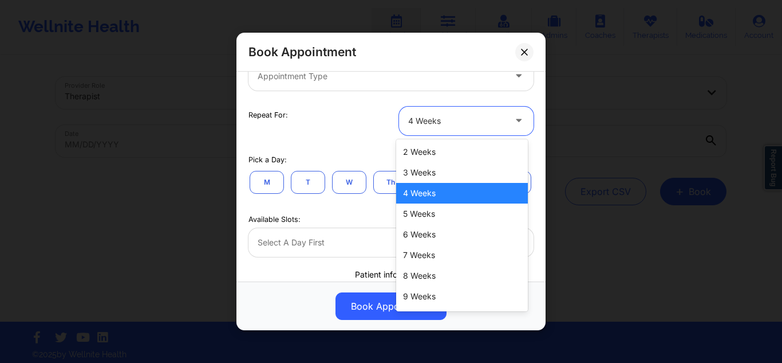
click at [480, 111] on div "4 Weeks" at bounding box center [456, 120] width 97 height 29
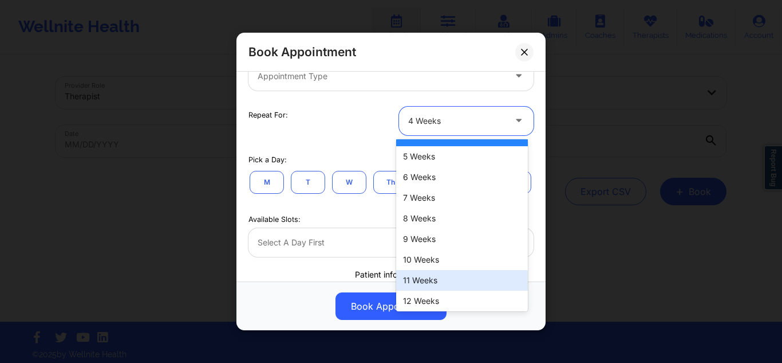
scroll to position [60, 0]
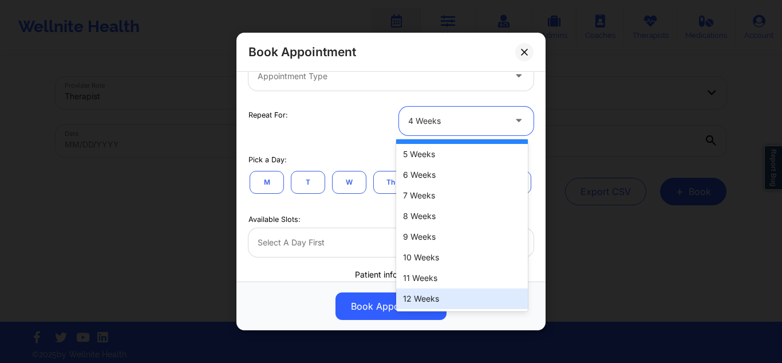
click at [423, 300] on div "12 Weeks" at bounding box center [462, 298] width 132 height 21
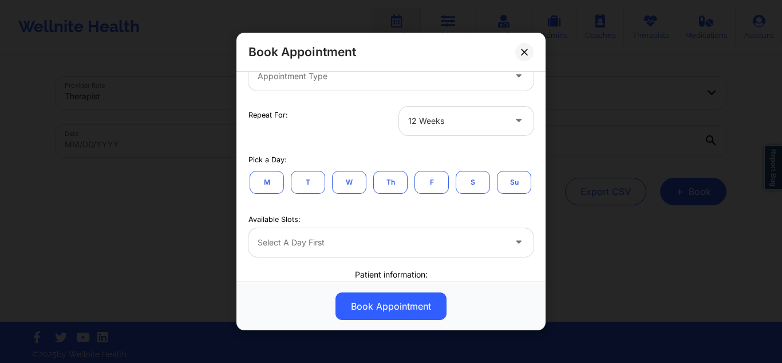
click at [273, 176] on button "M" at bounding box center [267, 181] width 34 height 23
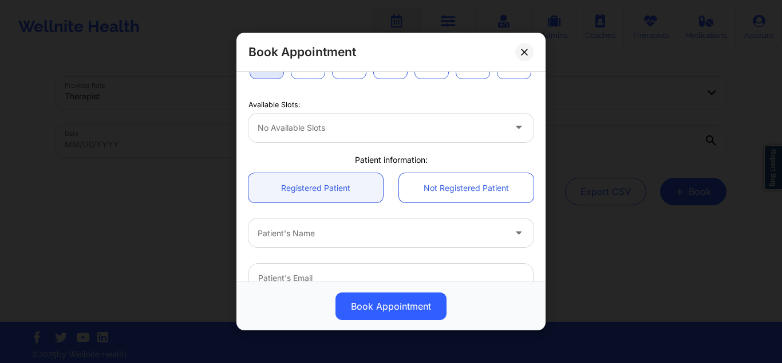
click at [408, 142] on div "No available slots" at bounding box center [378, 127] width 258 height 29
click at [405, 135] on div at bounding box center [381, 128] width 247 height 14
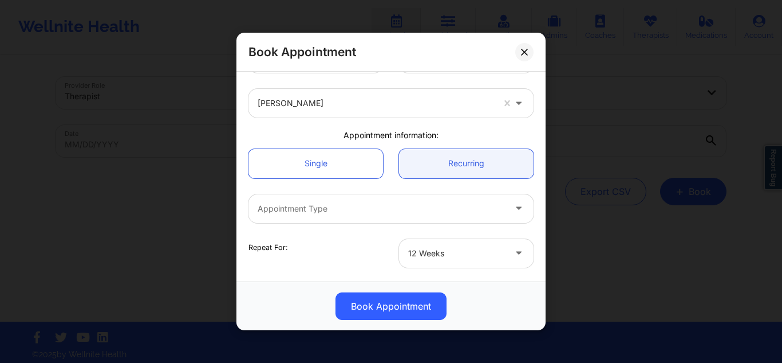
scroll to position [57, 0]
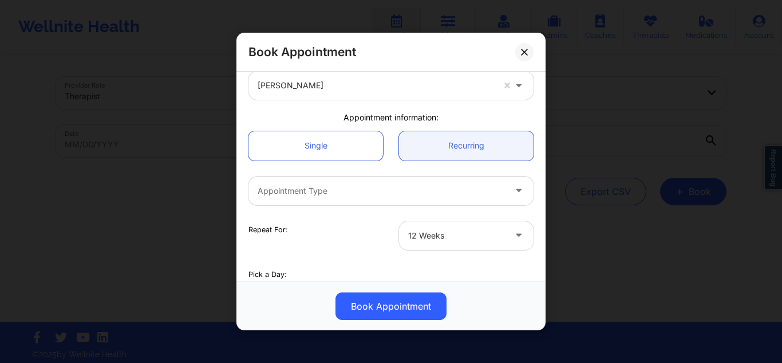
click at [372, 186] on div at bounding box center [381, 191] width 247 height 14
click at [368, 195] on div at bounding box center [381, 191] width 247 height 14
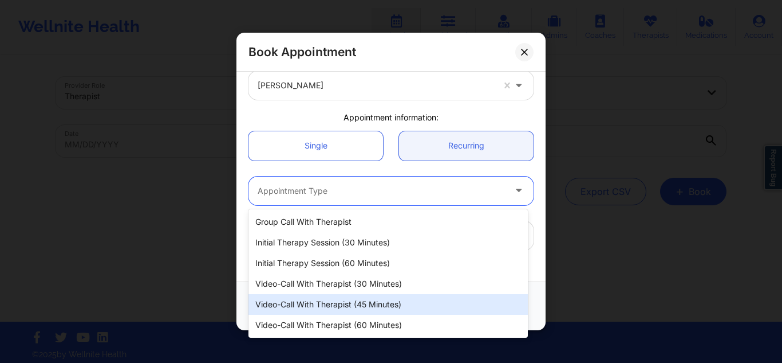
click at [348, 300] on div "Video-Call with Therapist (45 minutes)" at bounding box center [389, 304] width 280 height 21
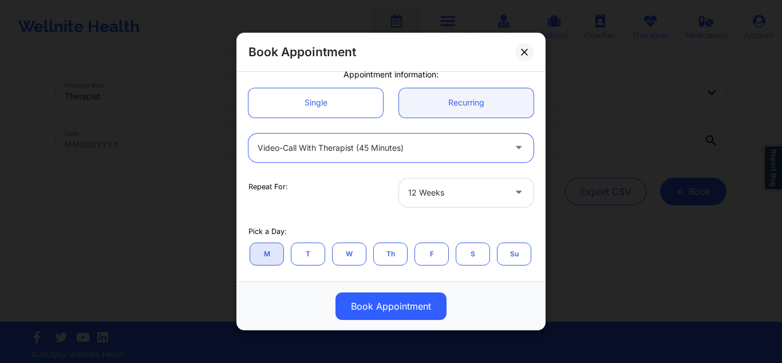
scroll to position [172, 0]
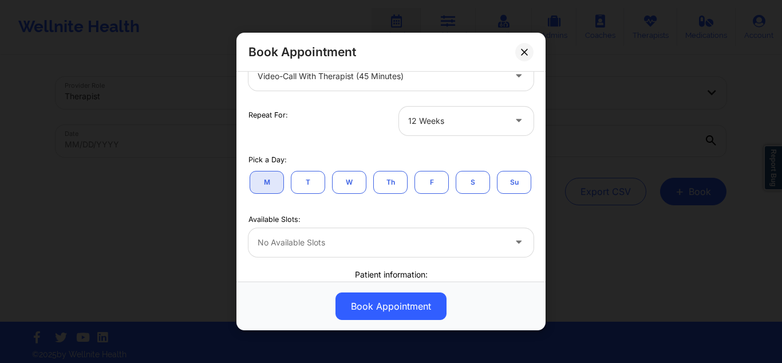
click at [270, 183] on button "M" at bounding box center [267, 181] width 34 height 23
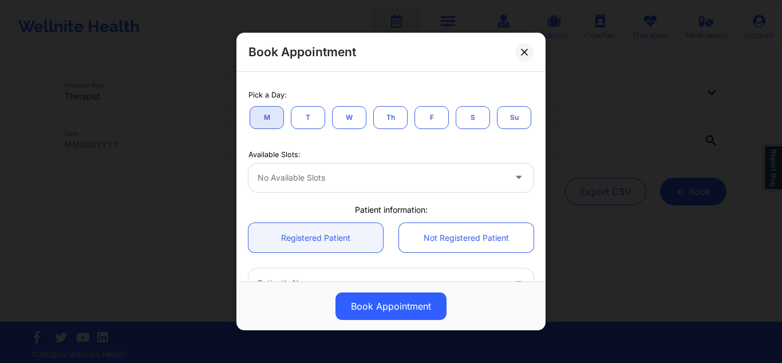
scroll to position [286, 0]
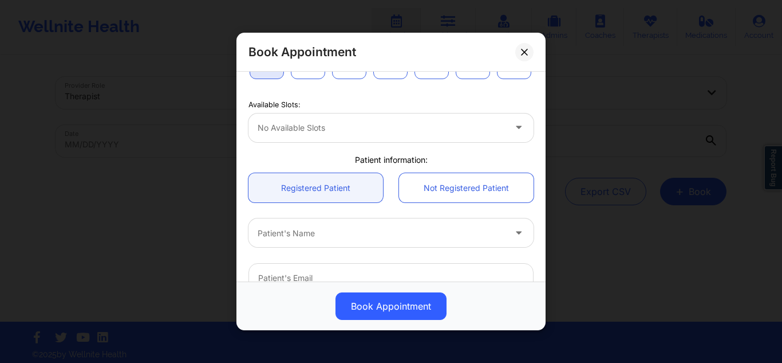
click at [316, 135] on div at bounding box center [381, 128] width 247 height 14
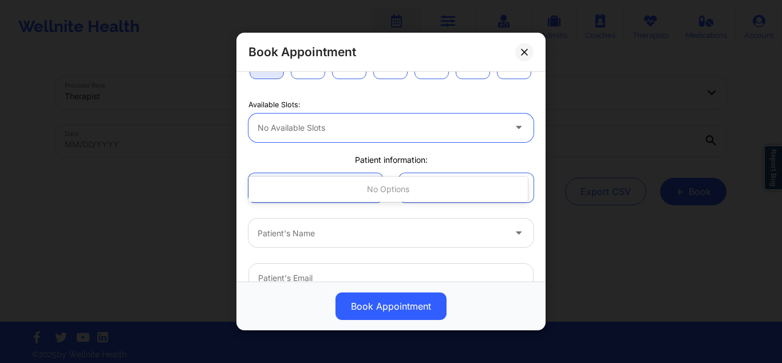
click at [323, 190] on div "No options" at bounding box center [389, 189] width 280 height 21
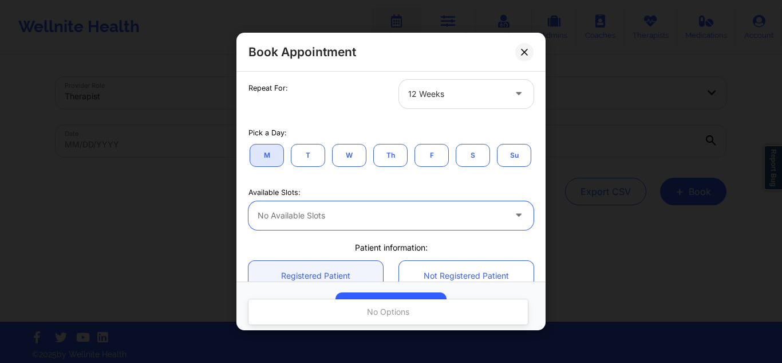
scroll to position [0, 0]
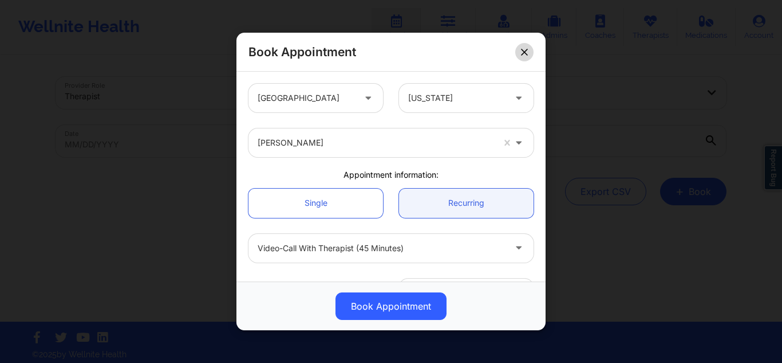
click at [522, 50] on icon at bounding box center [524, 51] width 7 height 7
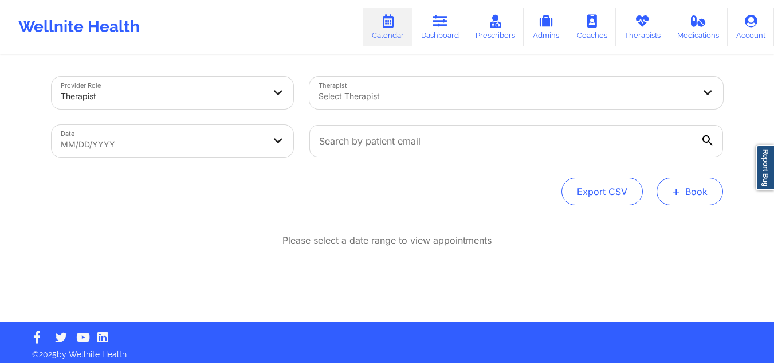
click at [697, 191] on button "+ Book" at bounding box center [689, 191] width 66 height 27
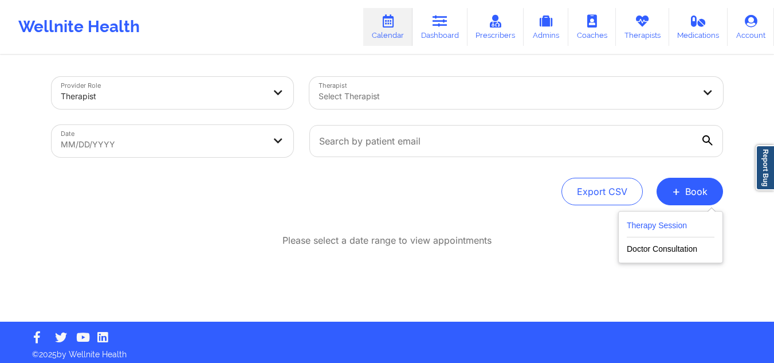
click at [645, 230] on button "Therapy Session" at bounding box center [671, 227] width 88 height 19
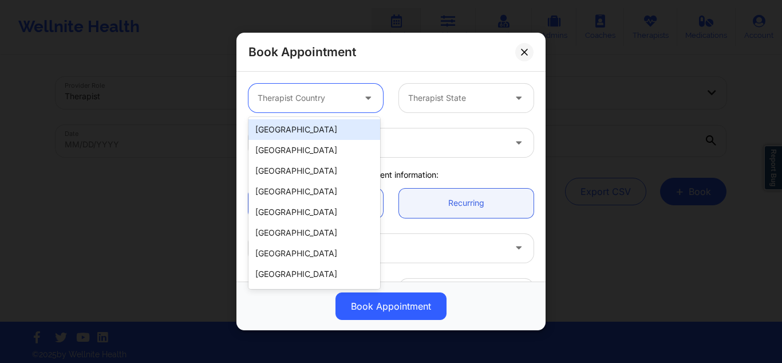
click at [332, 100] on div at bounding box center [306, 98] width 97 height 14
click at [317, 129] on div "[GEOGRAPHIC_DATA]" at bounding box center [315, 129] width 132 height 21
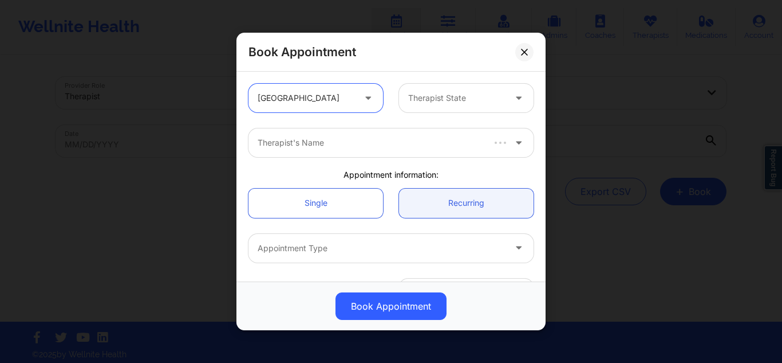
click at [427, 99] on div at bounding box center [456, 98] width 97 height 14
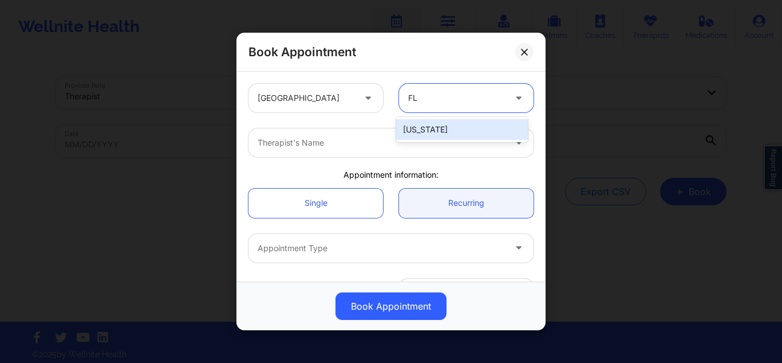
type input "FLO"
click at [426, 125] on div "[US_STATE]" at bounding box center [462, 129] width 132 height 21
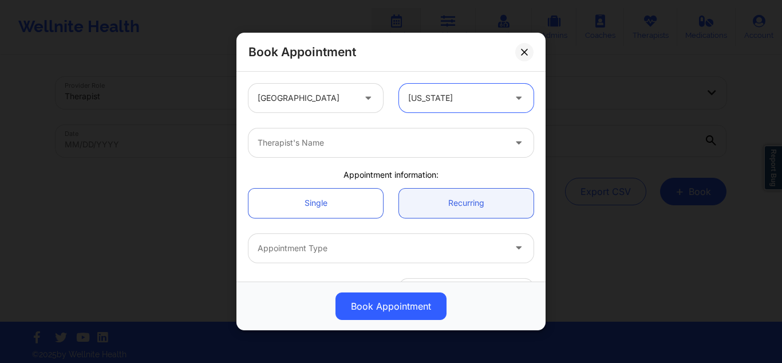
click at [411, 140] on div at bounding box center [381, 143] width 247 height 14
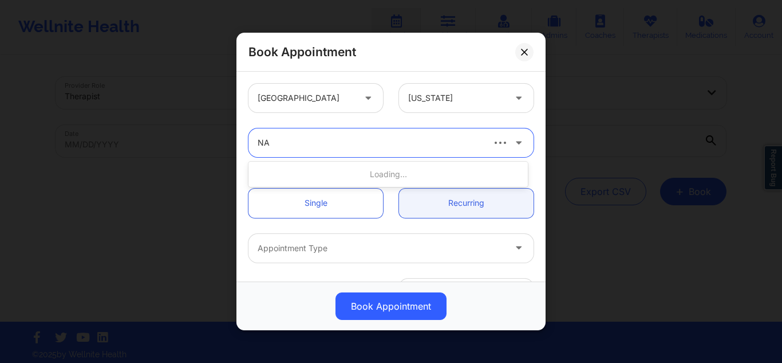
type input "N"
type input "ANAIS Q"
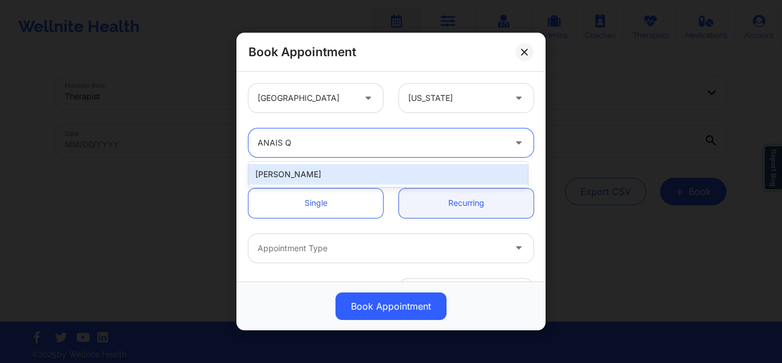
click at [308, 175] on div "[PERSON_NAME]" at bounding box center [389, 174] width 280 height 21
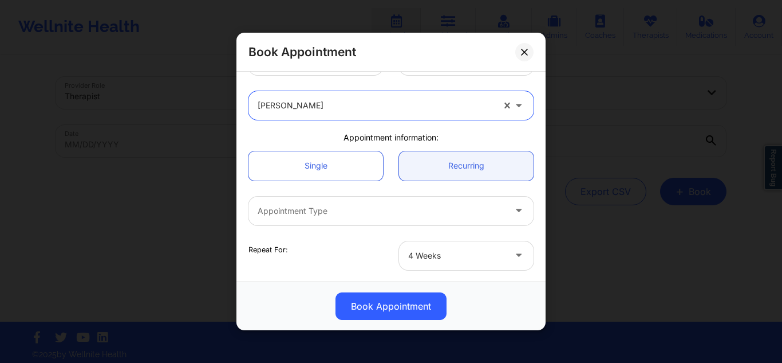
scroll to position [57, 0]
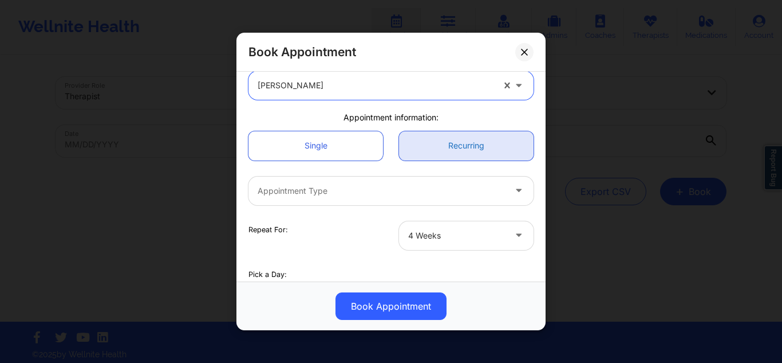
click at [447, 150] on link "Recurring" at bounding box center [466, 145] width 135 height 29
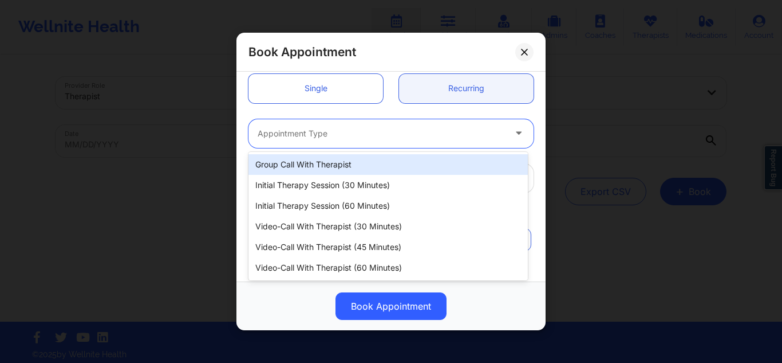
click at [412, 128] on div at bounding box center [381, 134] width 247 height 14
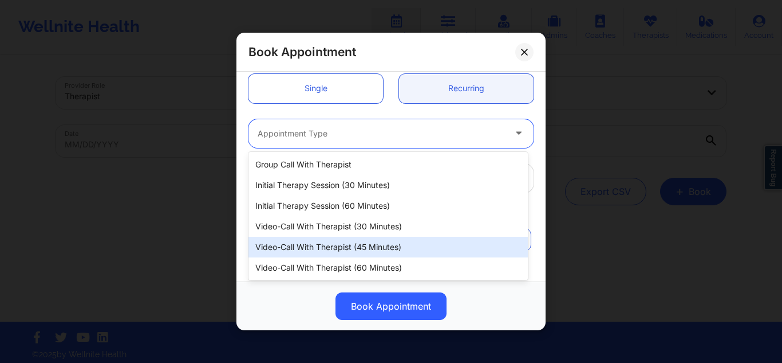
click at [355, 247] on div "Video-Call with Therapist (45 minutes)" at bounding box center [389, 247] width 280 height 21
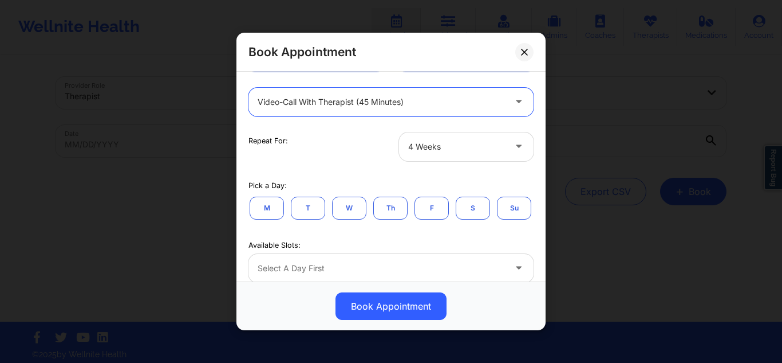
scroll to position [172, 0]
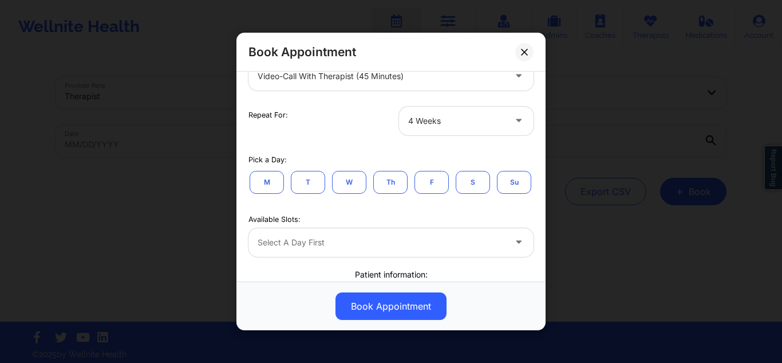
click at [268, 183] on button "M" at bounding box center [267, 181] width 34 height 23
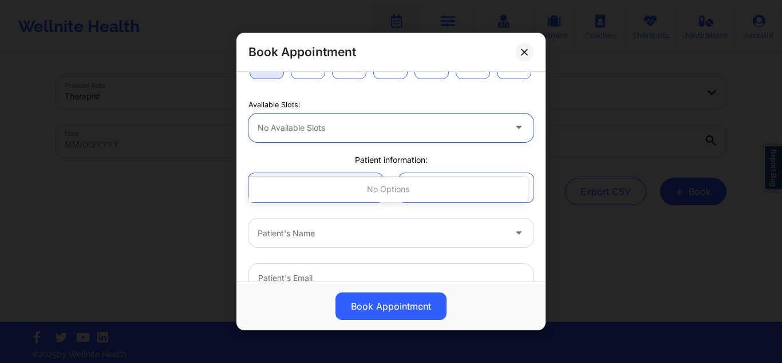
click at [356, 135] on div at bounding box center [381, 128] width 247 height 14
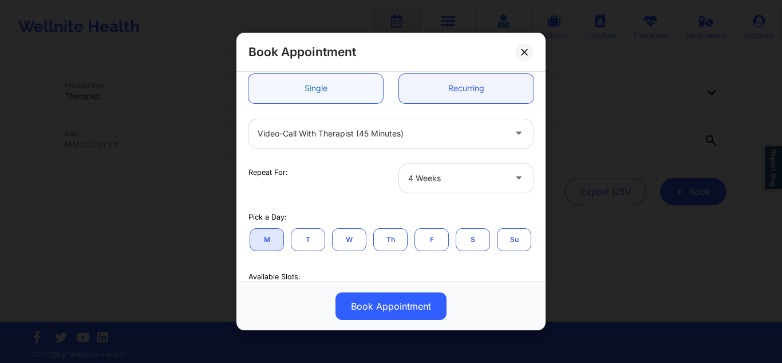
scroll to position [57, 0]
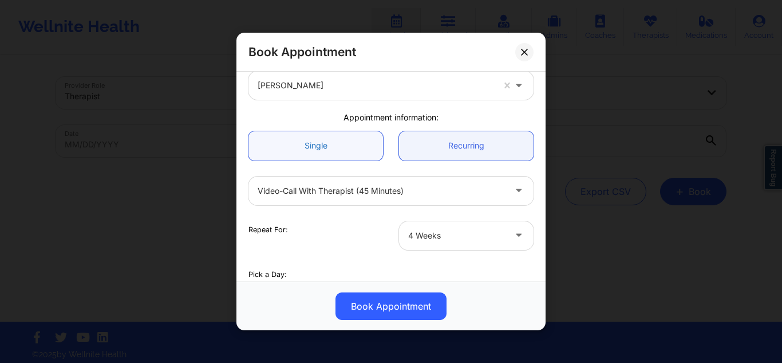
click at [316, 137] on link "Single" at bounding box center [316, 145] width 135 height 29
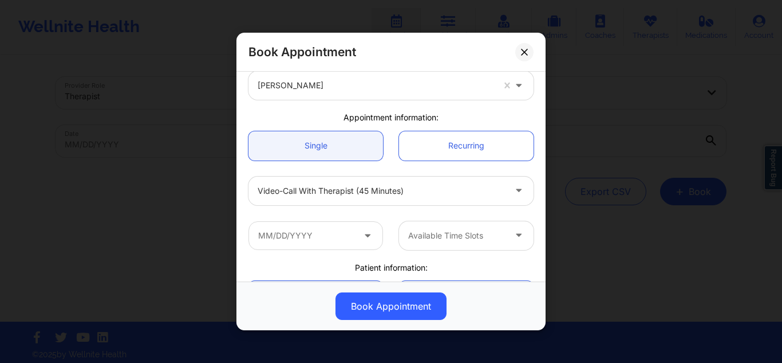
scroll to position [115, 0]
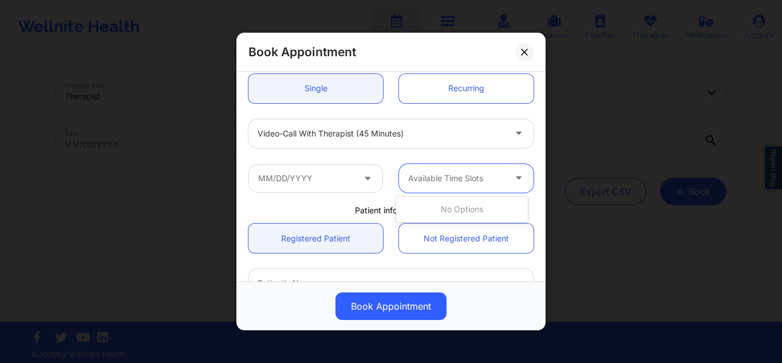
click at [474, 180] on div at bounding box center [456, 178] width 97 height 14
click at [317, 176] on input "text" at bounding box center [316, 177] width 135 height 29
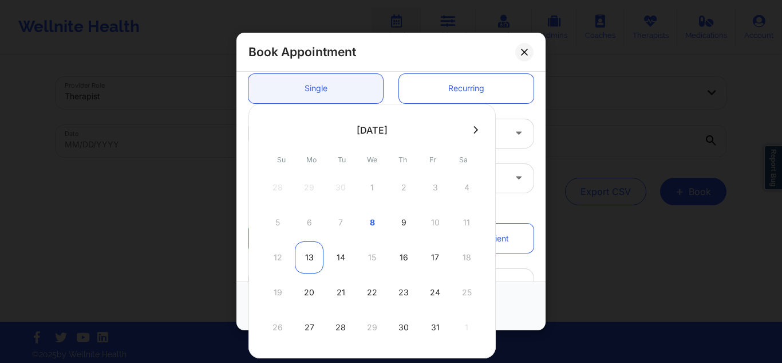
click at [312, 254] on div "13" at bounding box center [309, 257] width 29 height 32
type input "[DATE]"
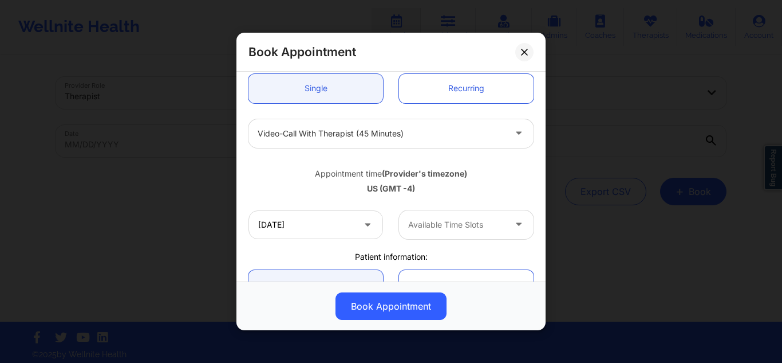
click at [445, 225] on div at bounding box center [456, 225] width 97 height 14
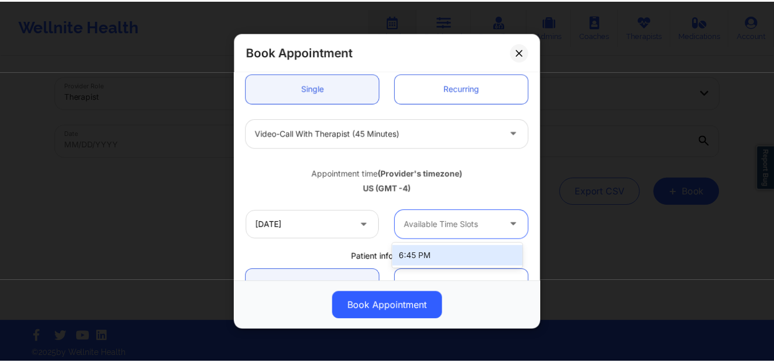
scroll to position [229, 0]
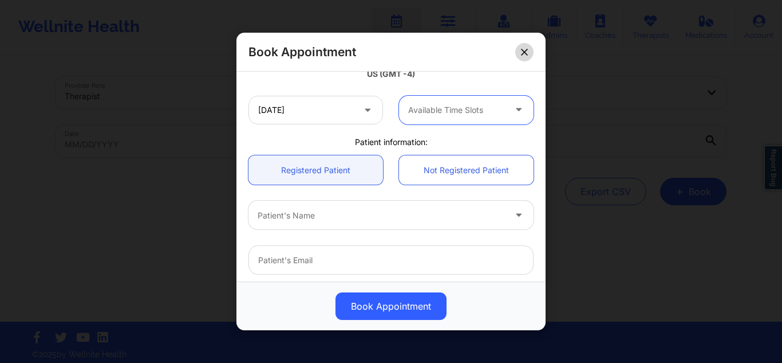
click at [525, 55] on icon at bounding box center [524, 51] width 7 height 7
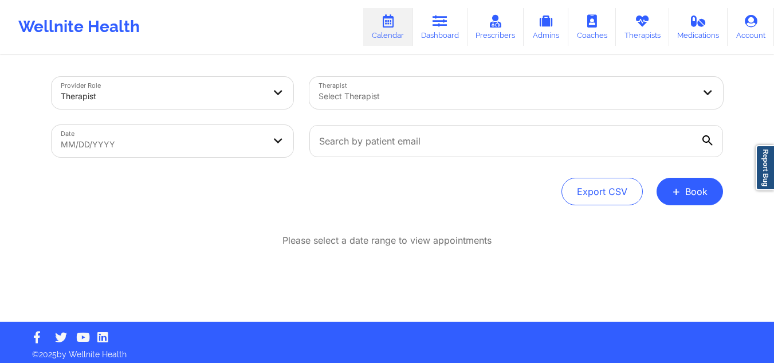
drag, startPoint x: 450, startPoint y: 30, endPoint x: 427, endPoint y: 52, distance: 32.0
click at [450, 30] on link "Dashboard" at bounding box center [439, 27] width 55 height 38
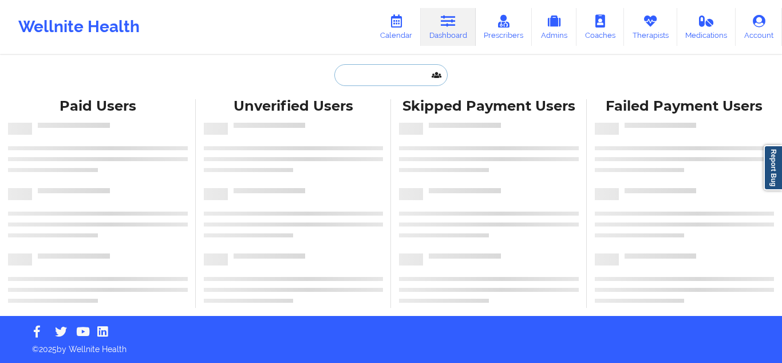
click at [411, 73] on input "text" at bounding box center [391, 75] width 113 height 22
paste input "[EMAIL_ADDRESS][DOMAIN_NAME]"
type input "[EMAIL_ADDRESS][DOMAIN_NAME]"
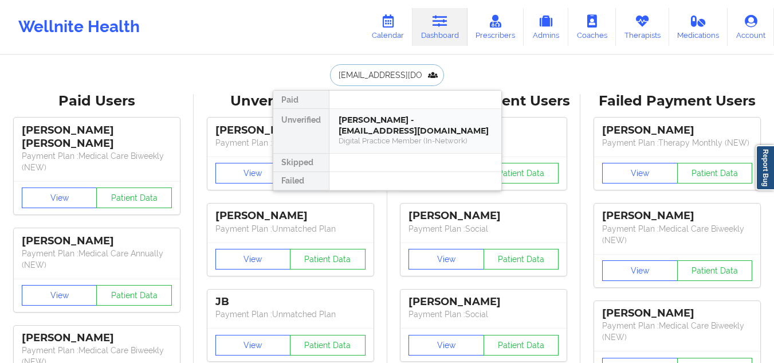
click at [395, 116] on div "[PERSON_NAME] - [EMAIL_ADDRESS][DOMAIN_NAME]" at bounding box center [416, 125] width 154 height 21
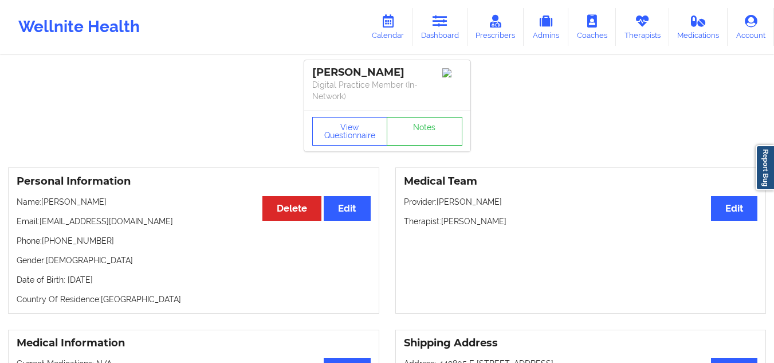
drag, startPoint x: 119, startPoint y: 200, endPoint x: 44, endPoint y: 200, distance: 75.6
click at [44, 200] on p "Name: [PERSON_NAME]" at bounding box center [194, 201] width 354 height 11
copy p "[PERSON_NAME]"
drag, startPoint x: 107, startPoint y: 246, endPoint x: 48, endPoint y: 239, distance: 58.9
click at [48, 239] on div "Personal Information Edit Delete Name: [PERSON_NAME] Email: [EMAIL_ADDRESS][DOM…" at bounding box center [193, 240] width 371 height 146
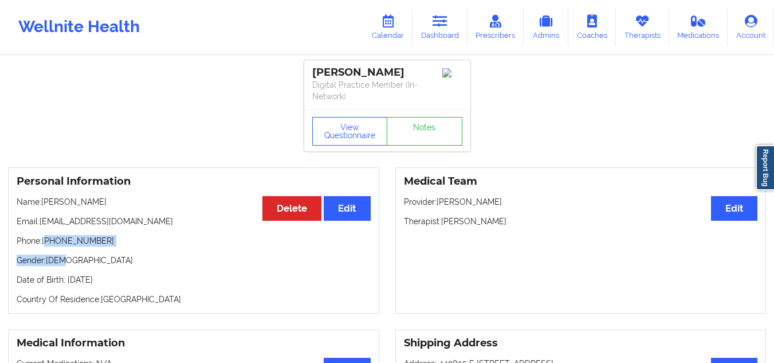
click at [106, 247] on div "Personal Information Edit Delete Name: [PERSON_NAME] Email: [EMAIL_ADDRESS][DOM…" at bounding box center [193, 240] width 371 height 146
drag, startPoint x: 97, startPoint y: 237, endPoint x: 52, endPoint y: 239, distance: 45.3
click at [52, 239] on p "Phone: [PHONE_NUMBER]" at bounding box center [194, 240] width 354 height 11
copy p "4695565513"
click at [390, 25] on icon at bounding box center [387, 21] width 15 height 13
